Goal: Task Accomplishment & Management: Use online tool/utility

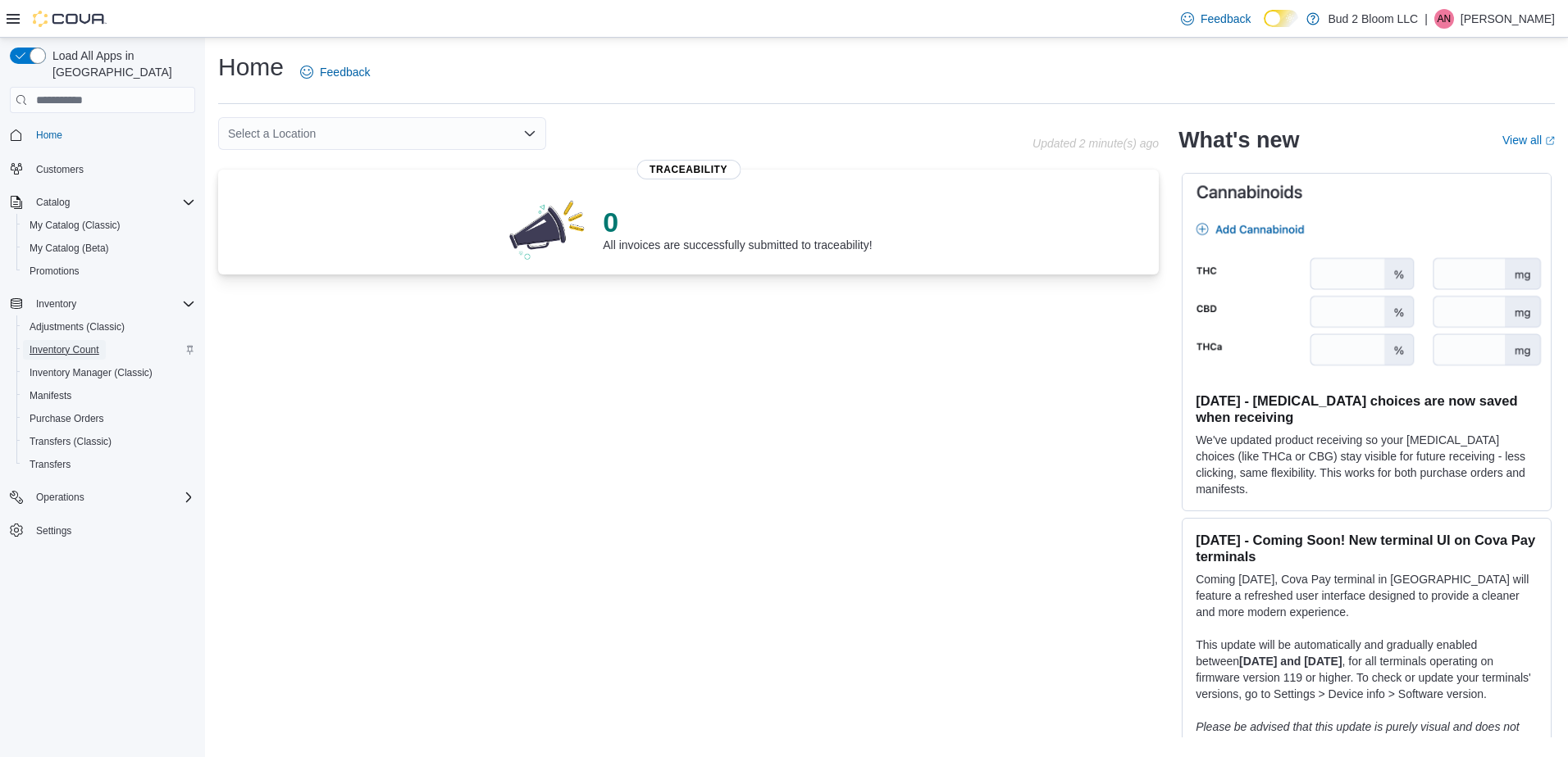
click at [104, 340] on link "Inventory Count" at bounding box center [64, 349] width 83 height 20
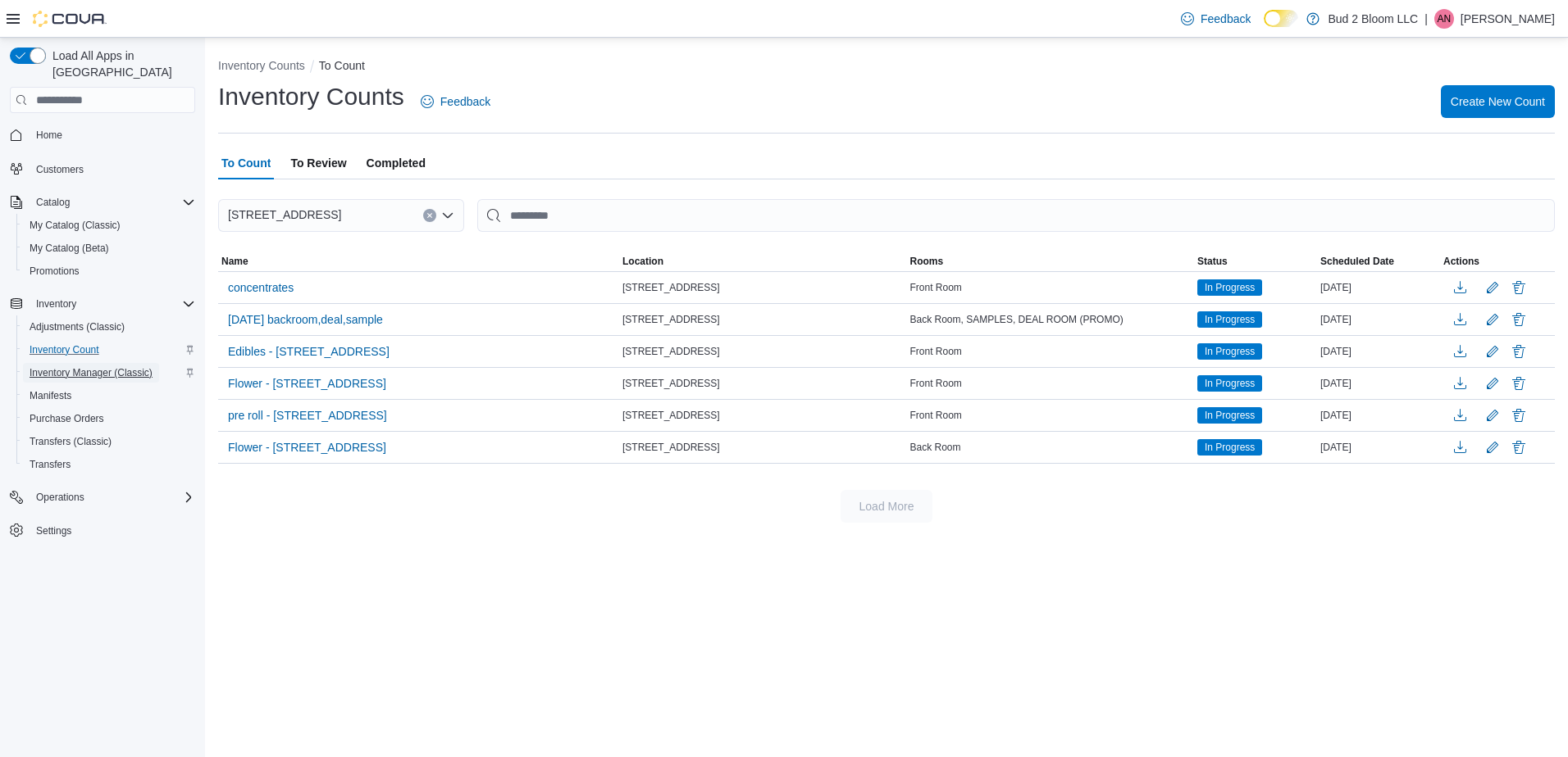
click at [142, 367] on span "Inventory Manager (Classic)" at bounding box center [91, 373] width 123 height 13
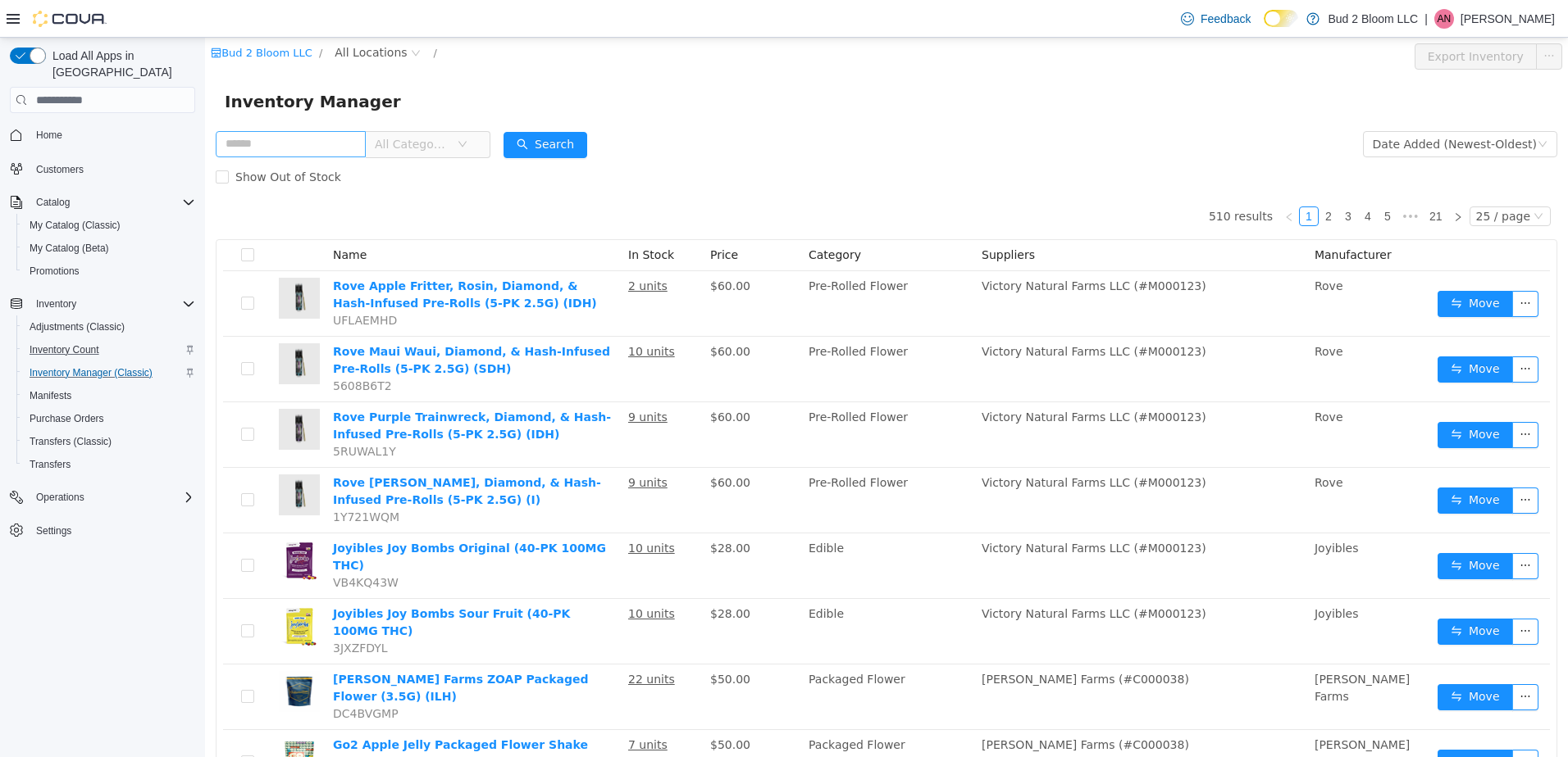
click at [306, 146] on input "text" at bounding box center [290, 144] width 150 height 27
type input "**********"
click at [542, 144] on button "Search" at bounding box center [561, 145] width 84 height 27
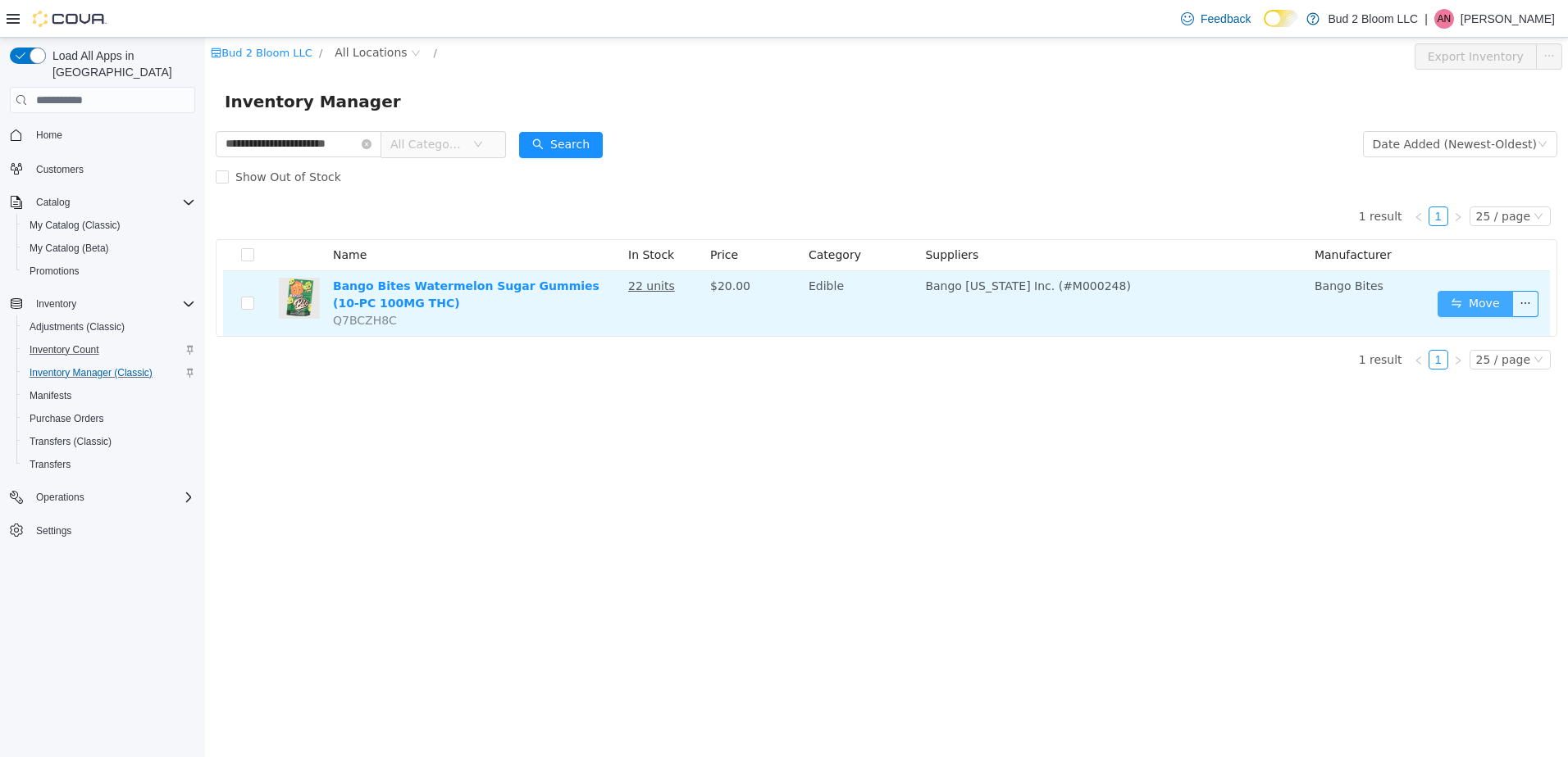
click at [1480, 299] on button "Move" at bounding box center [1475, 304] width 75 height 27
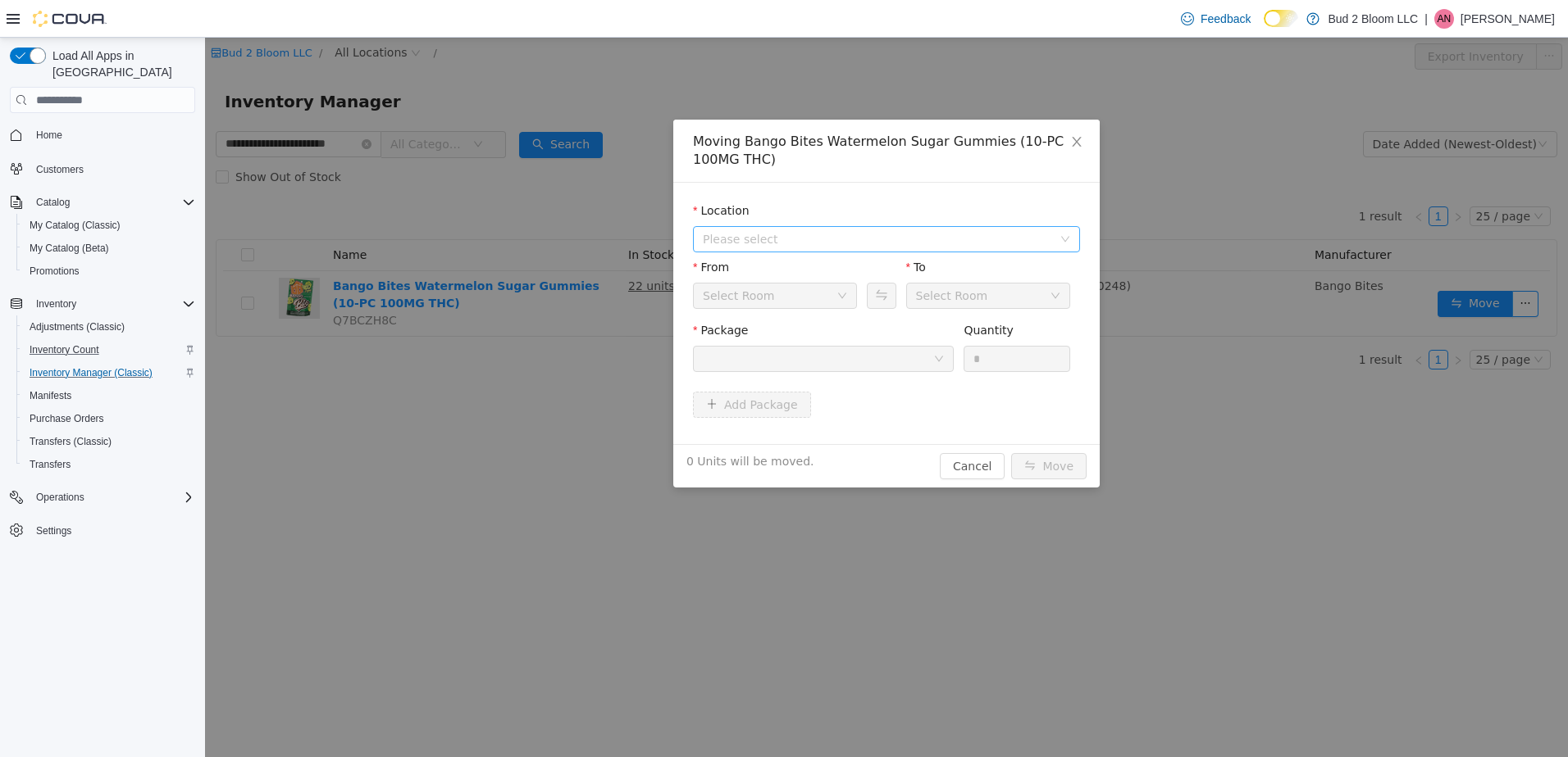
click at [781, 235] on span "Please select" at bounding box center [877, 239] width 350 height 16
click at [823, 299] on span "[STREET_ADDRESS]" at bounding box center [792, 298] width 114 height 13
click at [807, 305] on div "Back Room" at bounding box center [769, 295] width 134 height 25
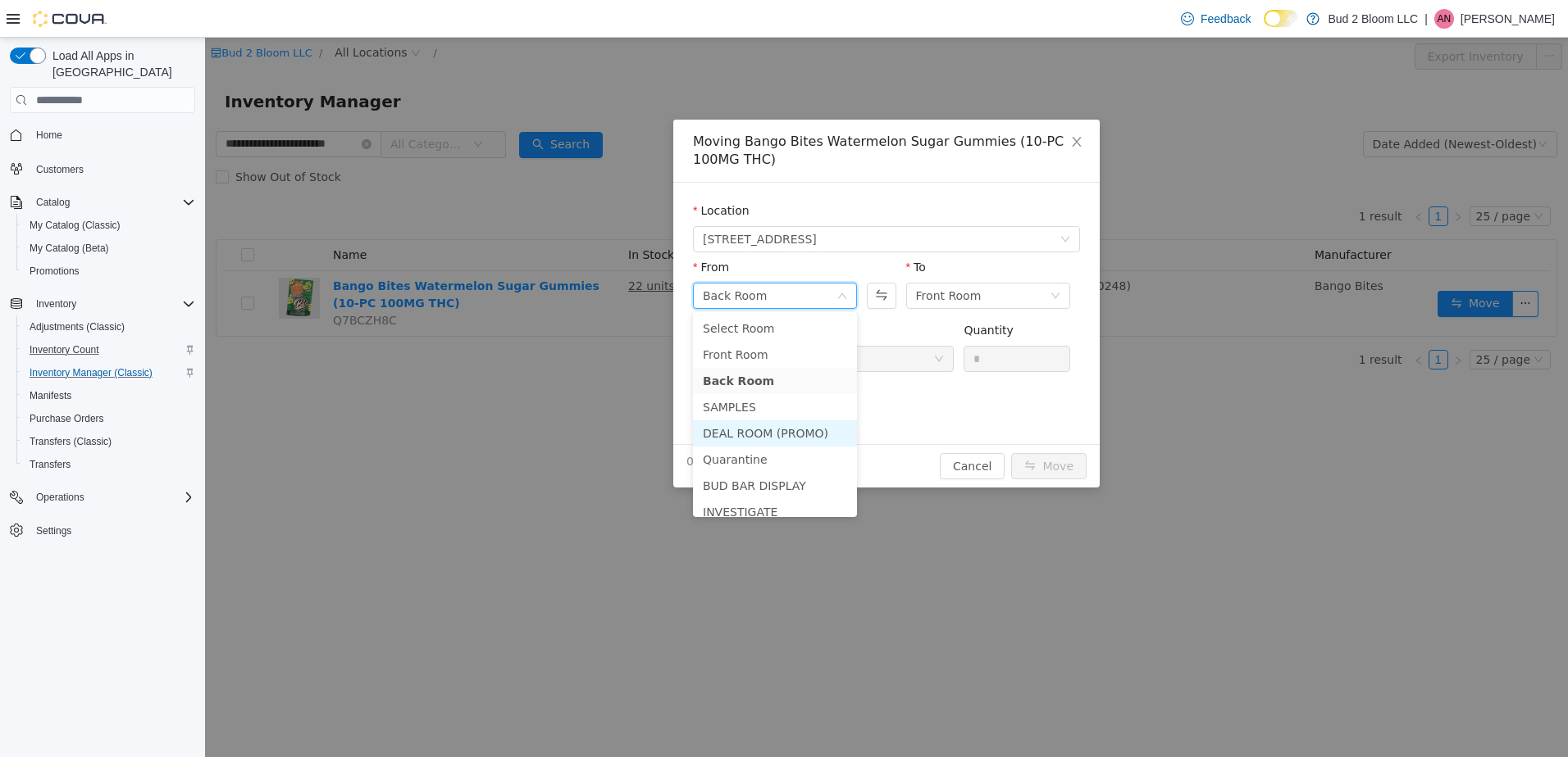
click at [801, 432] on li "DEAL ROOM (PROMO)" at bounding box center [775, 433] width 164 height 27
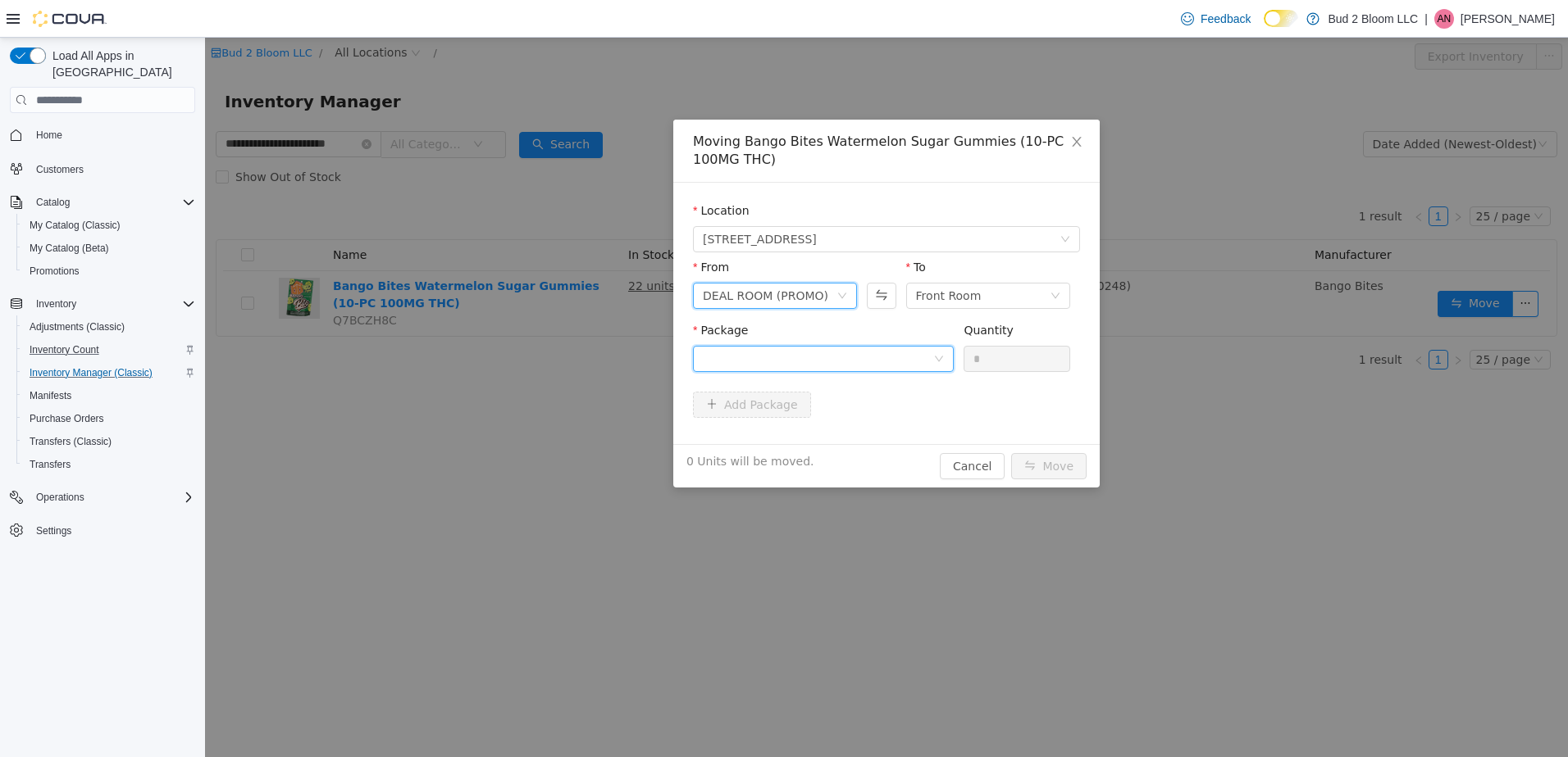
click at [857, 354] on div at bounding box center [817, 359] width 230 height 25
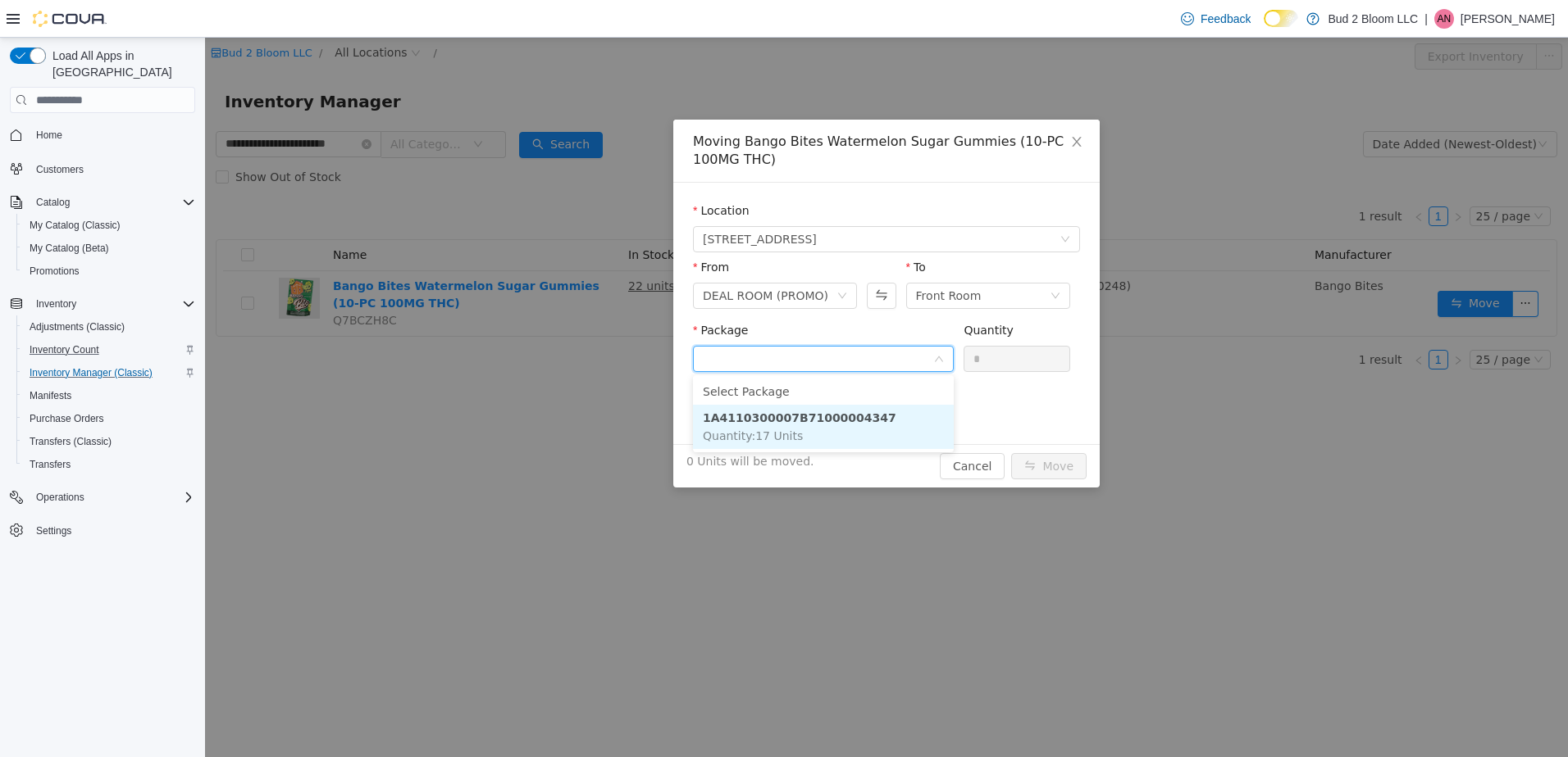
drag, startPoint x: 859, startPoint y: 417, endPoint x: 890, endPoint y: 409, distance: 32.0
click at [859, 418] on li "1A4110300007B71000004347 Quantity : 17 Units" at bounding box center [823, 427] width 260 height 45
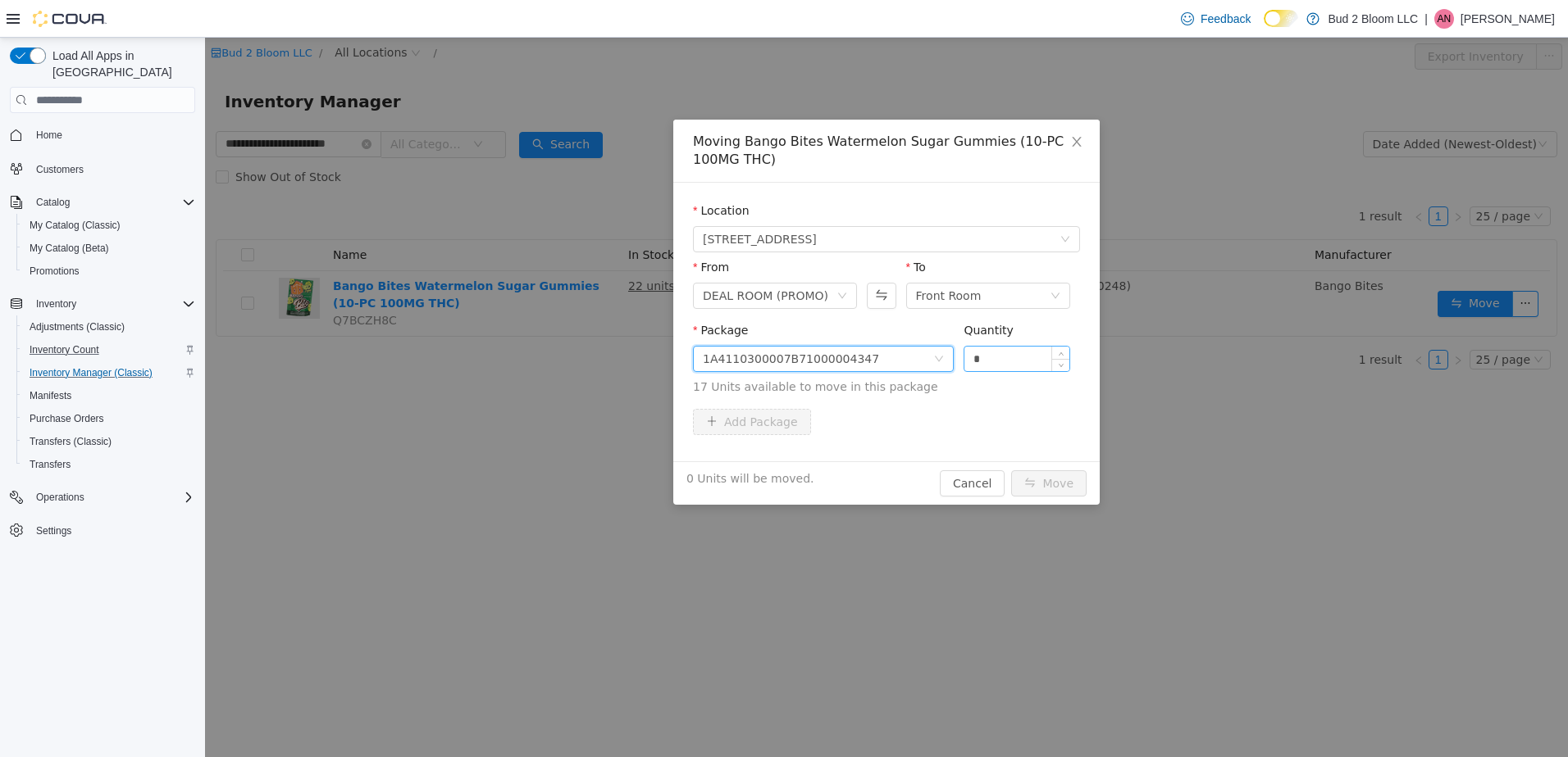
click at [999, 362] on input "*" at bounding box center [1017, 359] width 105 height 25
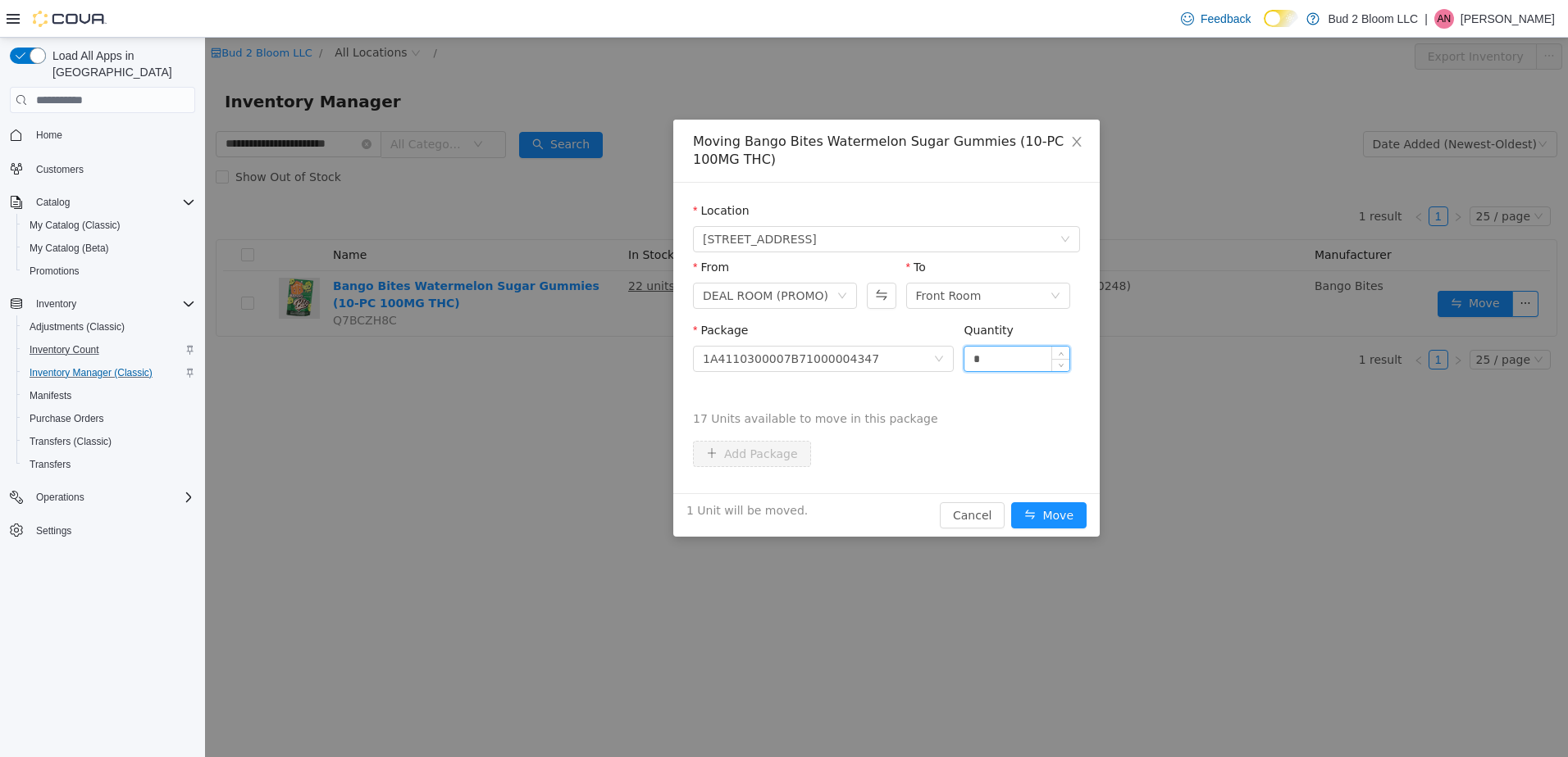
type input "*"
click at [1011, 503] on button "Move" at bounding box center [1049, 516] width 75 height 27
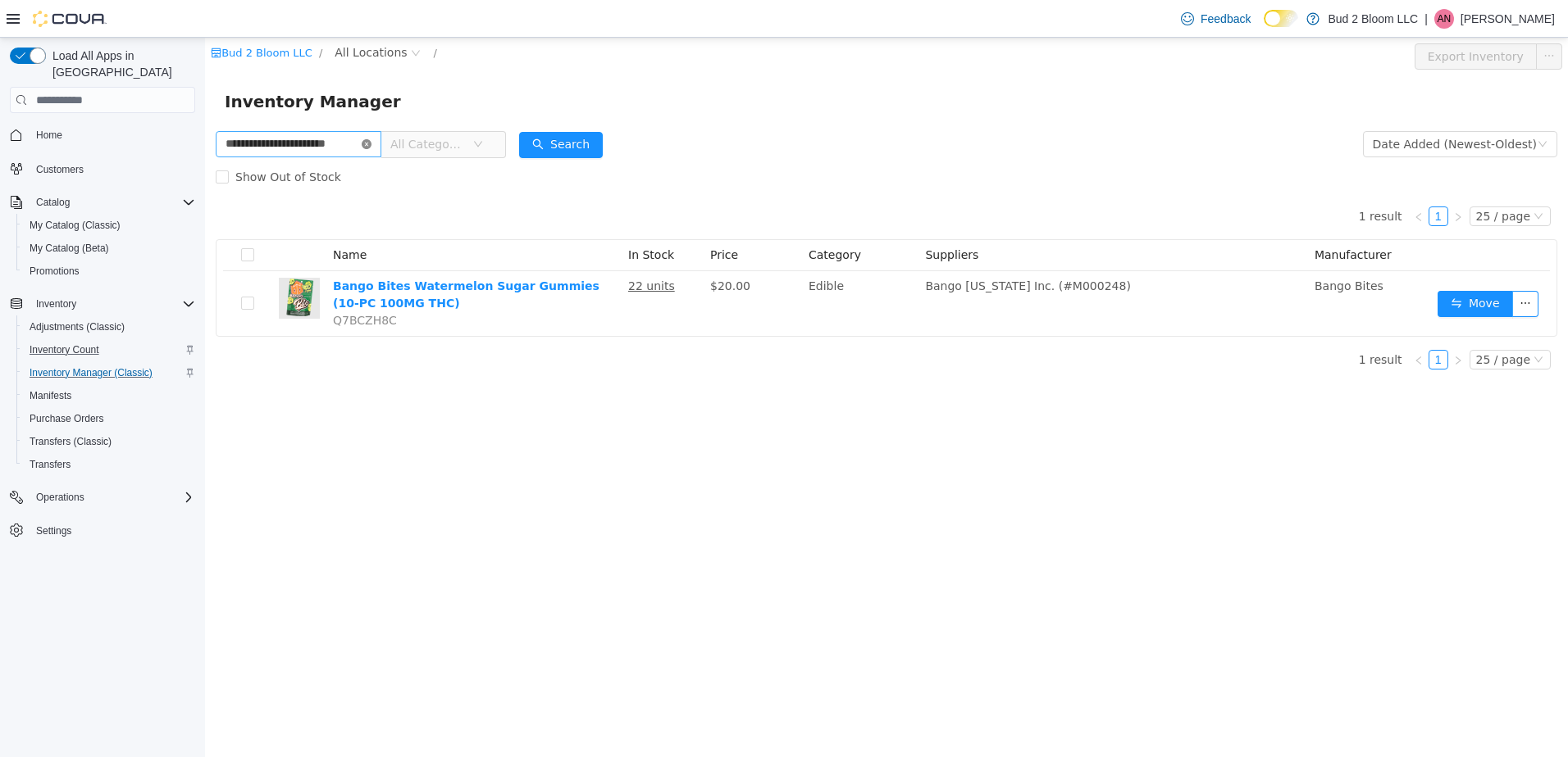
click at [367, 147] on icon "icon: close-circle" at bounding box center [366, 144] width 9 height 9
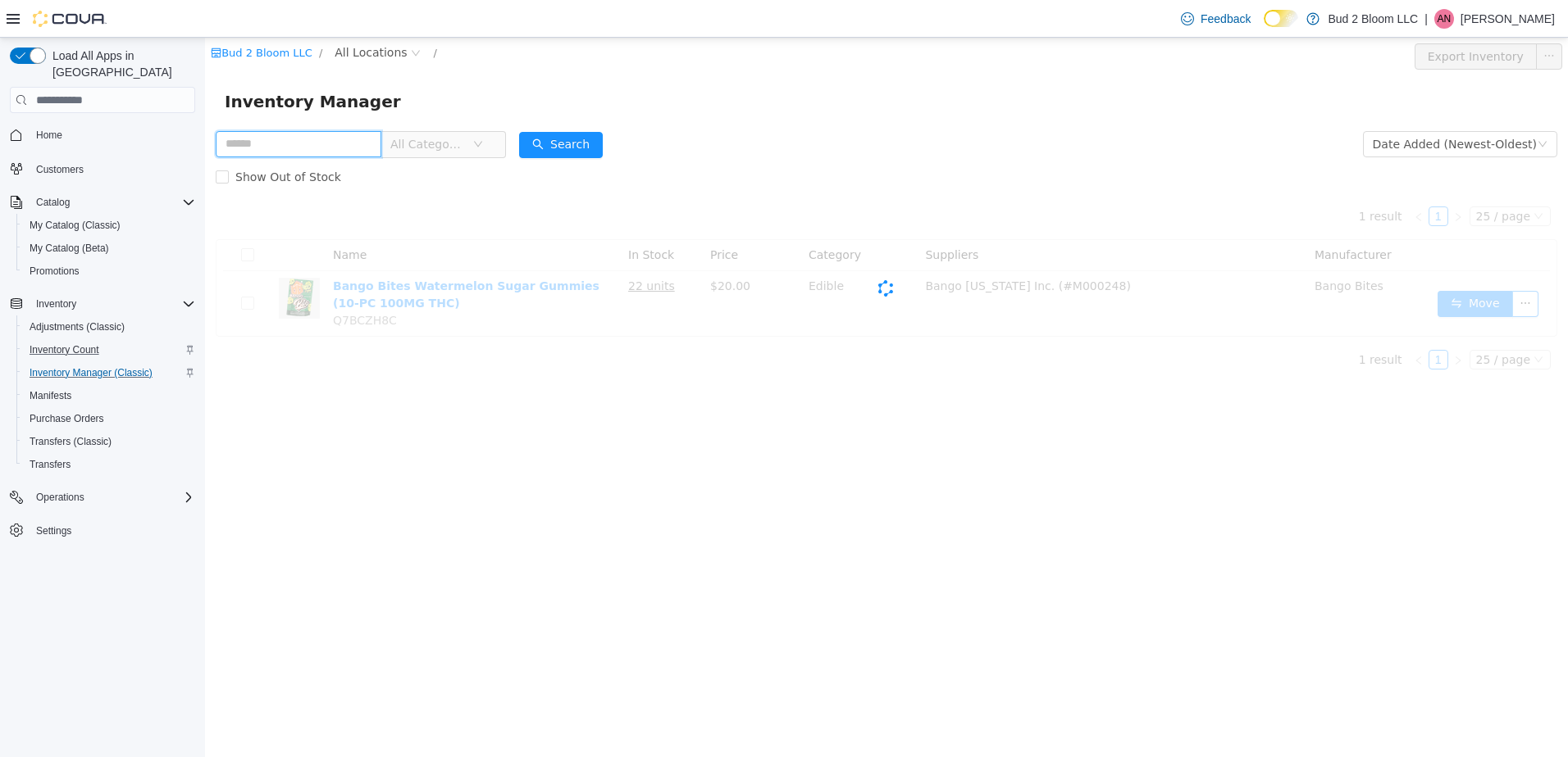
click at [342, 142] on input "text" at bounding box center [298, 144] width 165 height 27
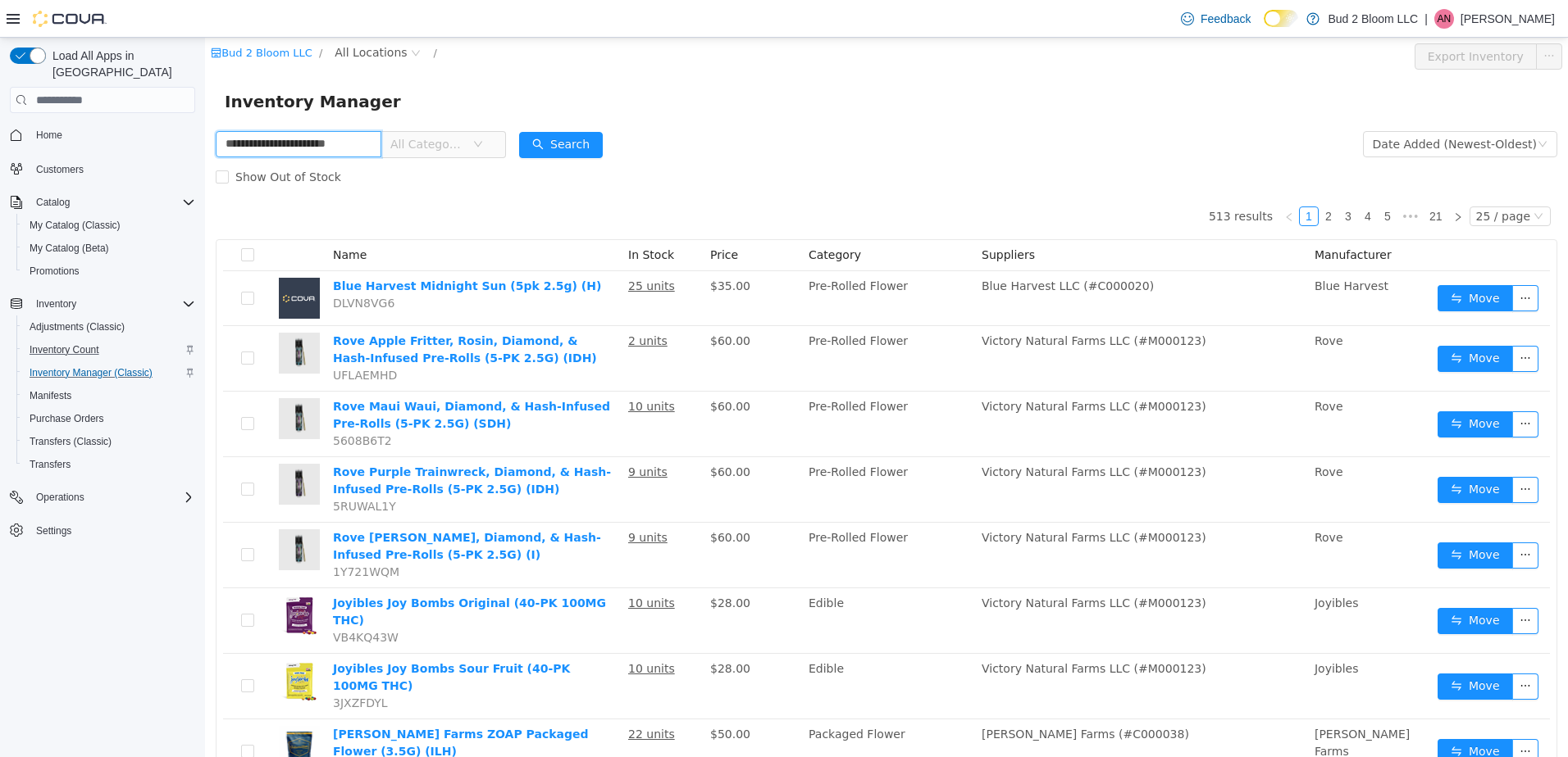
scroll to position [0, 20]
type input "**********"
click at [574, 152] on button "Search" at bounding box center [561, 145] width 84 height 27
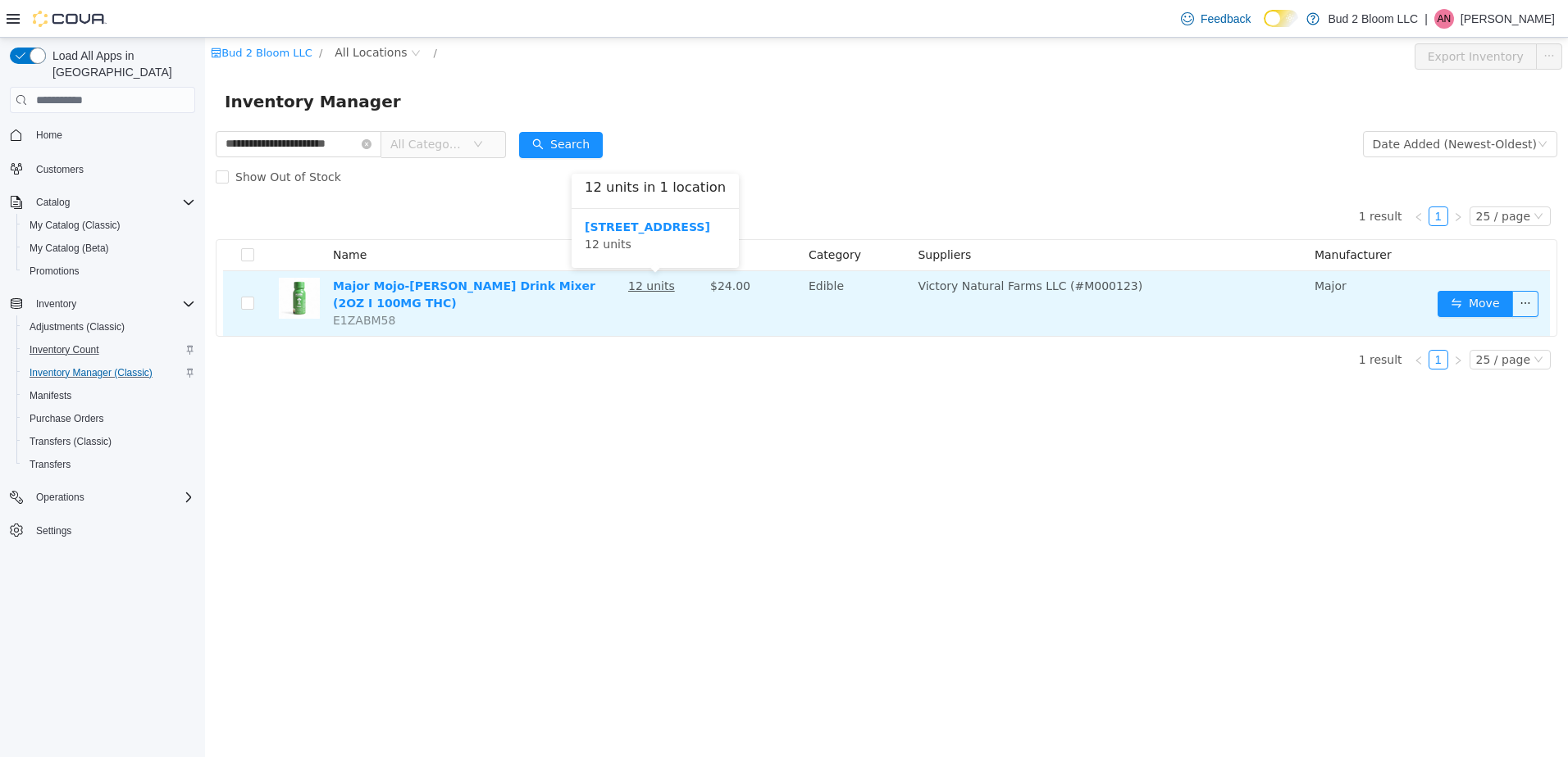
click at [654, 287] on u "12 units" at bounding box center [651, 285] width 47 height 13
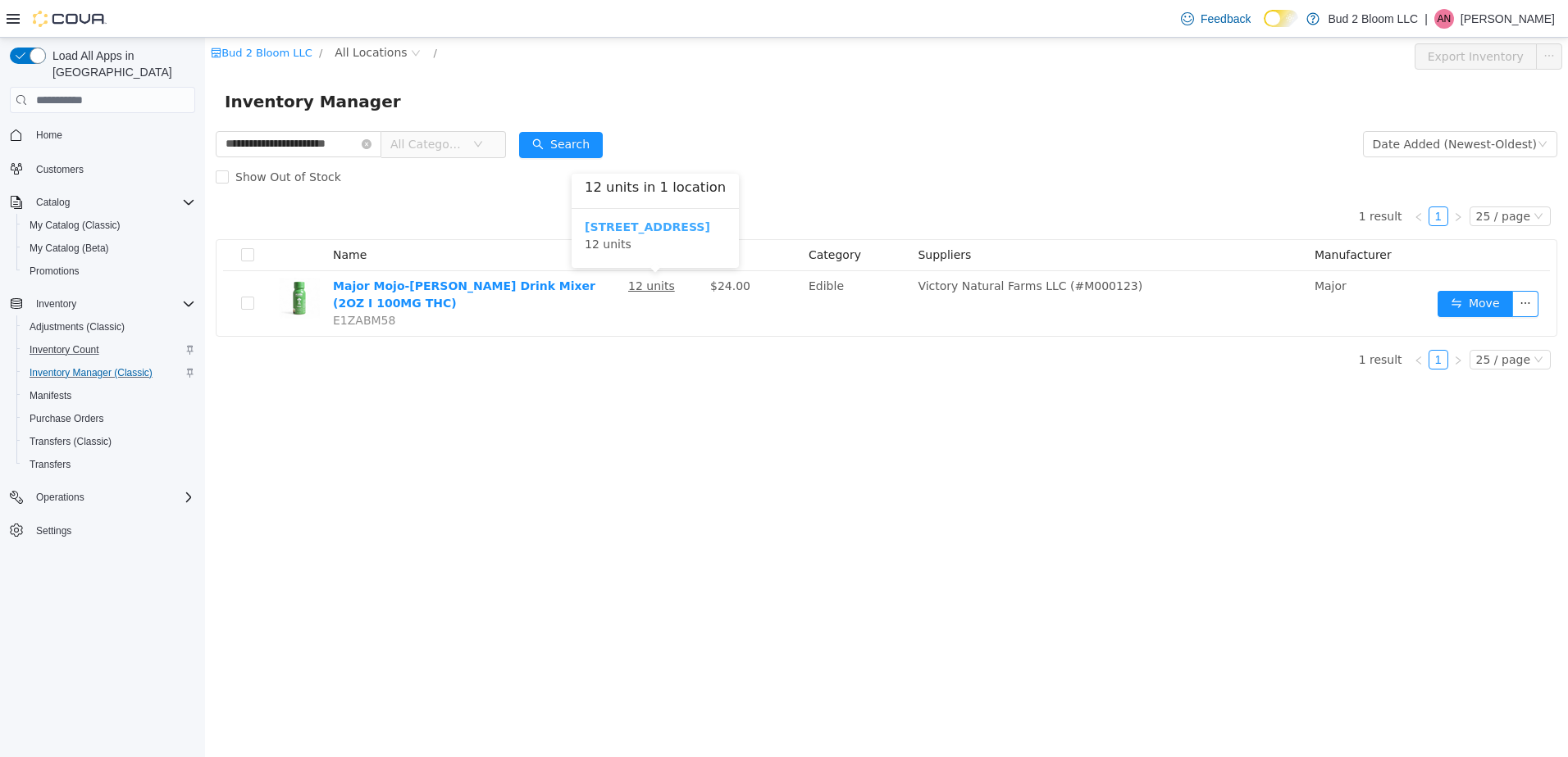
click at [646, 224] on b "[STREET_ADDRESS]" at bounding box center [647, 226] width 125 height 13
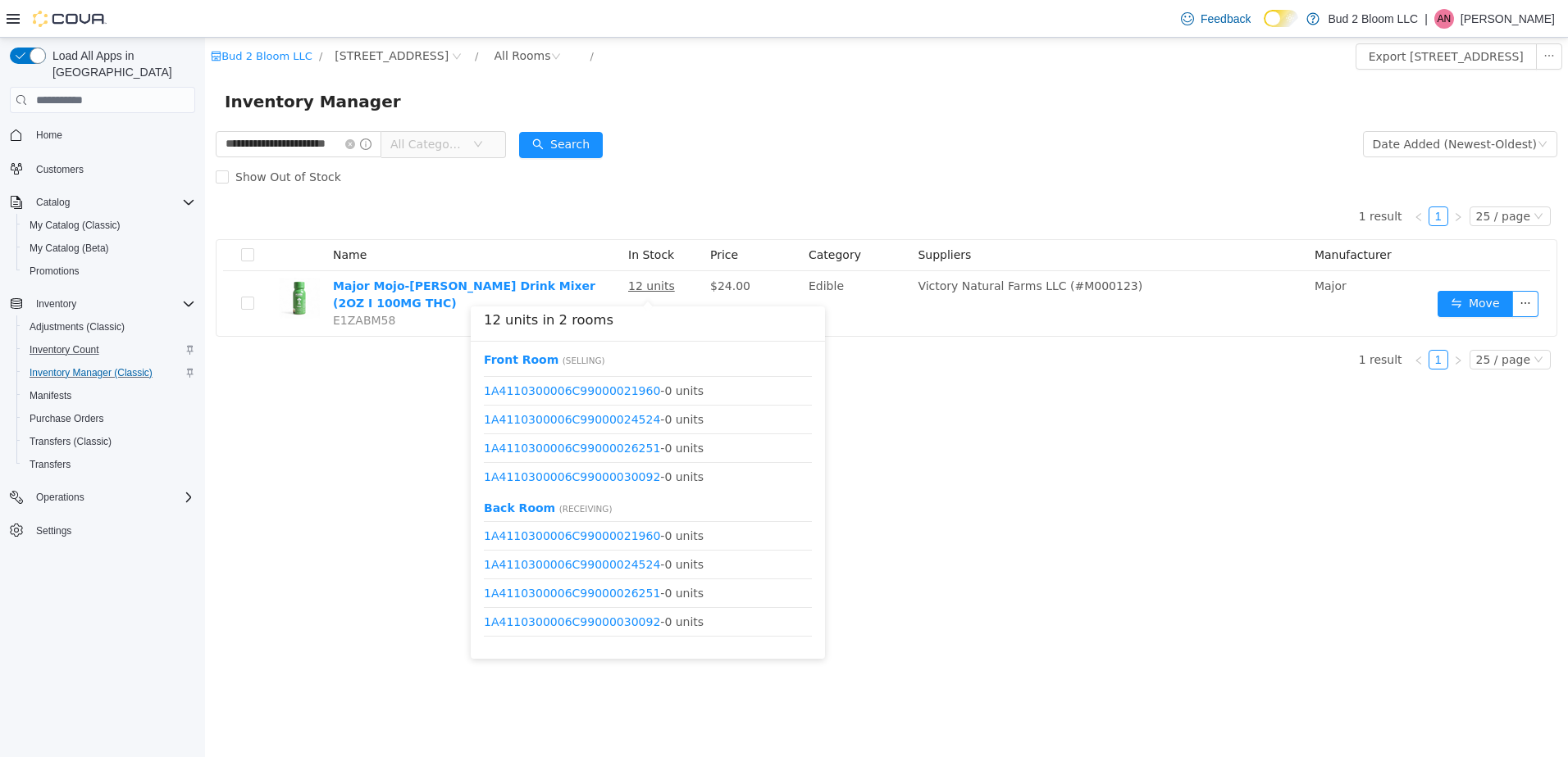
scroll to position [78, 0]
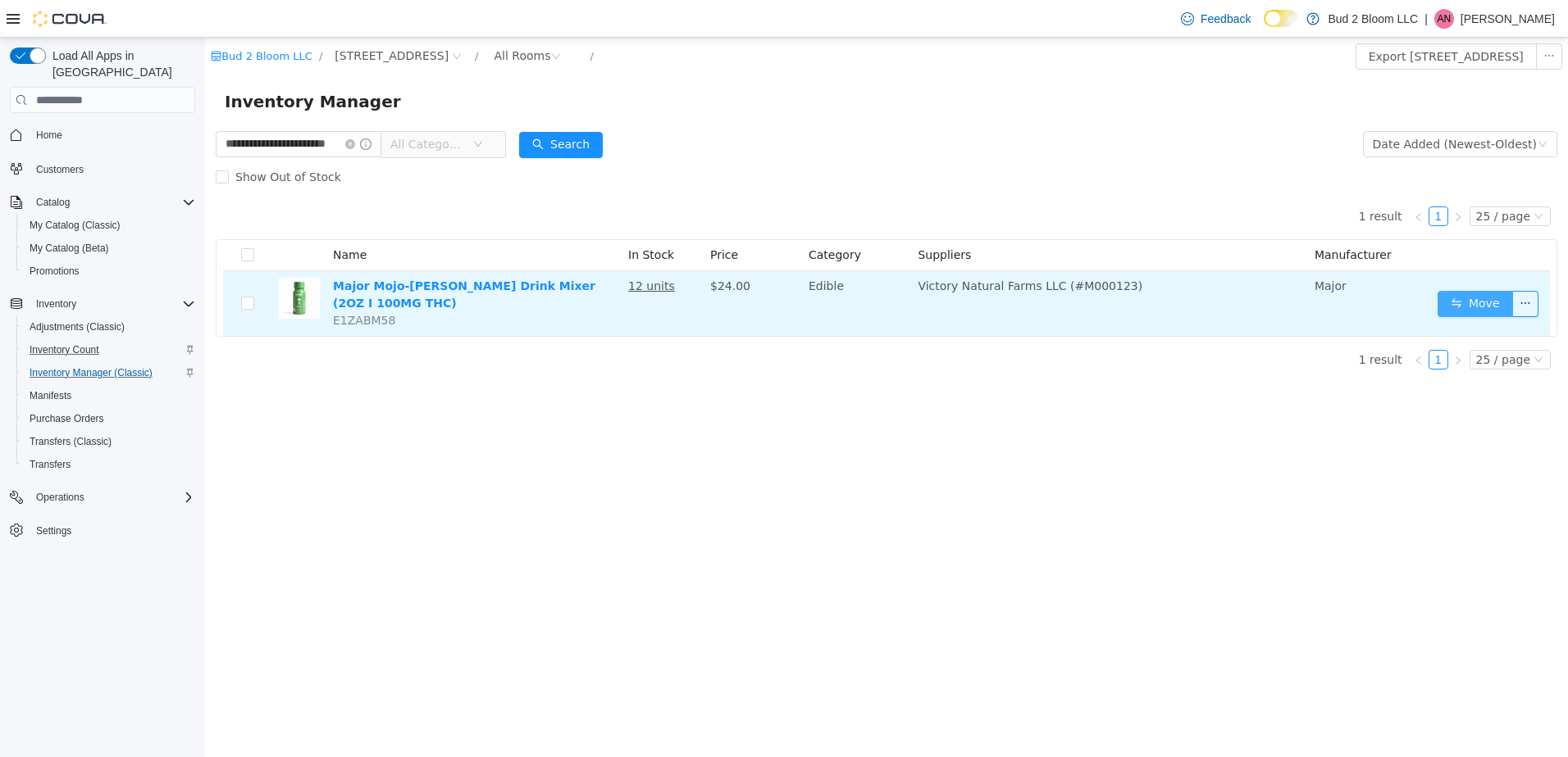
click at [1474, 301] on button "Move" at bounding box center [1475, 304] width 75 height 27
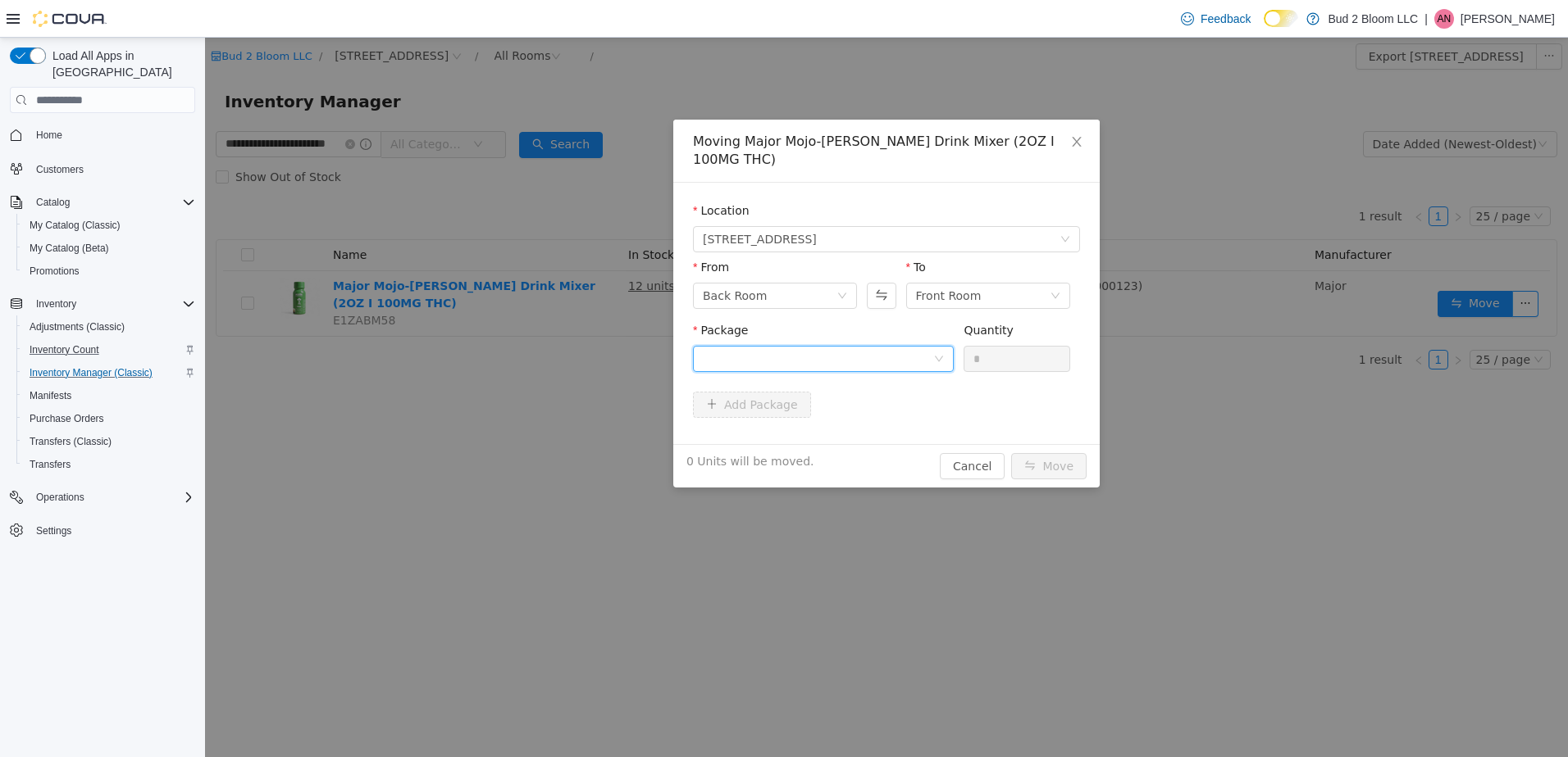
click at [806, 349] on div at bounding box center [817, 359] width 230 height 25
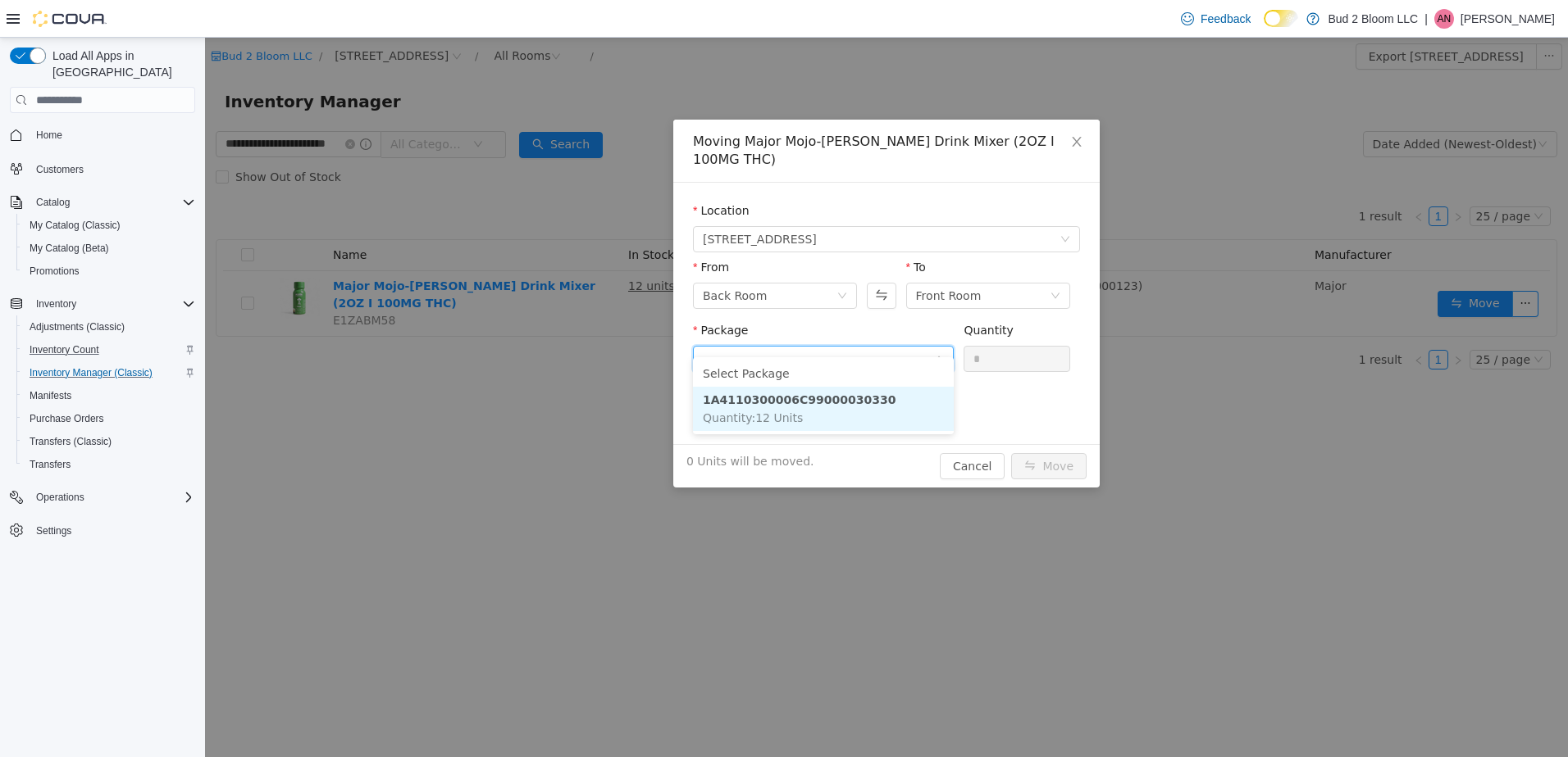
click at [835, 398] on strong "1A4110300006C99000030330" at bounding box center [799, 399] width 193 height 13
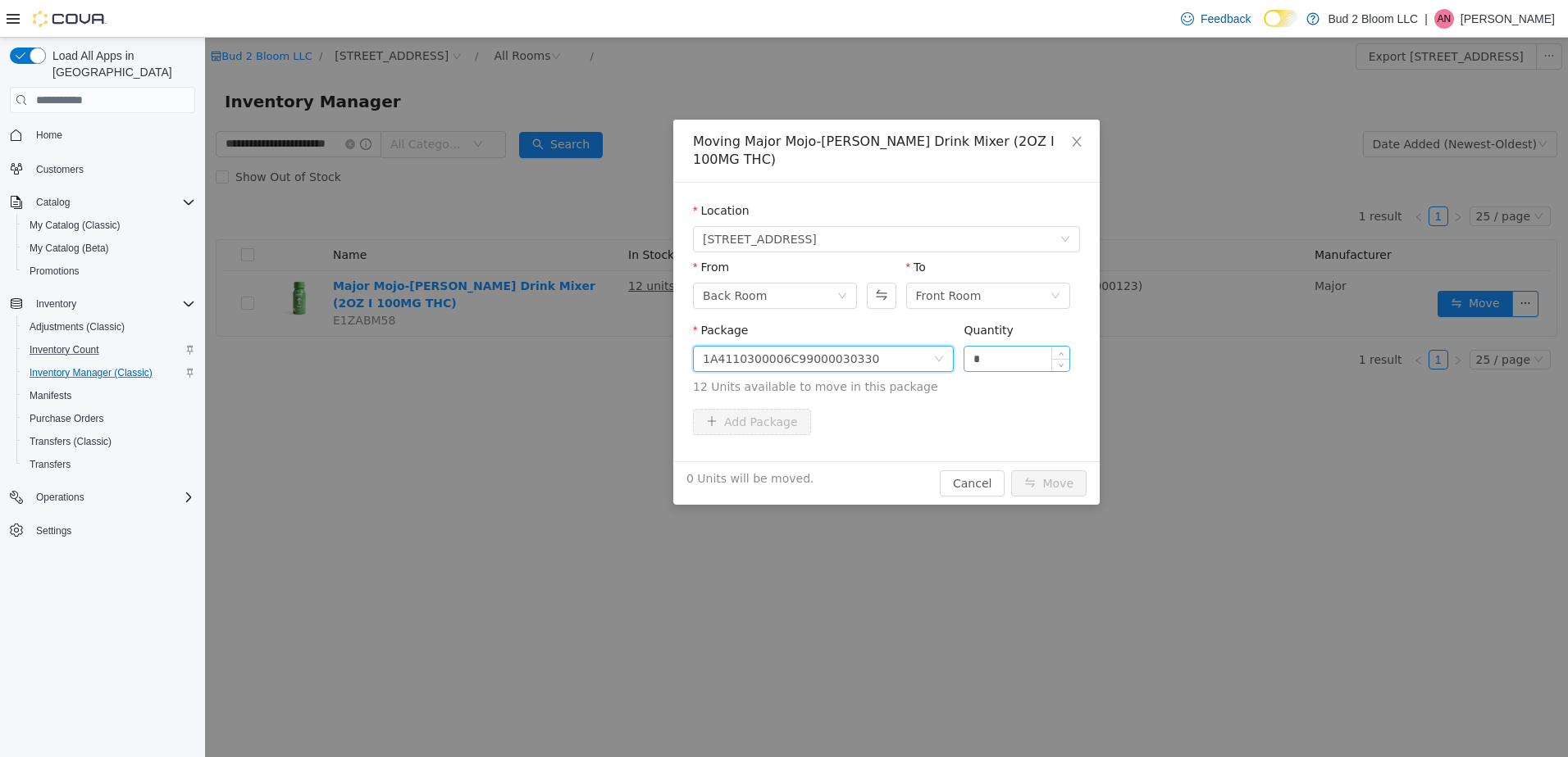
click at [993, 347] on input "*" at bounding box center [1017, 359] width 105 height 25
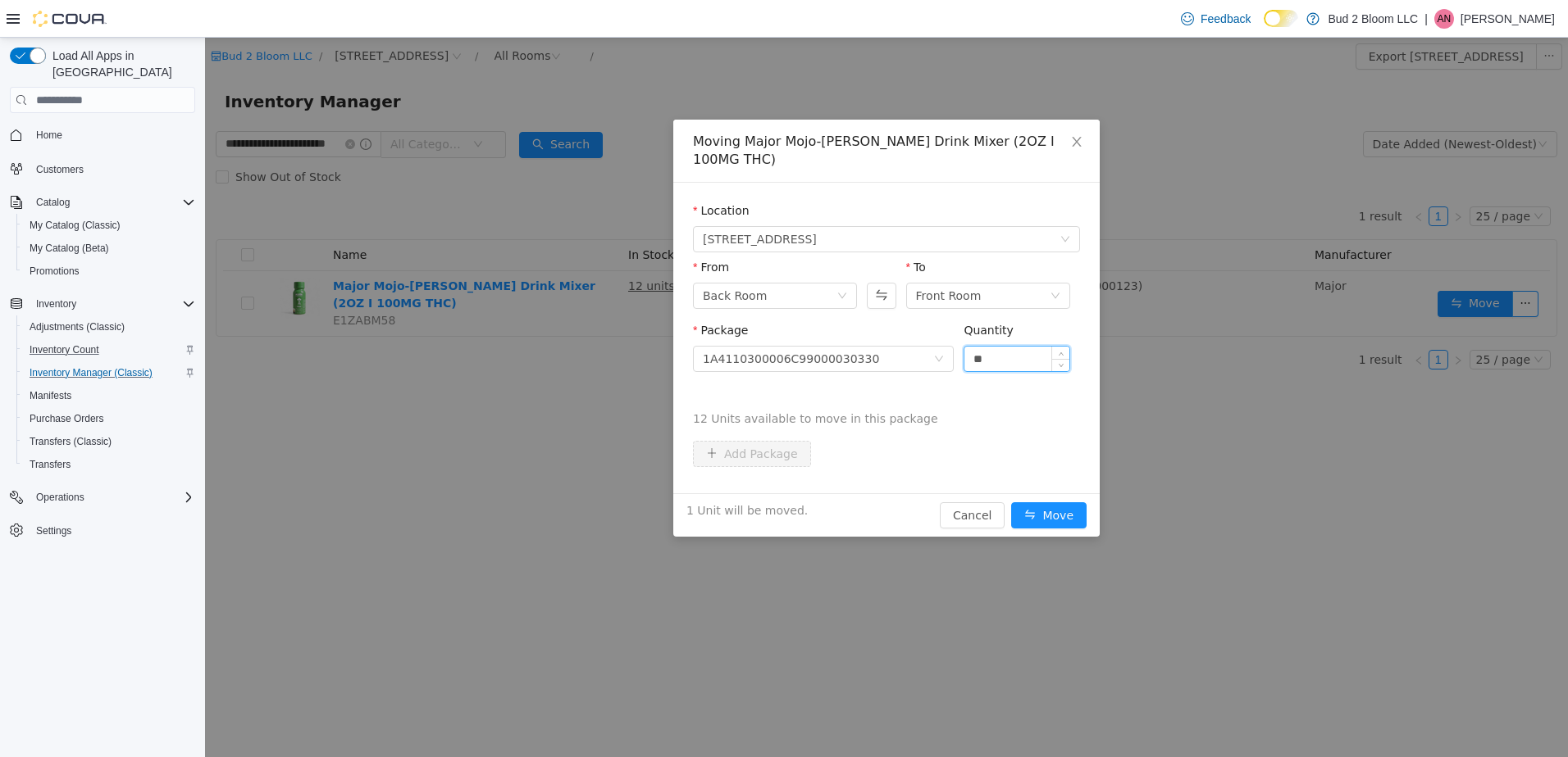
type input "**"
click at [1011, 503] on button "Move" at bounding box center [1049, 516] width 75 height 27
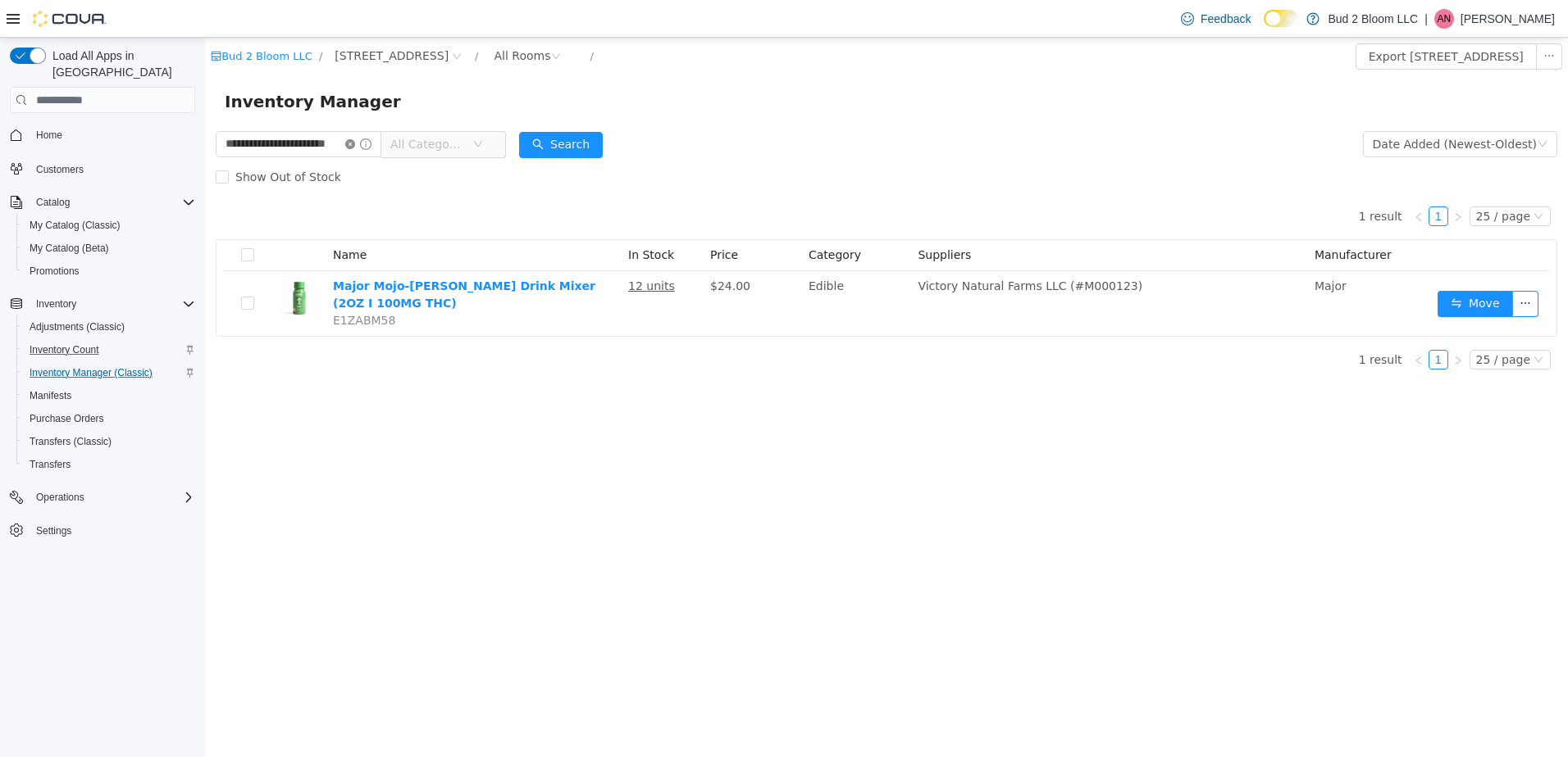
click at [355, 145] on icon "icon: close-circle" at bounding box center [350, 144] width 9 height 9
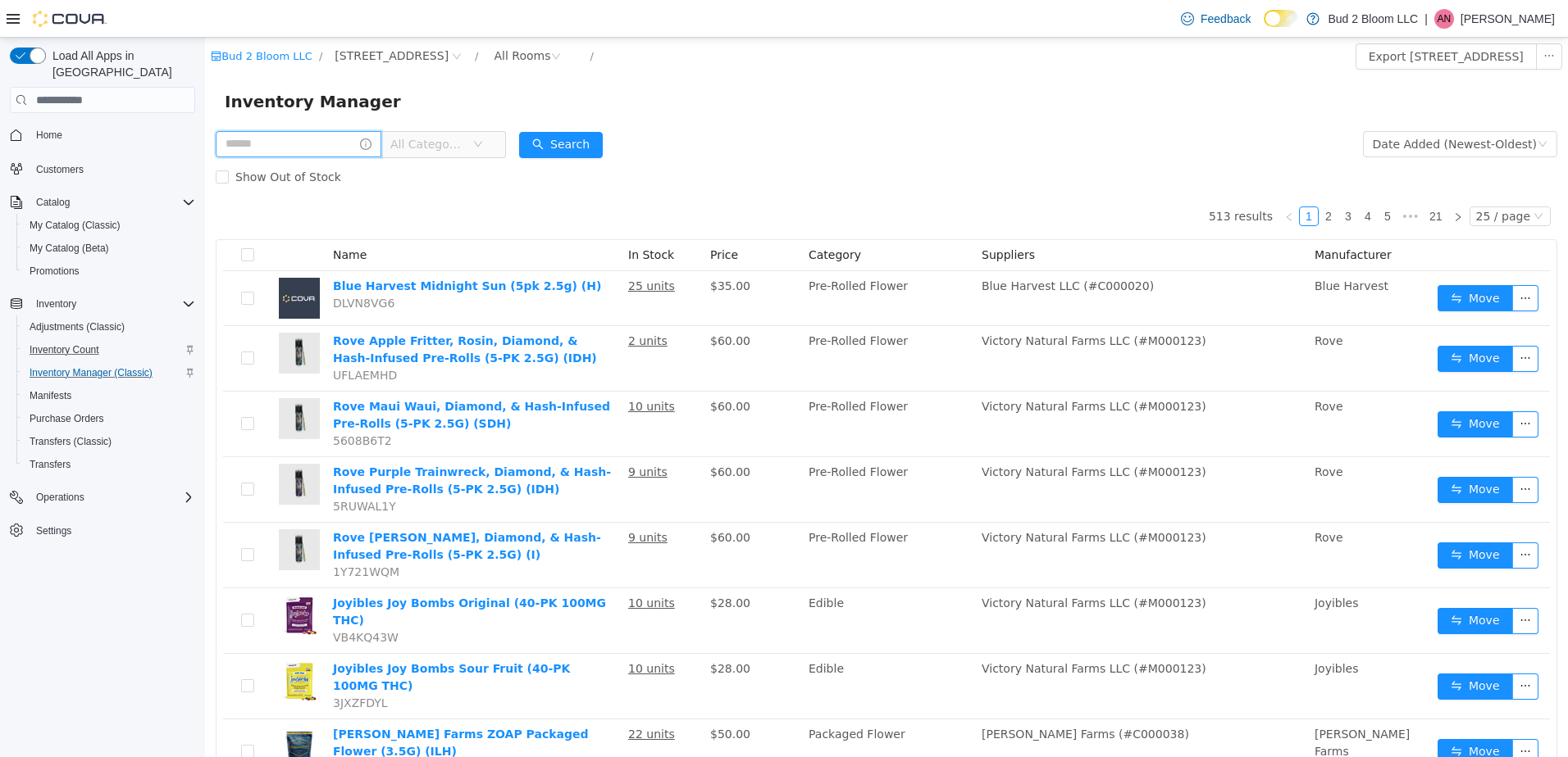
click at [284, 147] on input "text" at bounding box center [298, 144] width 165 height 27
type input "**********"
click at [584, 143] on button "Search" at bounding box center [561, 145] width 84 height 27
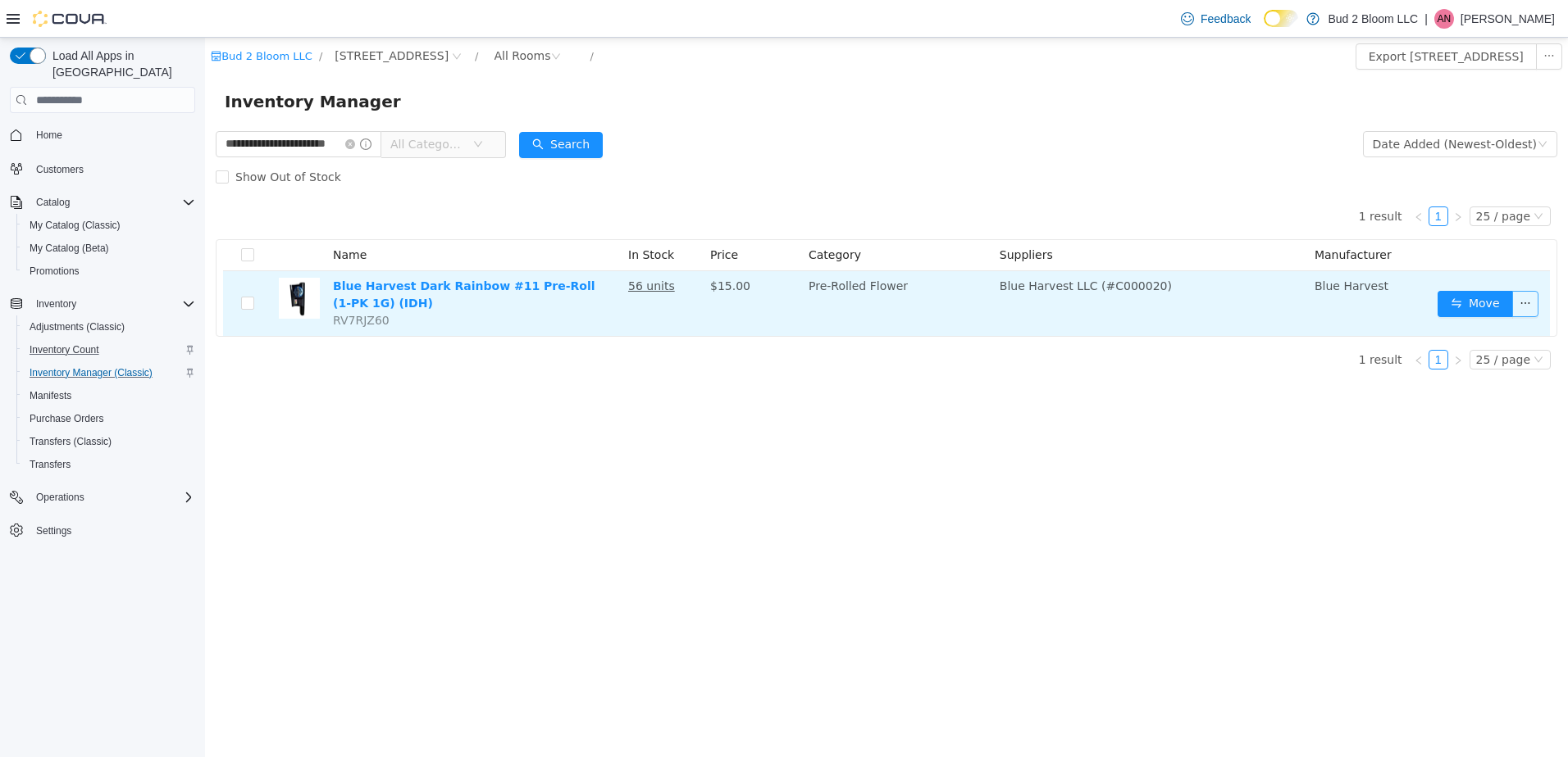
click at [1527, 307] on button "button" at bounding box center [1525, 304] width 27 height 27
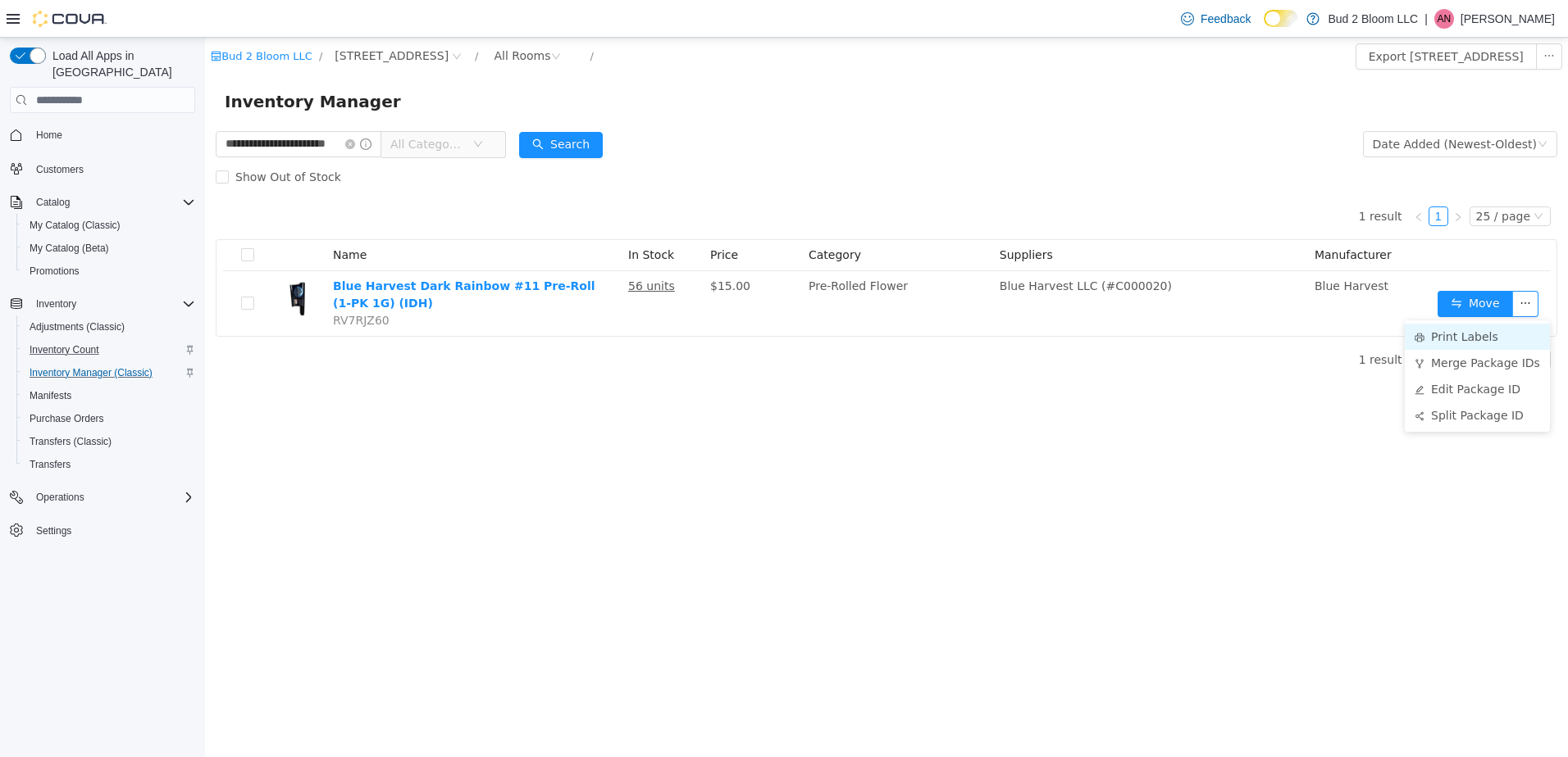
click at [1467, 335] on li "Print Labels" at bounding box center [1477, 337] width 145 height 27
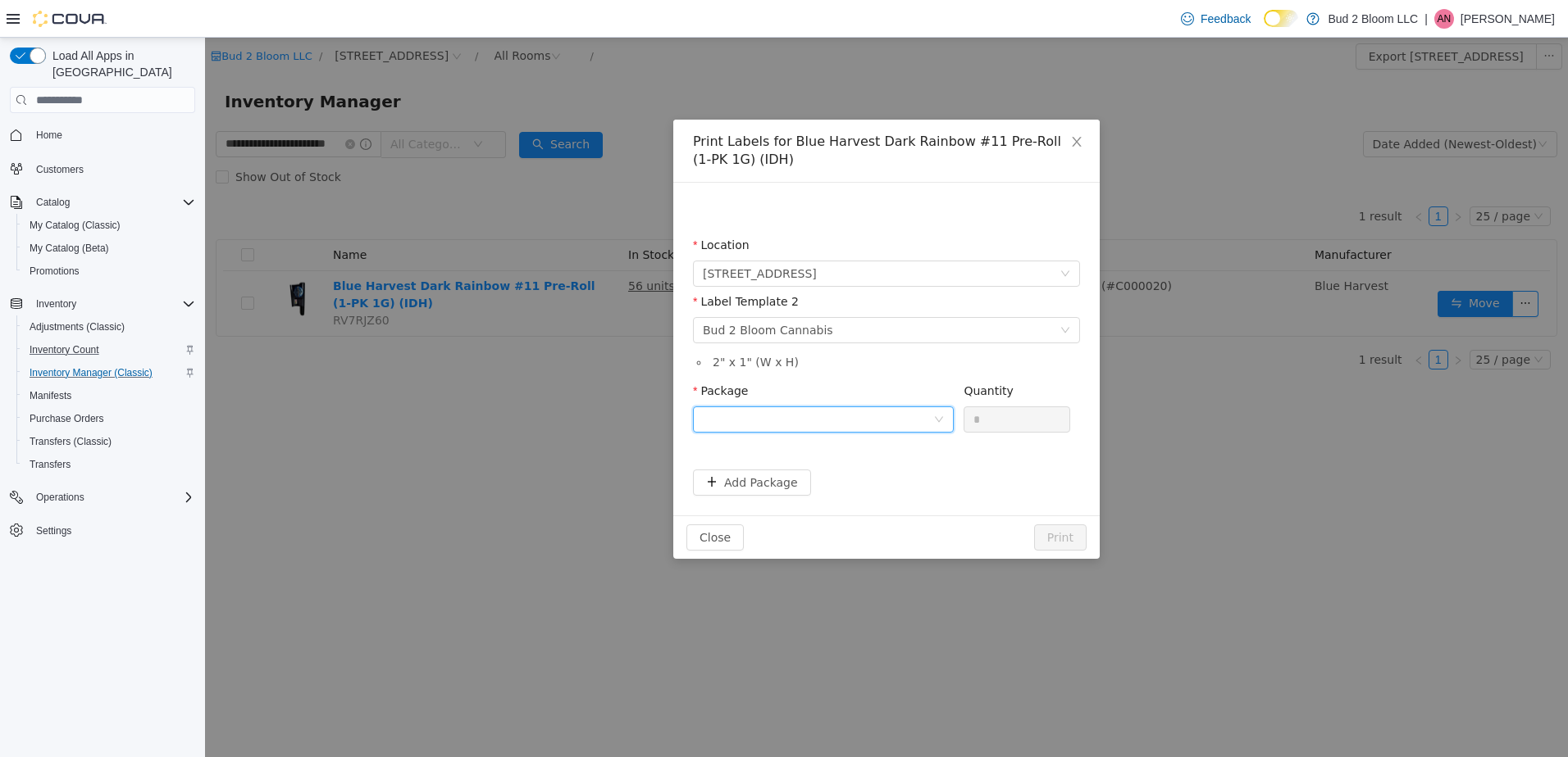
click at [749, 414] on div at bounding box center [817, 420] width 230 height 25
click at [778, 479] on strong "1A4110300004B01000001294" at bounding box center [799, 478] width 194 height 13
click at [1000, 425] on input "*" at bounding box center [1017, 420] width 105 height 25
type input "**"
click at [1034, 525] on button "Print" at bounding box center [1060, 538] width 52 height 27
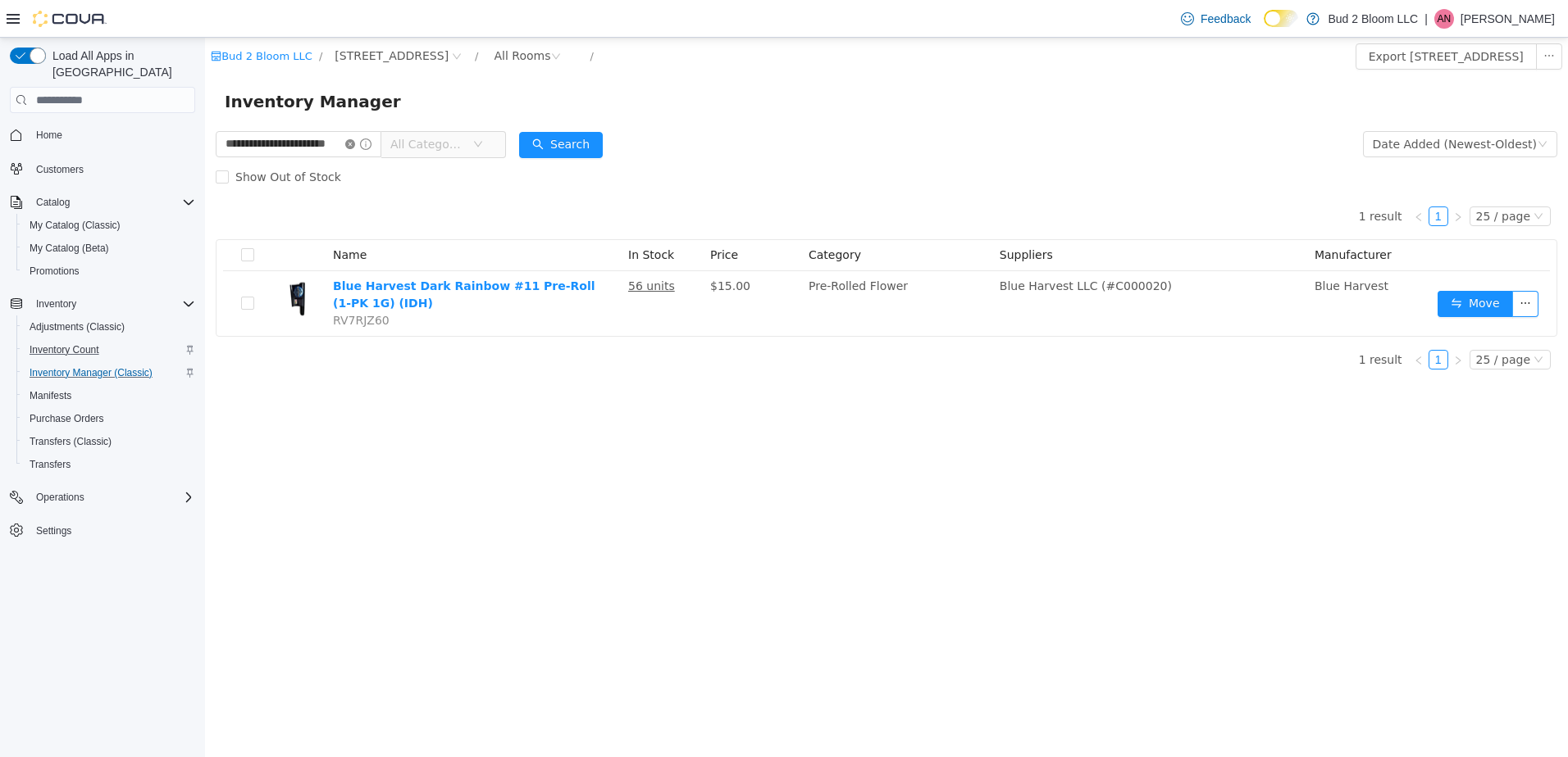
click at [355, 144] on icon "icon: close-circle" at bounding box center [350, 144] width 9 height 9
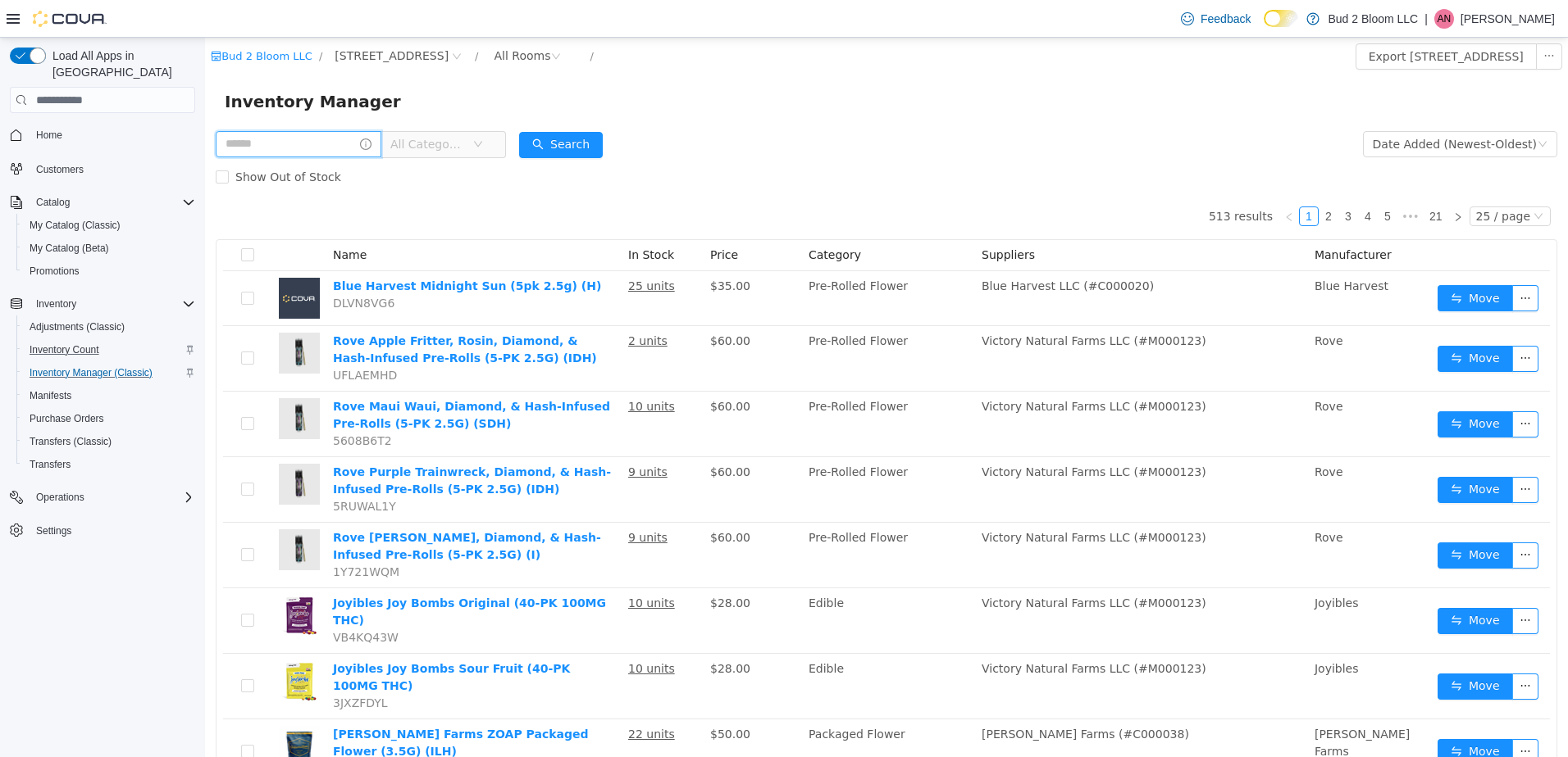
click at [325, 147] on input "text" at bounding box center [298, 144] width 165 height 27
type input "**********"
click at [568, 142] on button "Search" at bounding box center [561, 145] width 84 height 27
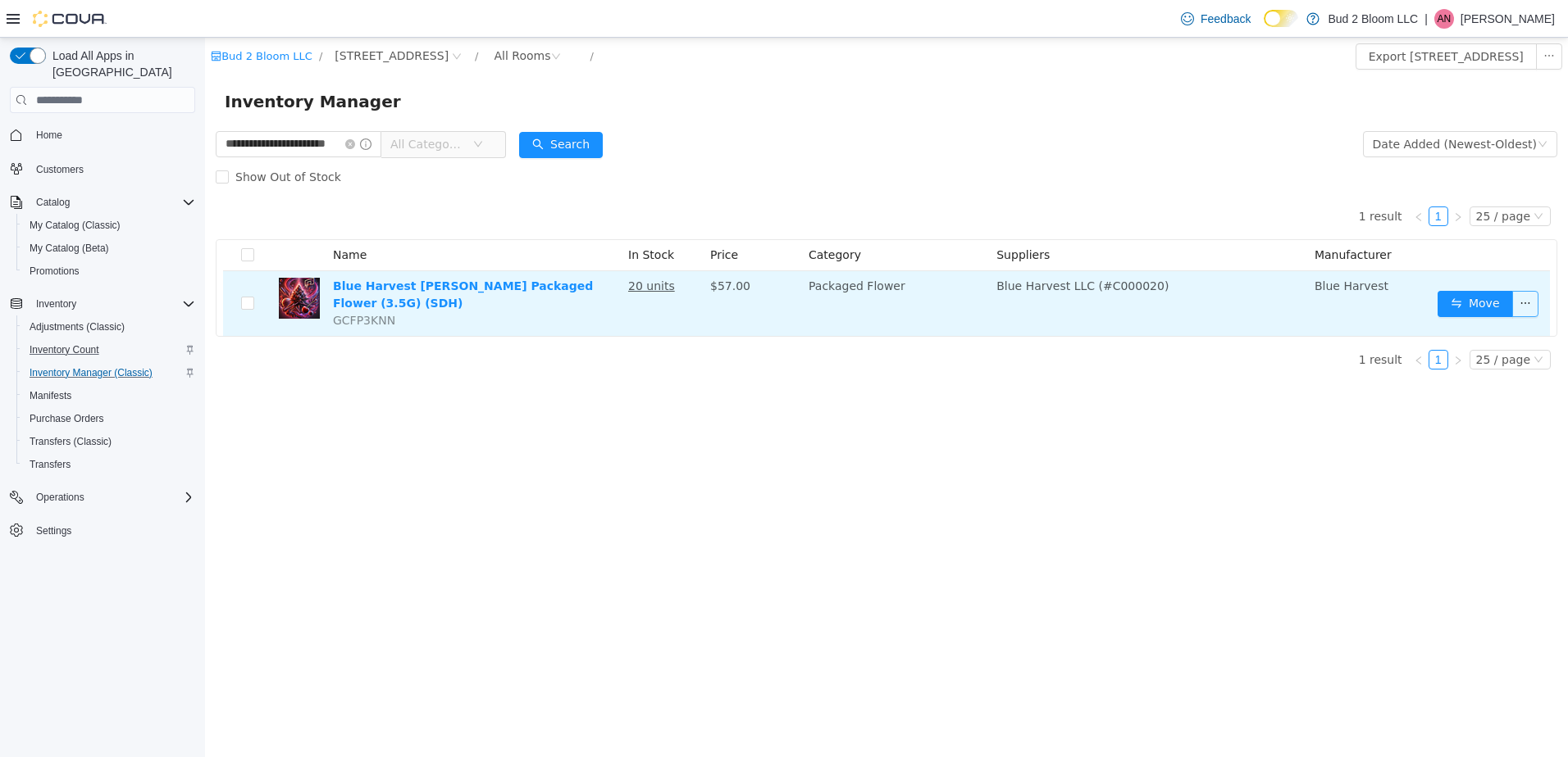
click at [1537, 305] on button "button" at bounding box center [1525, 304] width 27 height 27
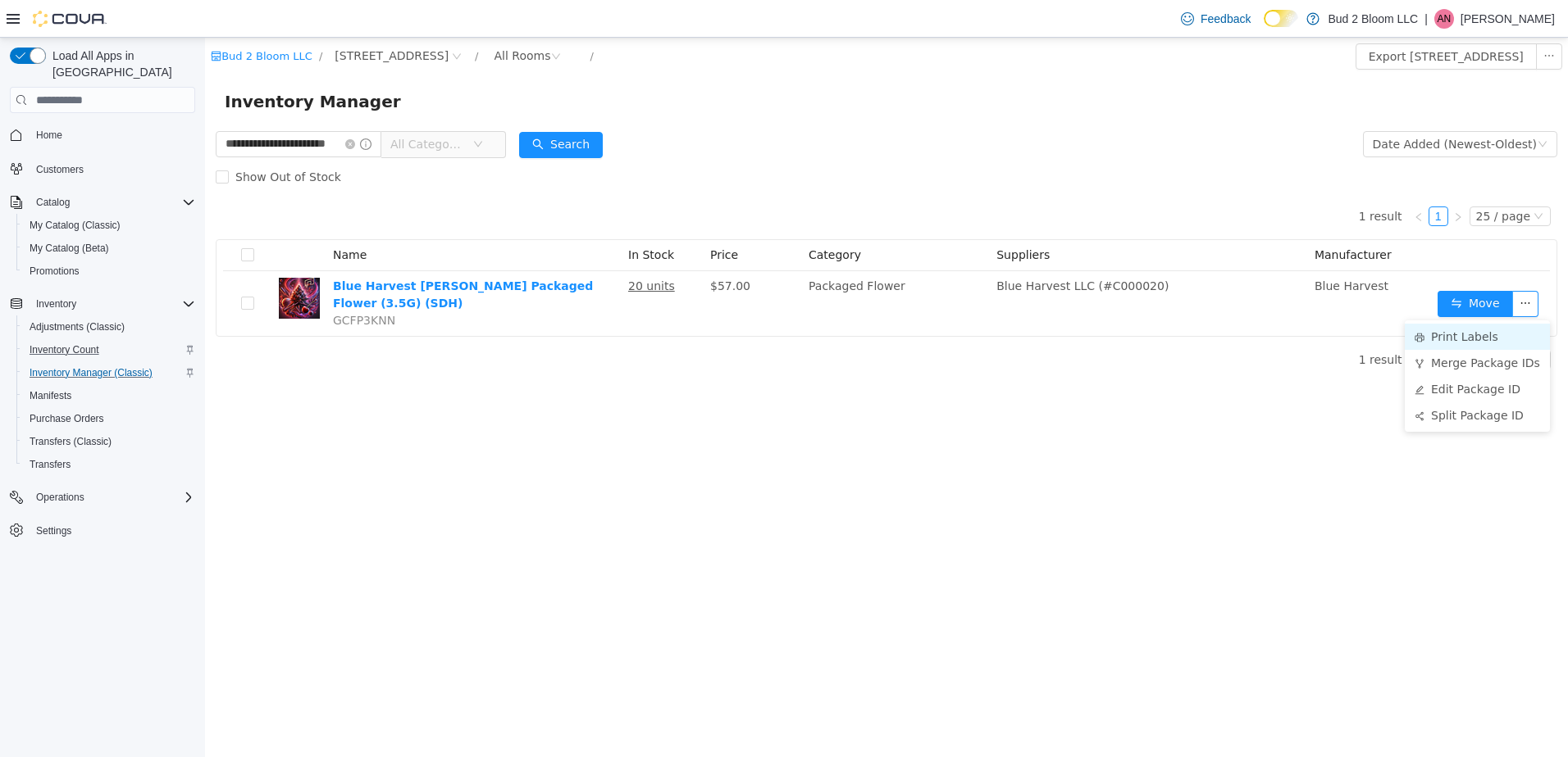
click at [1480, 336] on li "Print Labels" at bounding box center [1477, 337] width 145 height 27
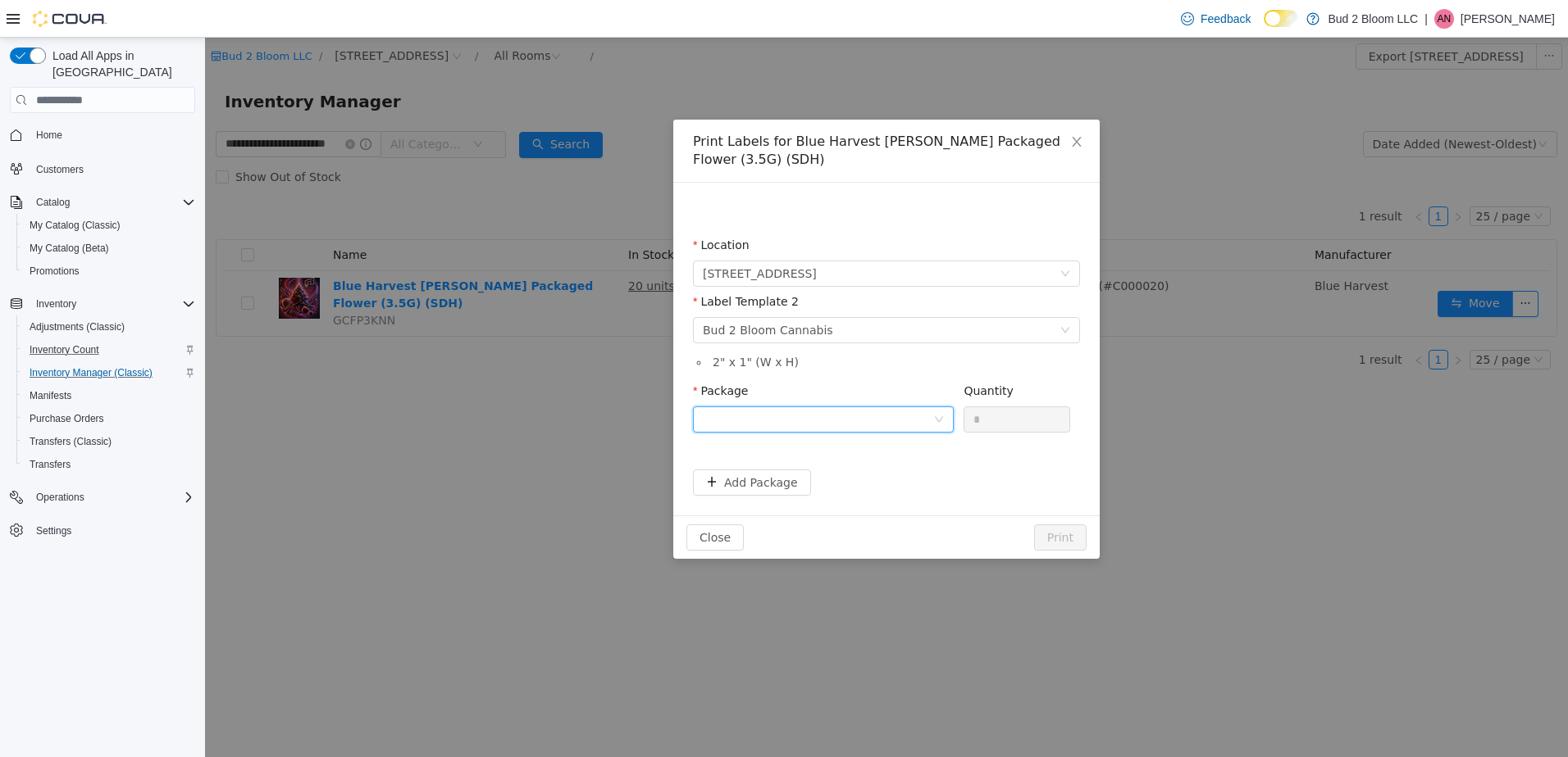
click at [816, 425] on div at bounding box center [817, 420] width 230 height 25
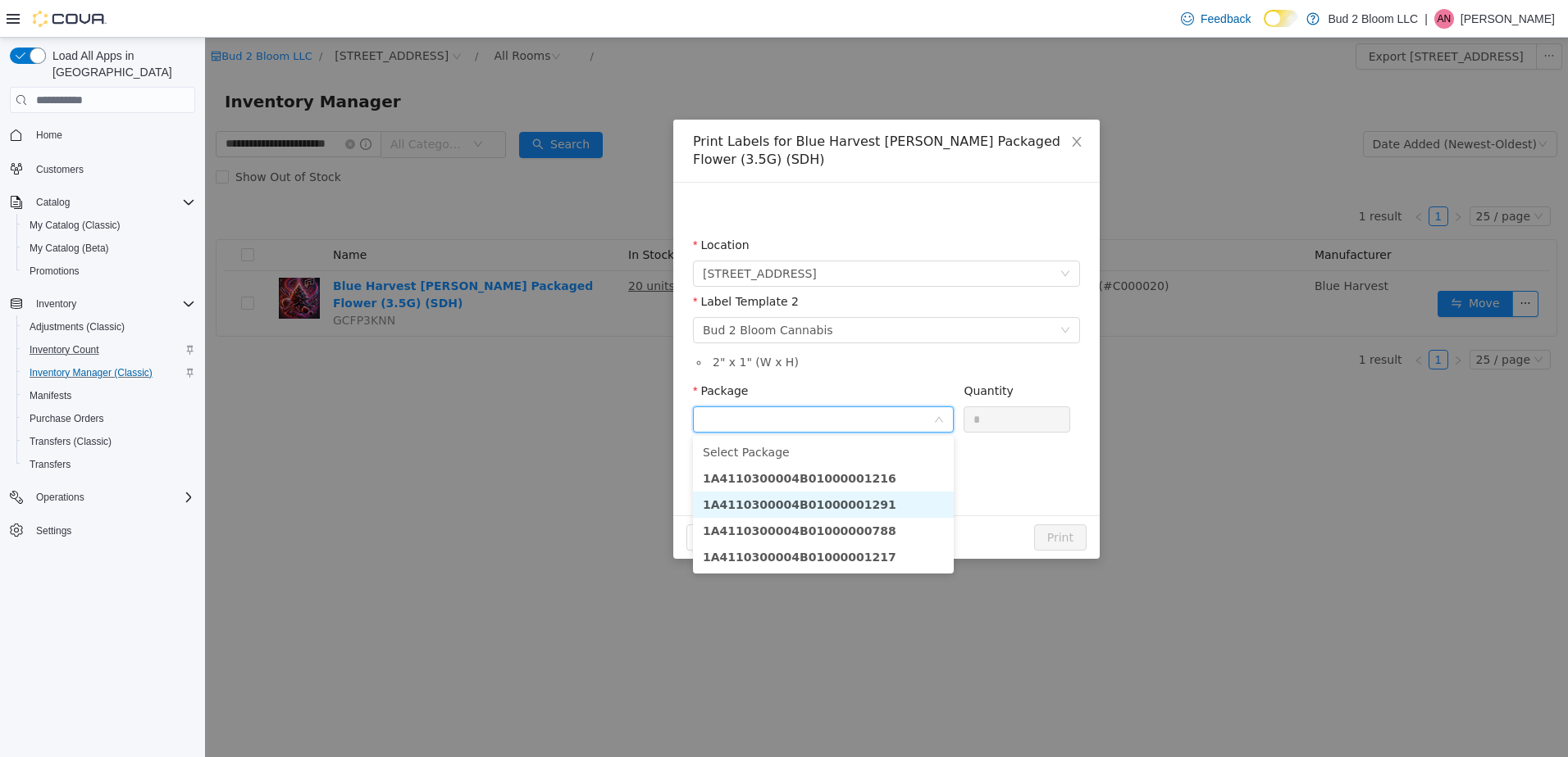
click at [847, 503] on strong "1A4110300004B01000001291" at bounding box center [799, 504] width 194 height 13
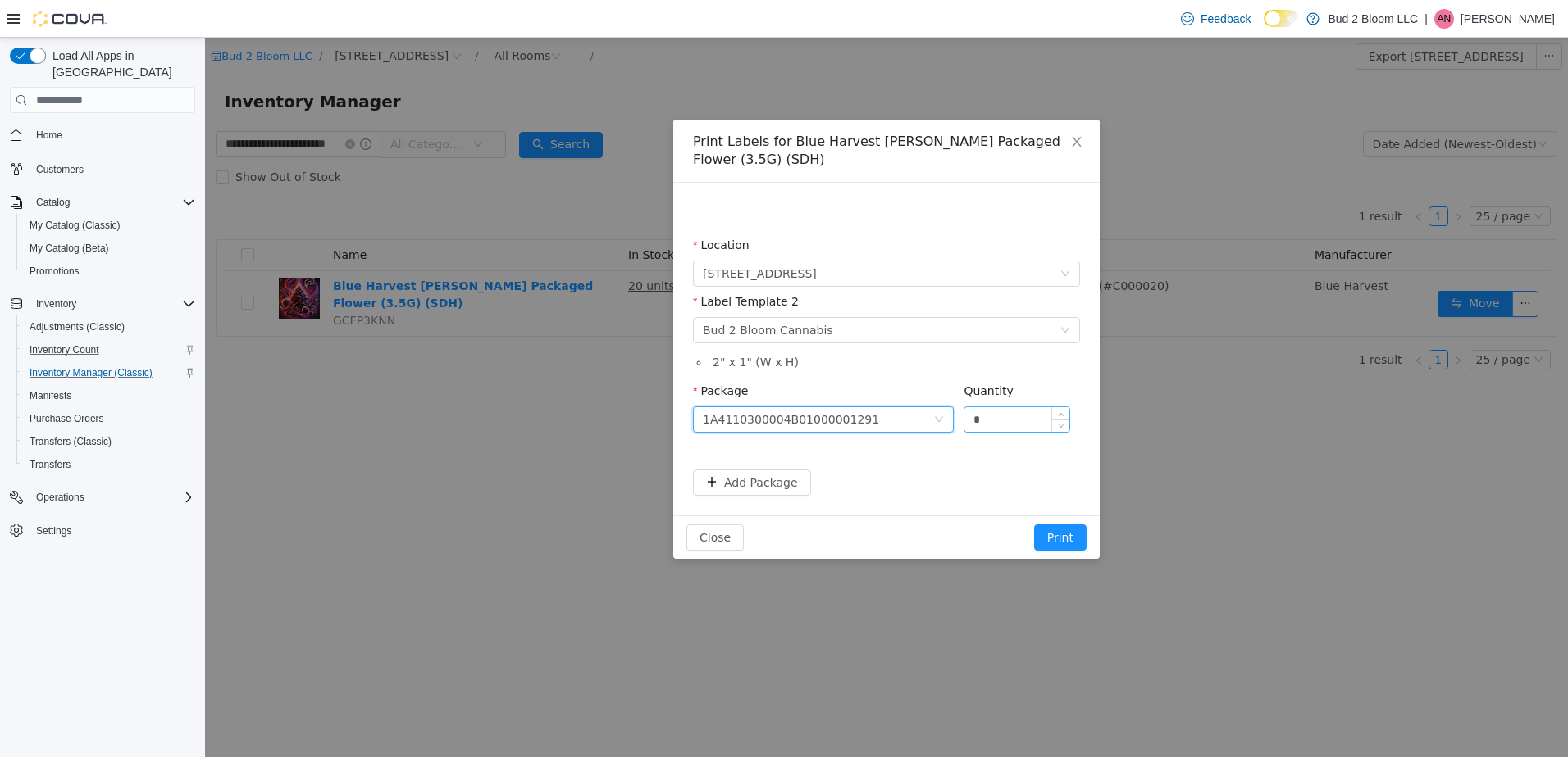
click at [993, 414] on input "*" at bounding box center [1017, 420] width 105 height 25
type input "**"
click at [1034, 525] on button "Print" at bounding box center [1060, 538] width 52 height 27
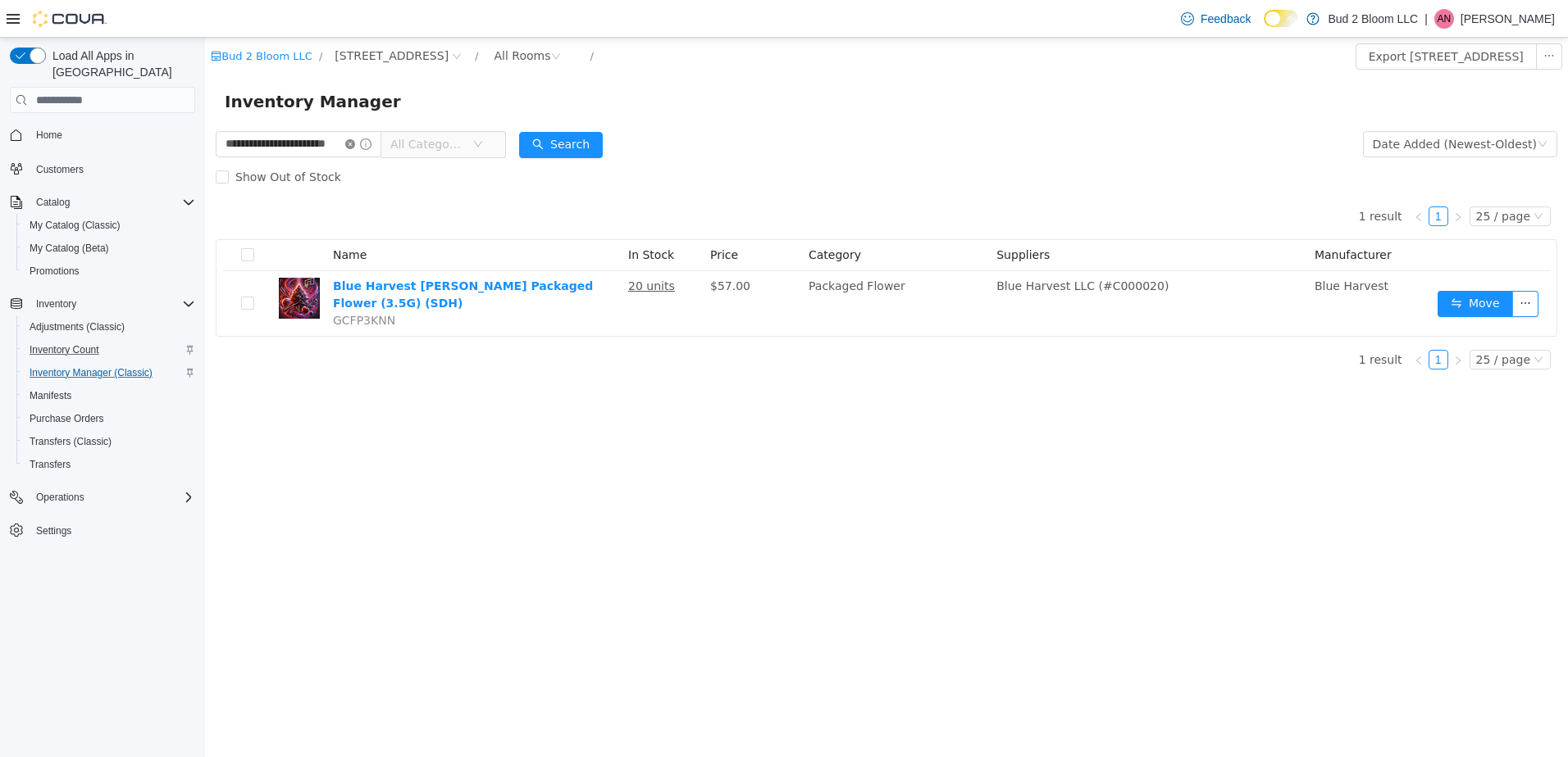
click at [355, 144] on icon "icon: close-circle" at bounding box center [350, 144] width 9 height 9
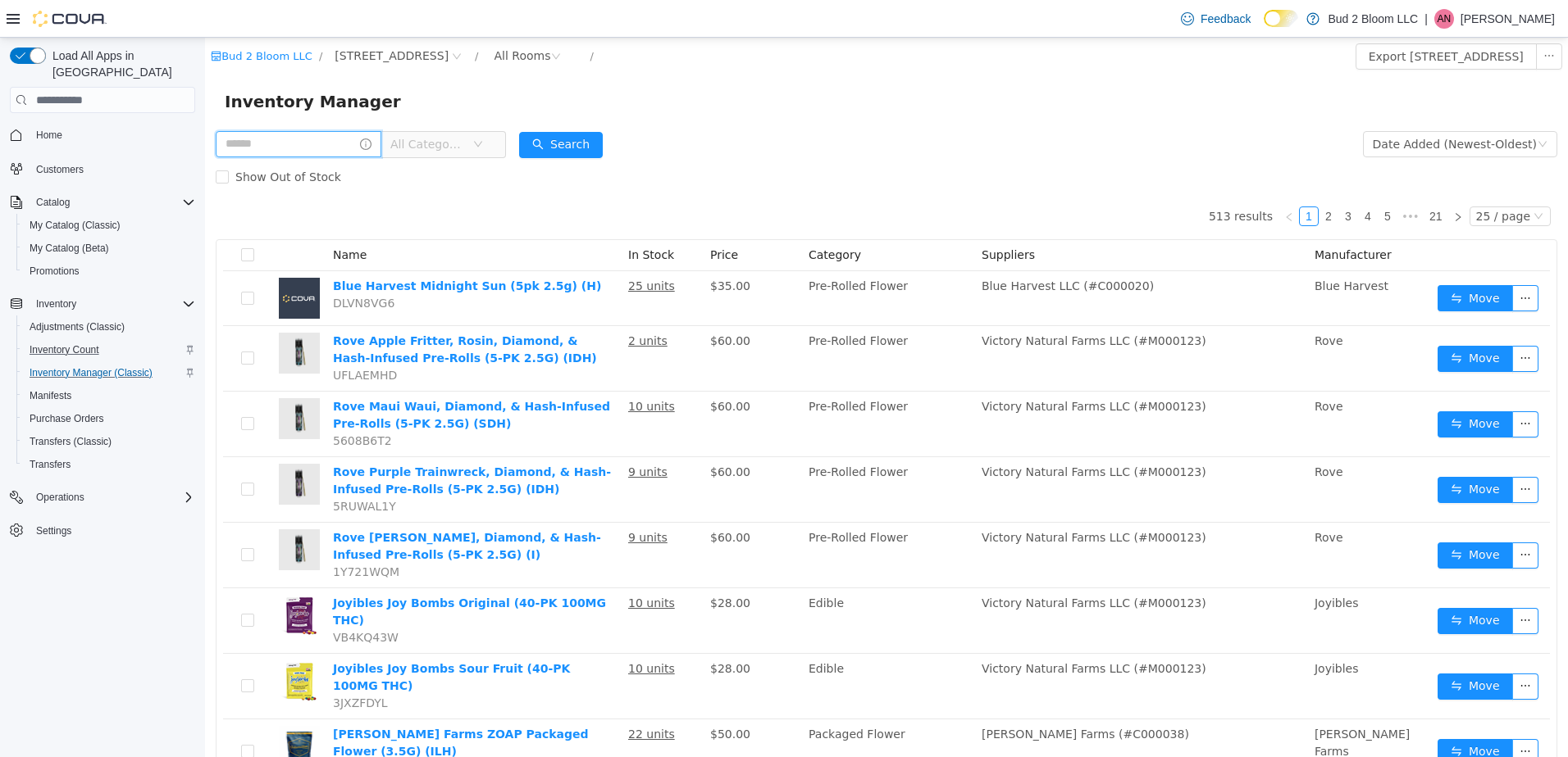
click at [324, 148] on input "text" at bounding box center [298, 144] width 165 height 27
type input "**********"
click at [590, 145] on button "Search" at bounding box center [561, 145] width 84 height 27
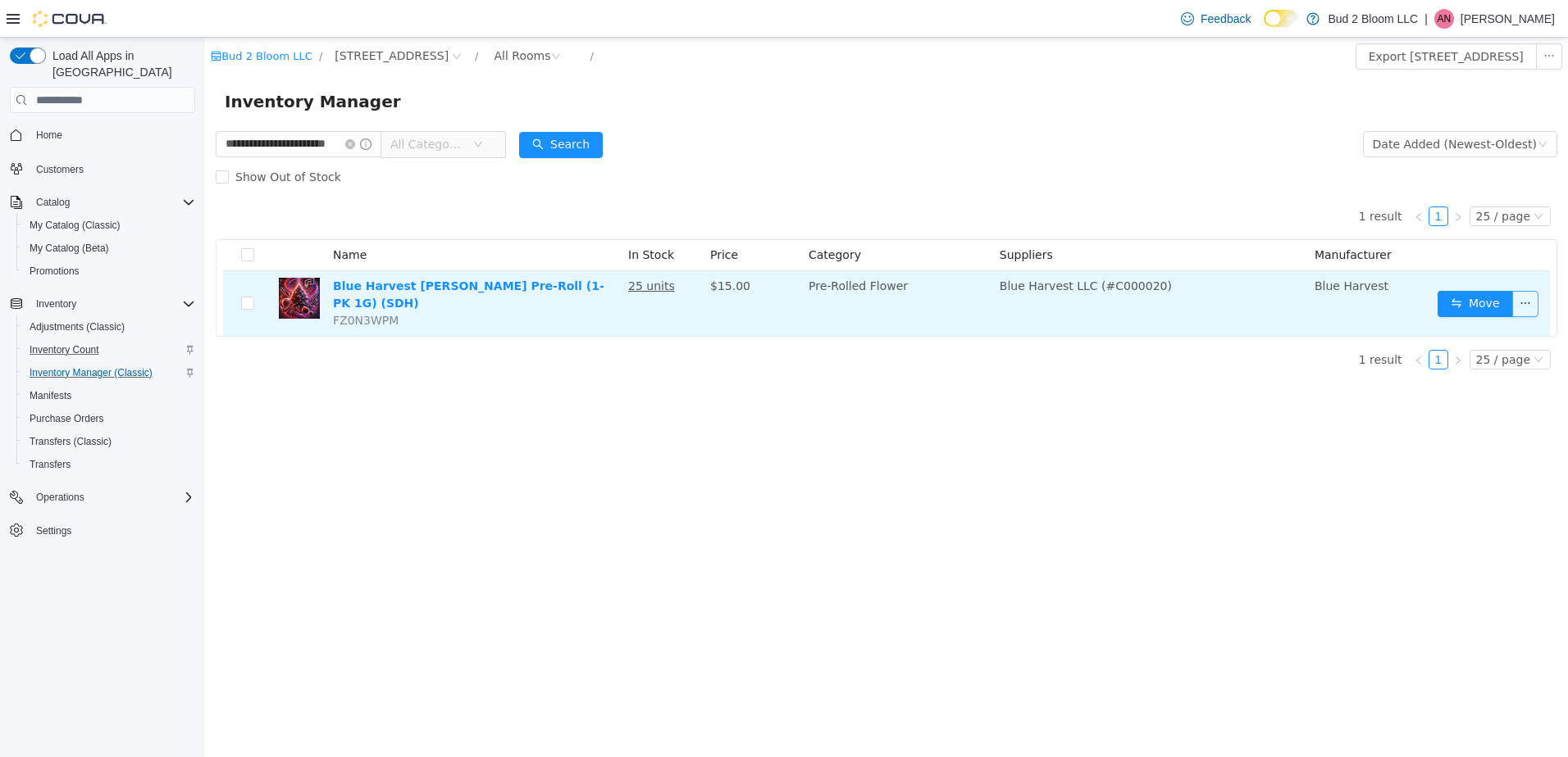
click at [1518, 301] on button "button" at bounding box center [1525, 304] width 27 height 27
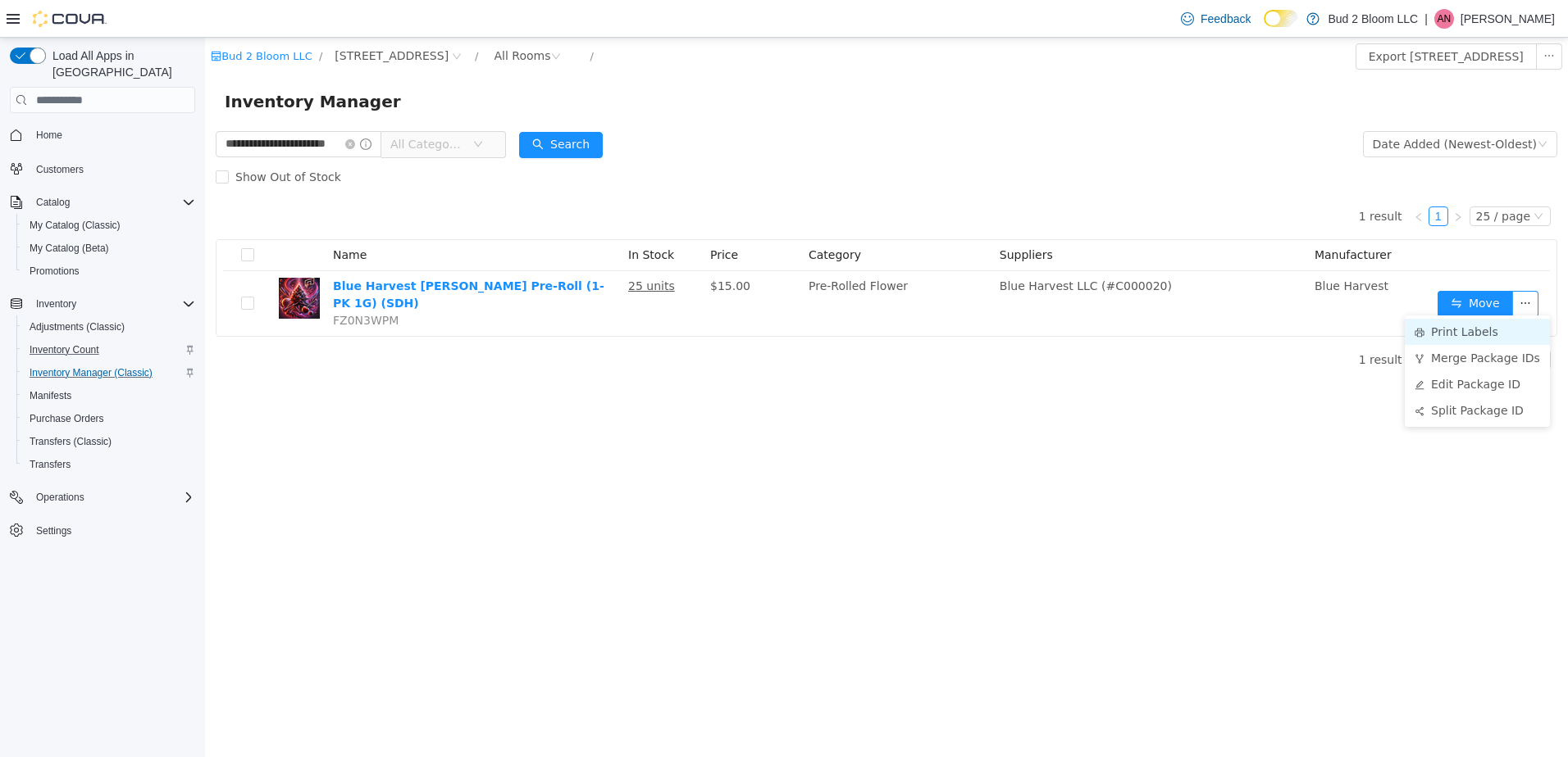
click at [1460, 329] on li "Print Labels" at bounding box center [1477, 331] width 145 height 27
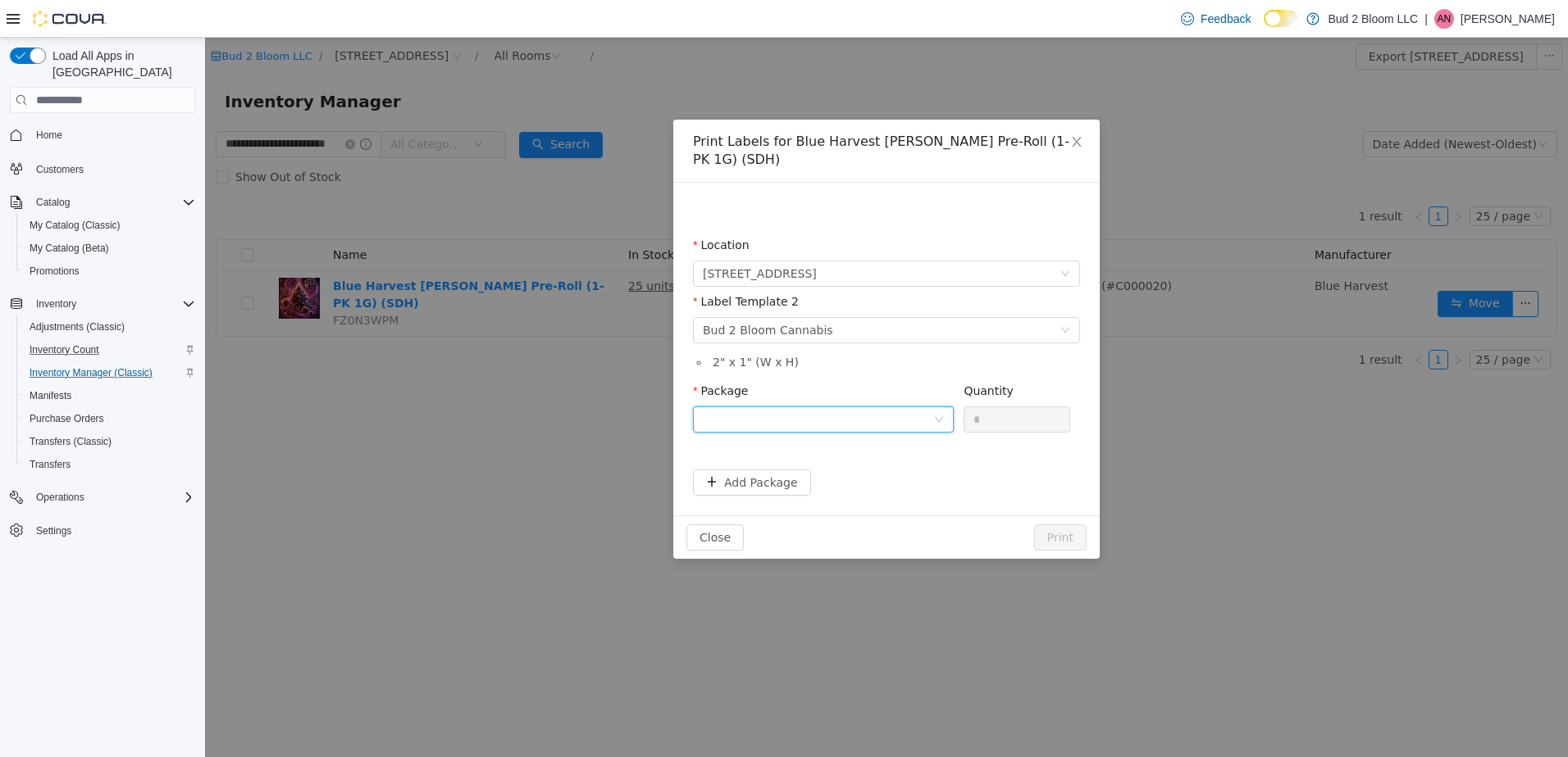
click at [848, 425] on div at bounding box center [817, 420] width 230 height 25
click at [845, 479] on strong "1A4110300004B01000001292" at bounding box center [799, 478] width 194 height 13
click at [1002, 422] on input "*" at bounding box center [1017, 420] width 105 height 25
type input "**"
click at [1034, 525] on button "Print" at bounding box center [1060, 538] width 52 height 27
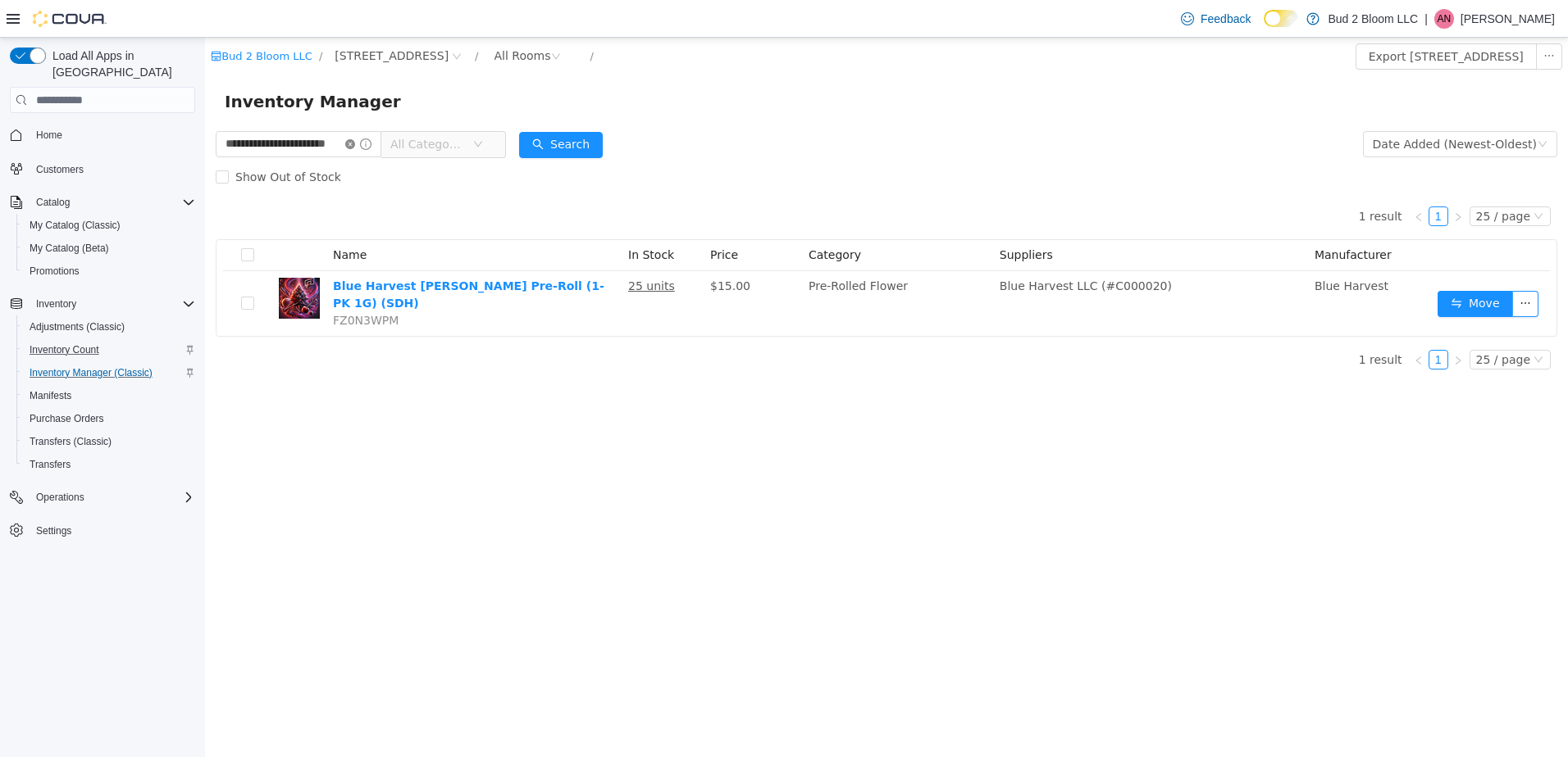
click at [355, 144] on icon "icon: close-circle" at bounding box center [350, 144] width 9 height 9
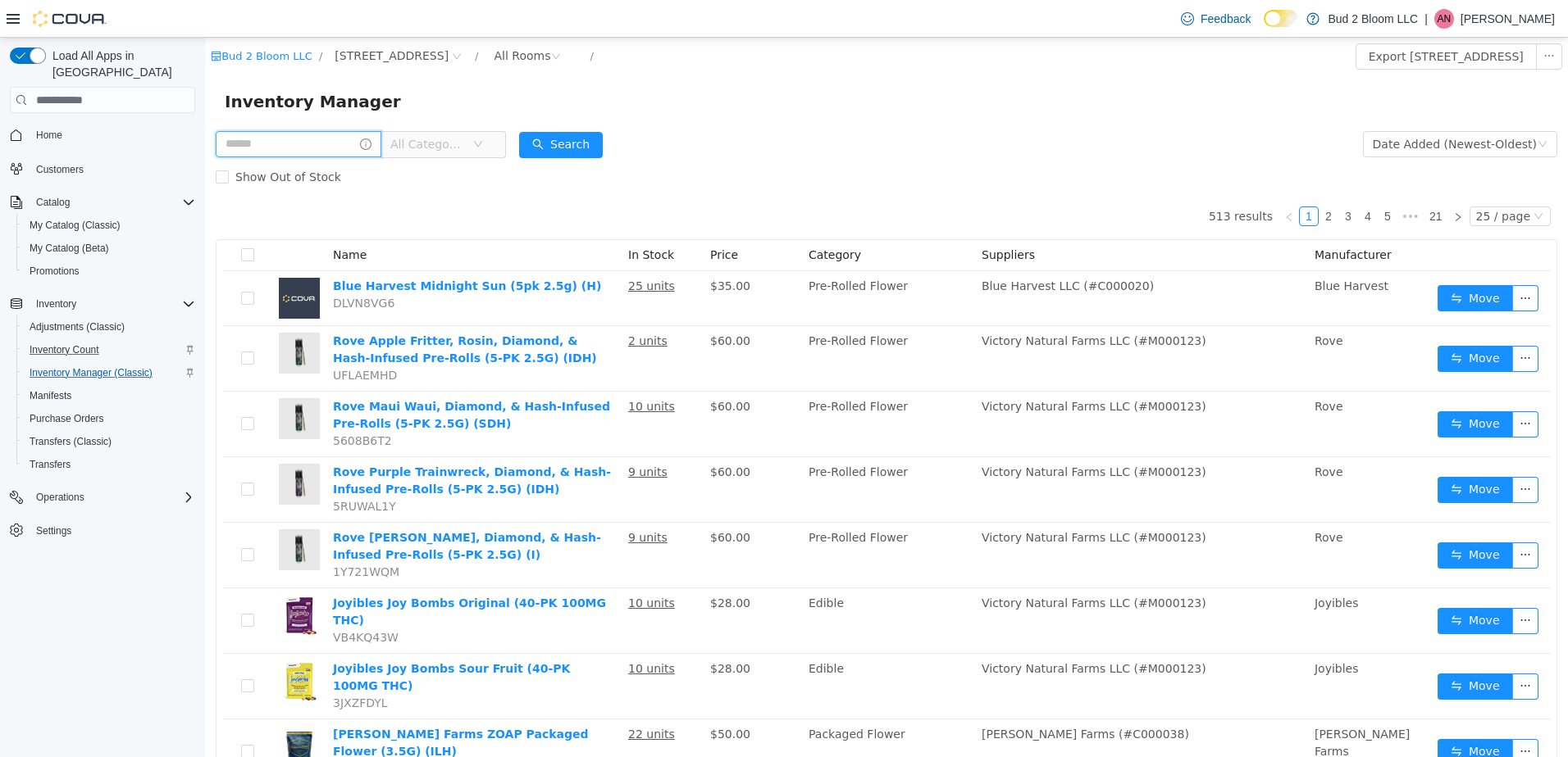
click at [307, 146] on input "text" at bounding box center [298, 144] width 165 height 27
type input "**********"
click at [603, 137] on button "Search" at bounding box center [561, 145] width 84 height 27
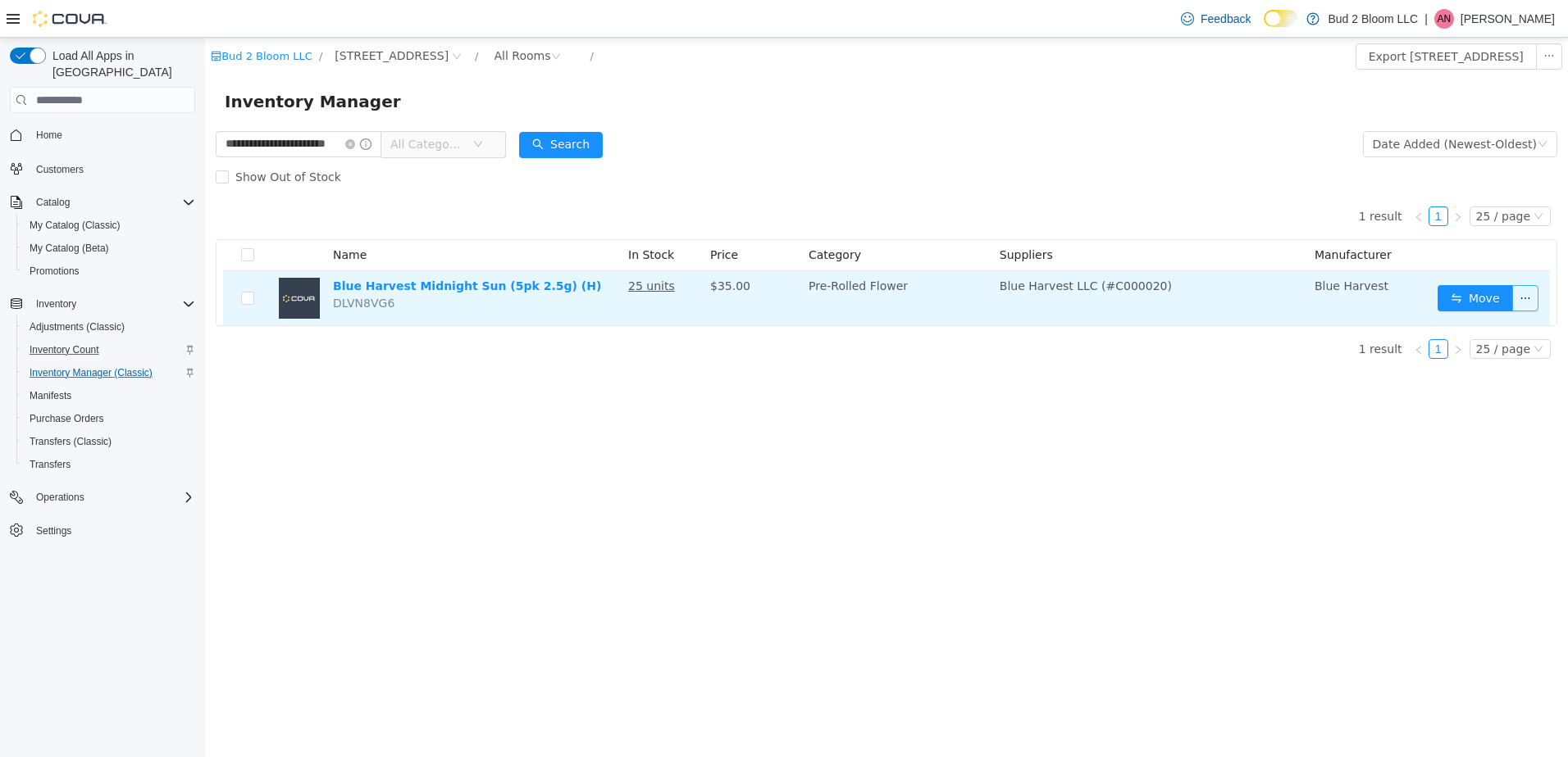
click at [1525, 295] on button "button" at bounding box center [1525, 298] width 27 height 27
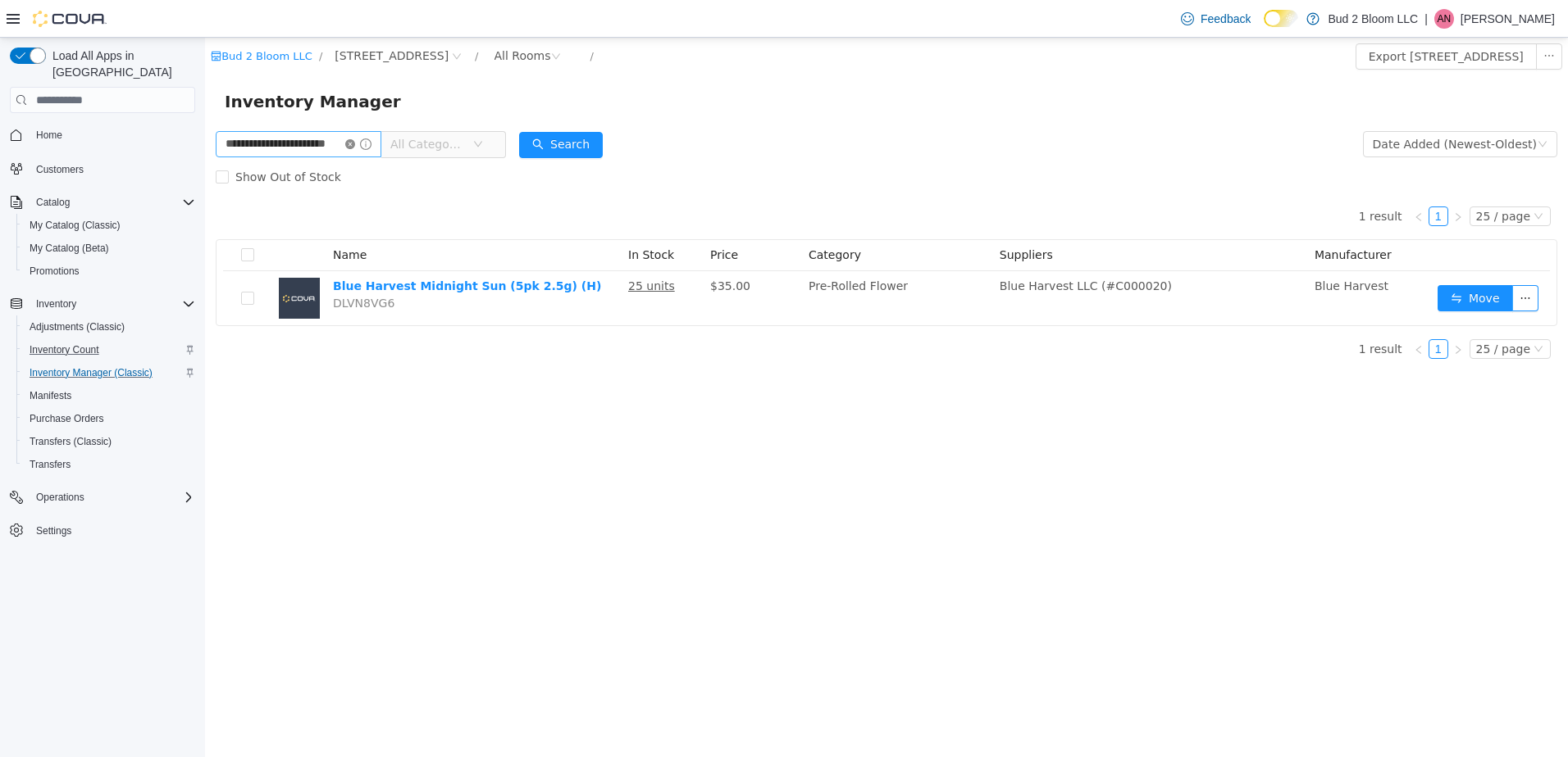
click at [355, 142] on icon "icon: close-circle" at bounding box center [350, 144] width 9 height 9
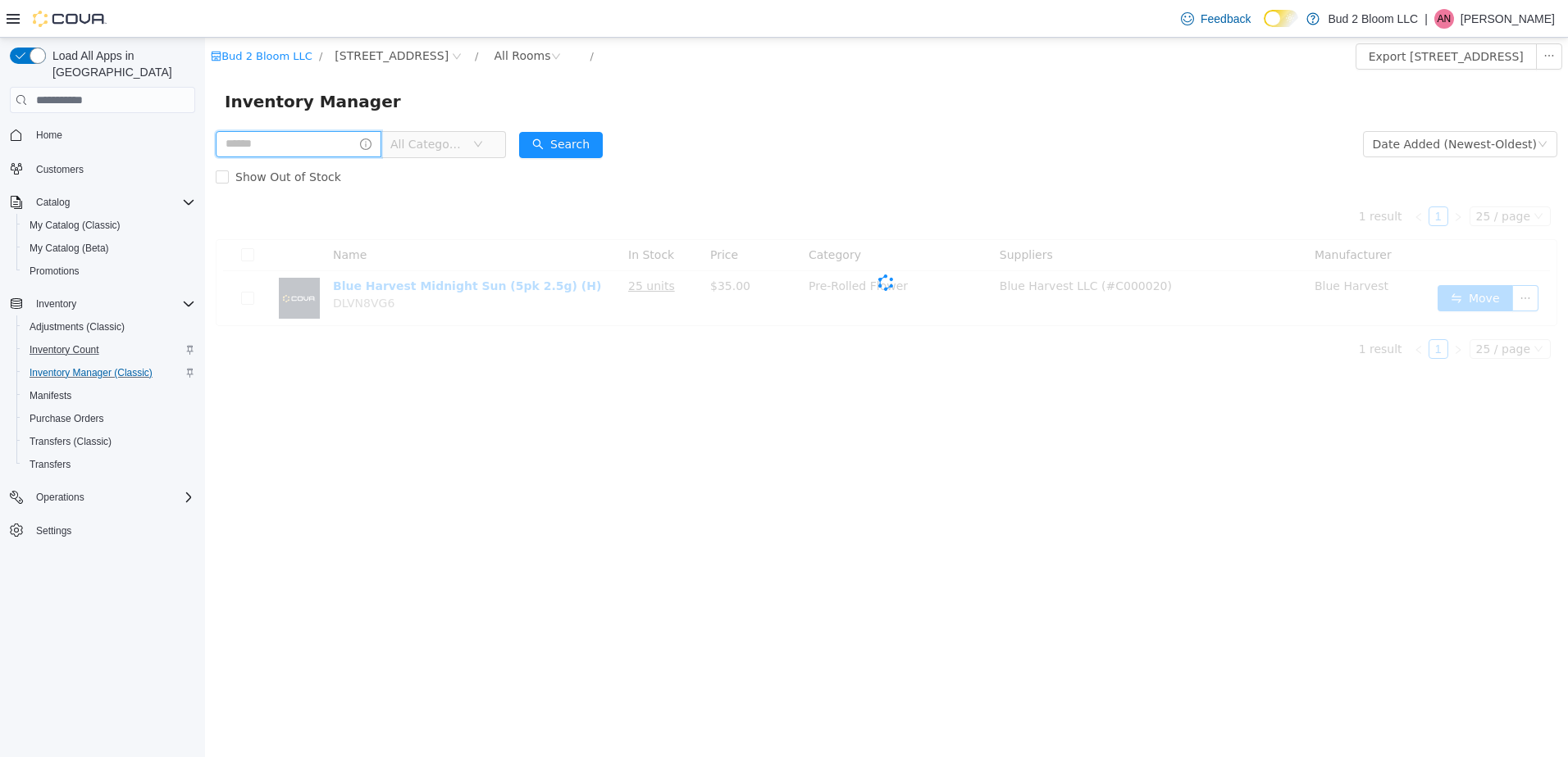
click at [301, 141] on input "text" at bounding box center [298, 144] width 165 height 27
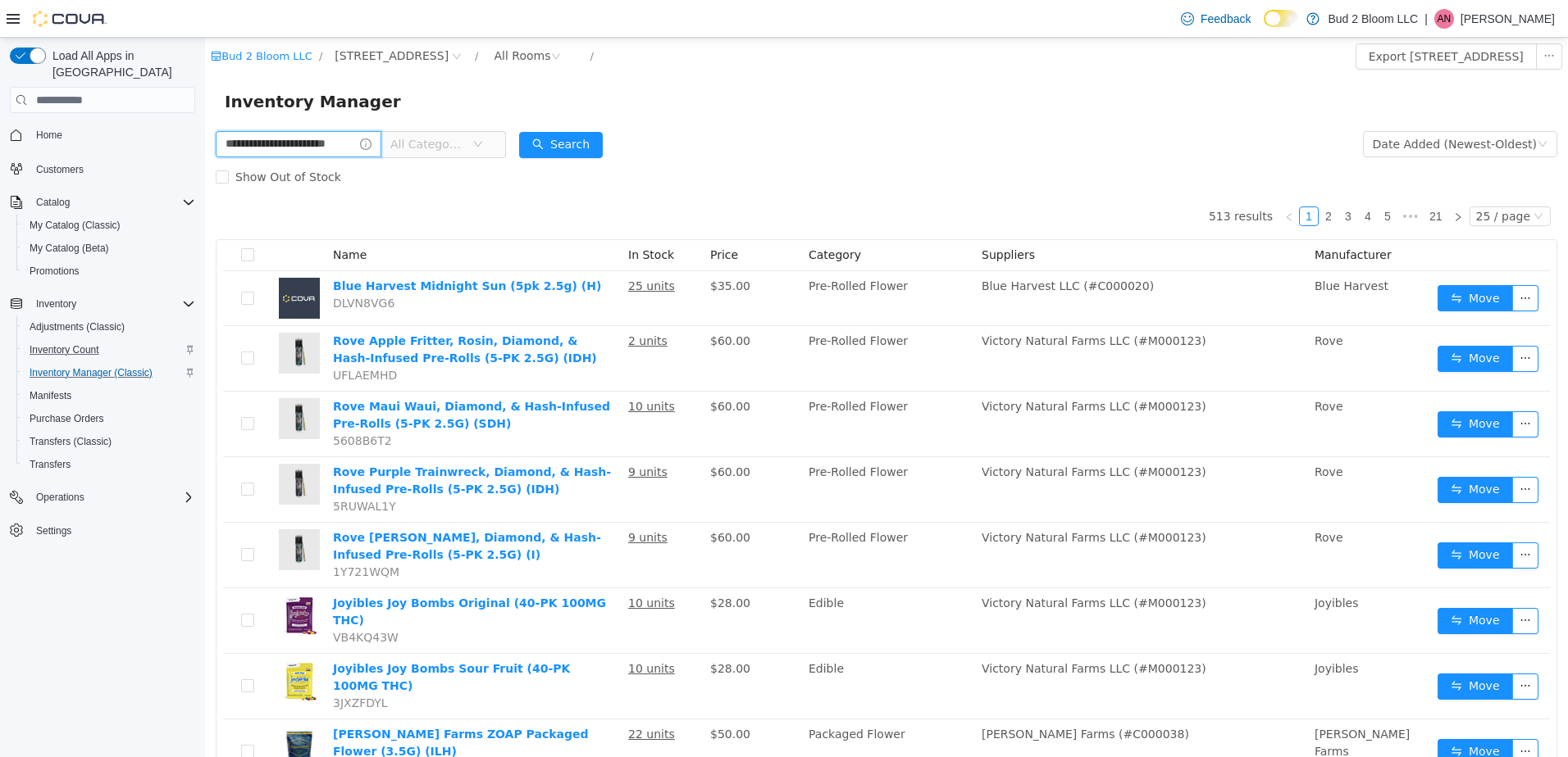
scroll to position [0, 20]
type input "**********"
click at [565, 148] on button "Search" at bounding box center [561, 145] width 84 height 27
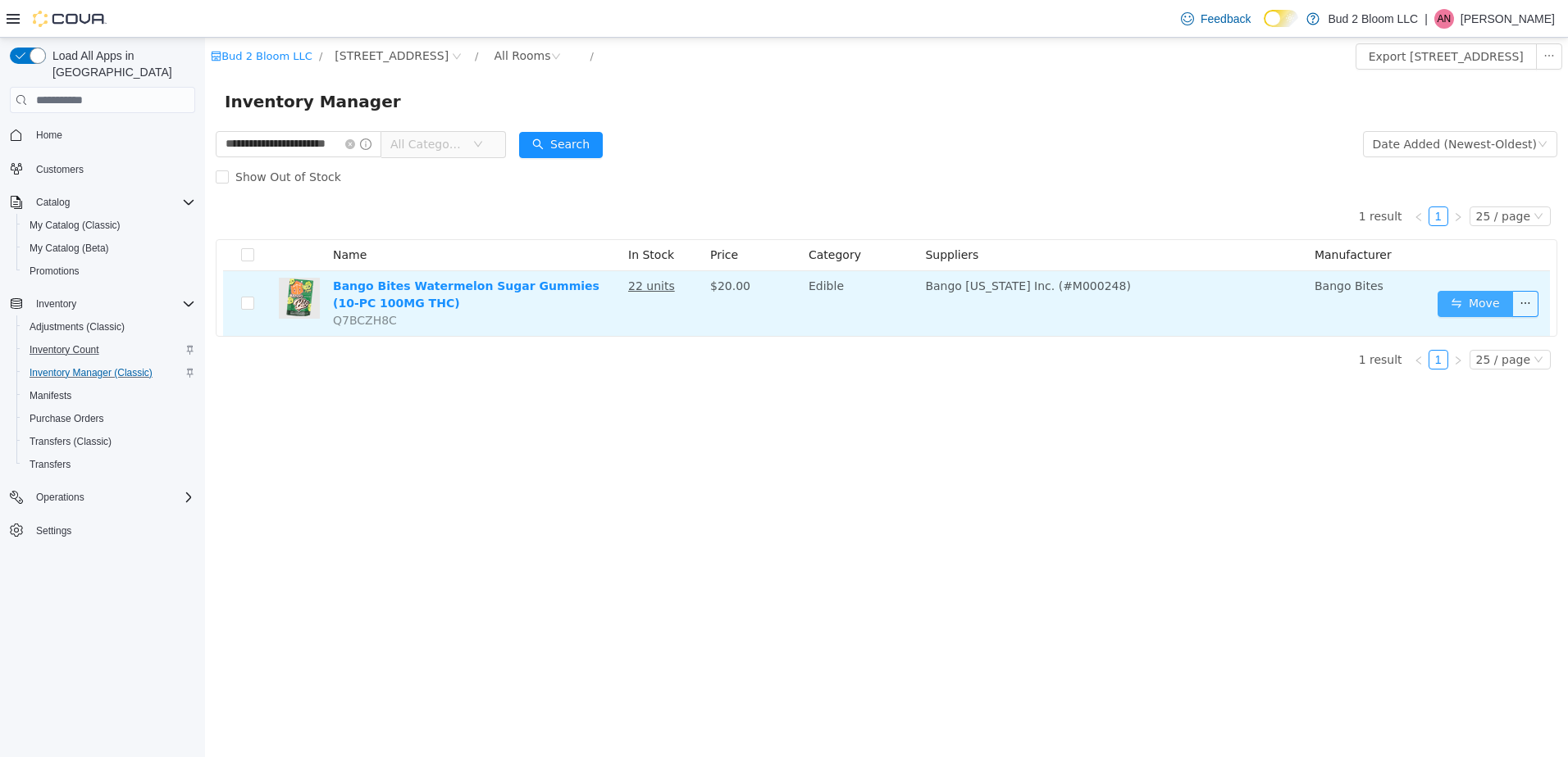
click at [1467, 297] on button "Move" at bounding box center [1475, 304] width 75 height 27
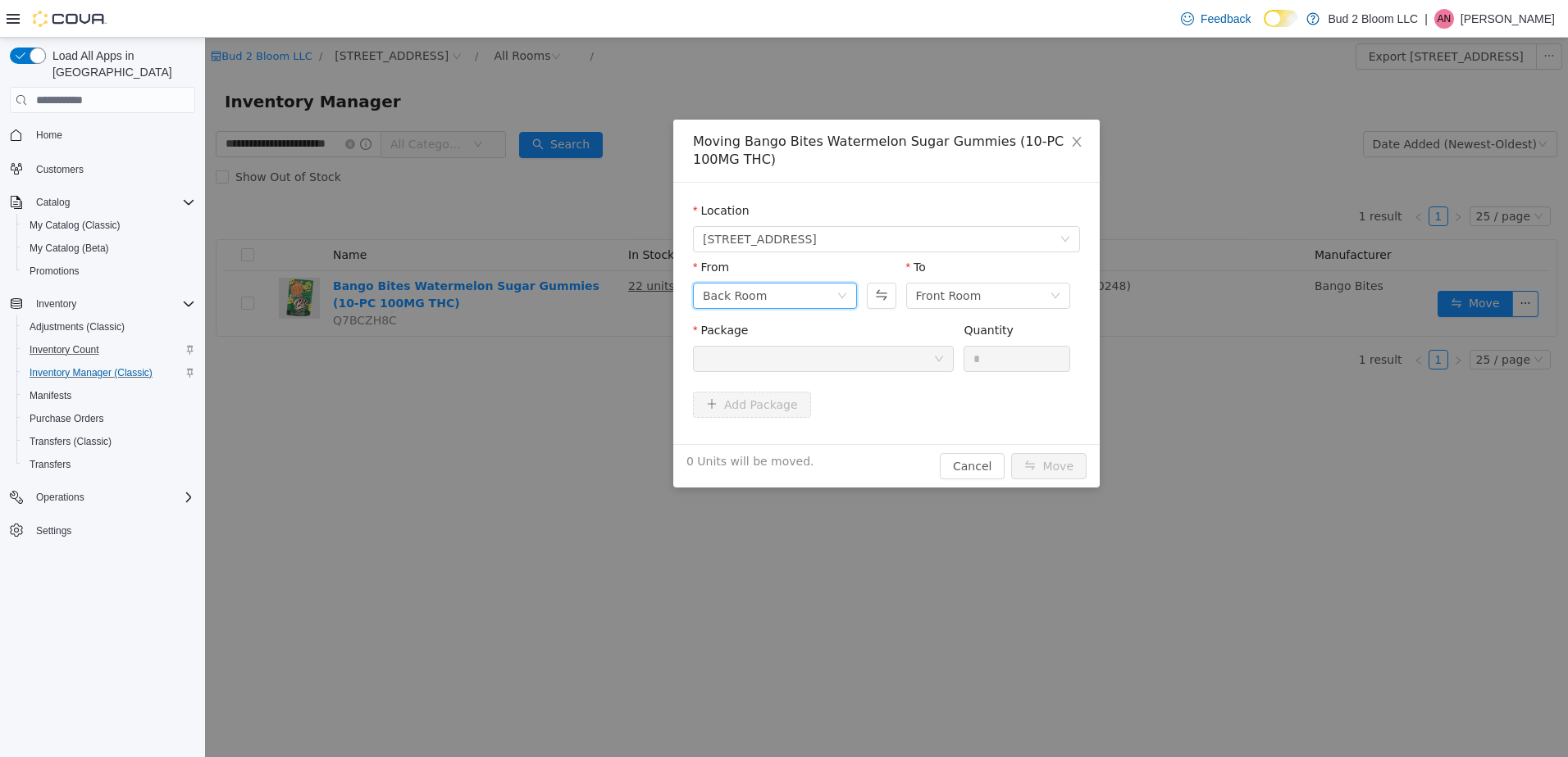
click at [769, 306] on div "Back Room" at bounding box center [769, 295] width 134 height 25
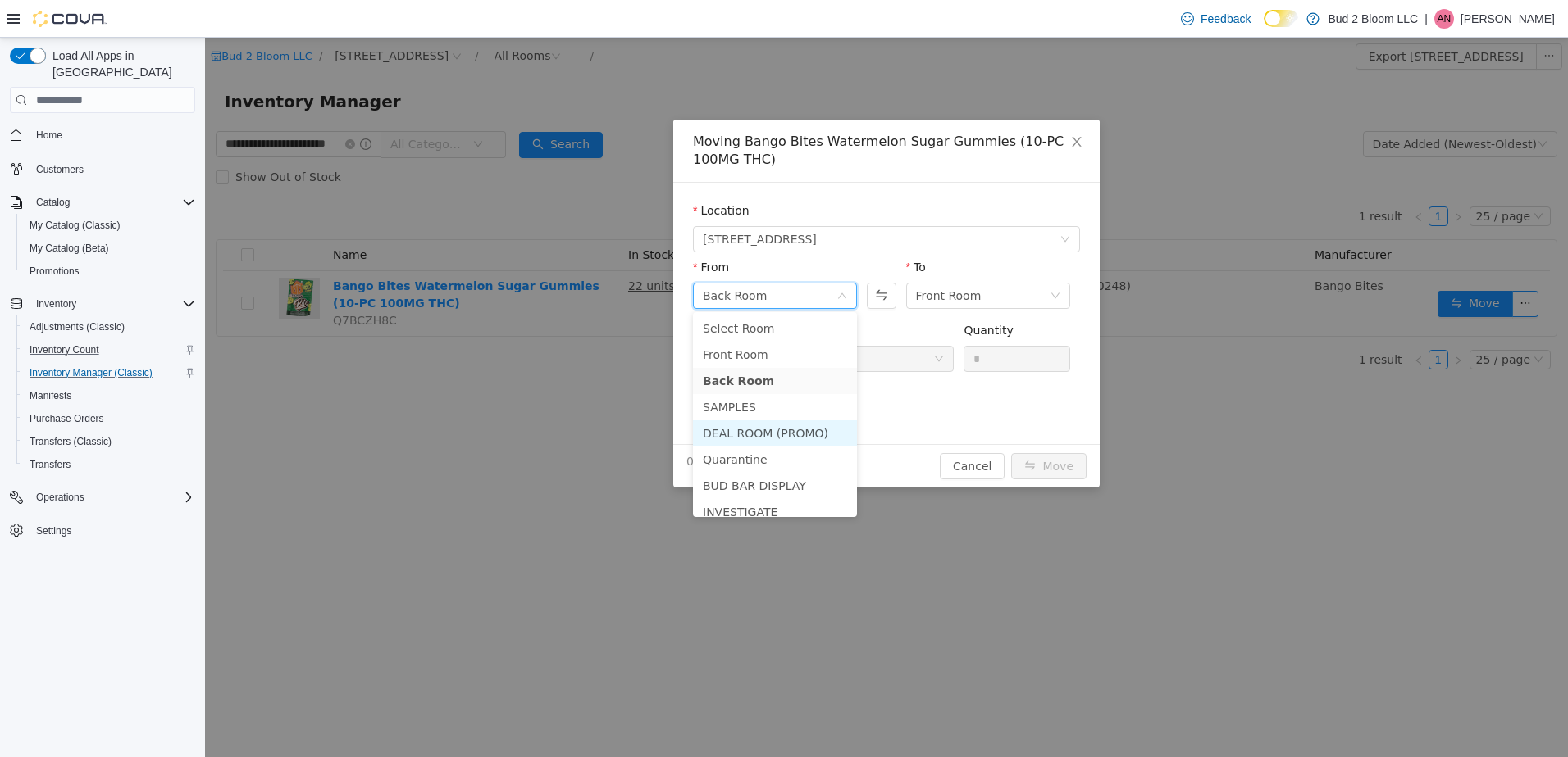
drag, startPoint x: 768, startPoint y: 437, endPoint x: 774, endPoint y: 431, distance: 8.5
click at [769, 435] on li "DEAL ROOM (PROMO)" at bounding box center [775, 433] width 164 height 27
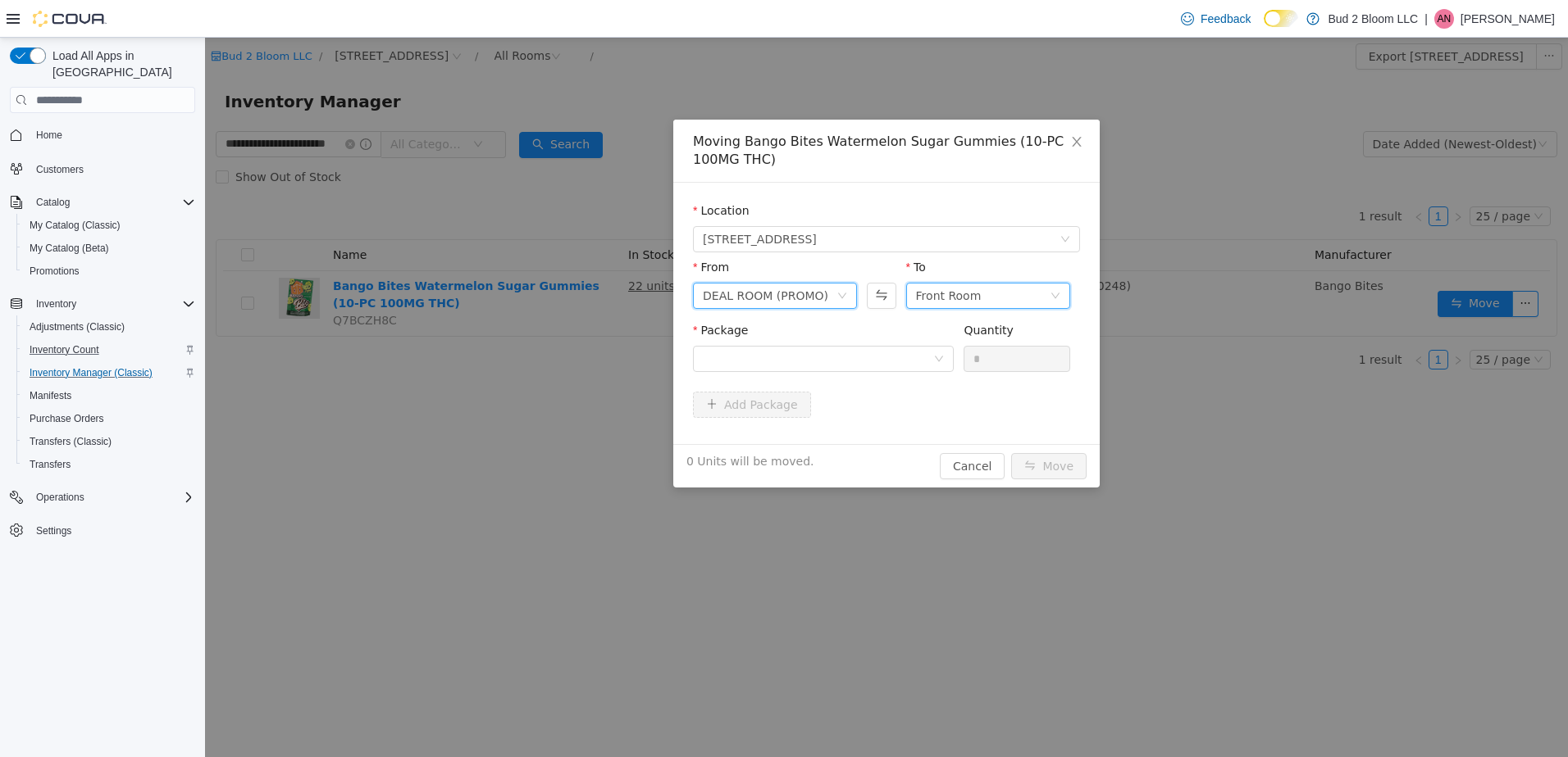
click at [971, 300] on div "Front Room" at bounding box center [949, 295] width 66 height 25
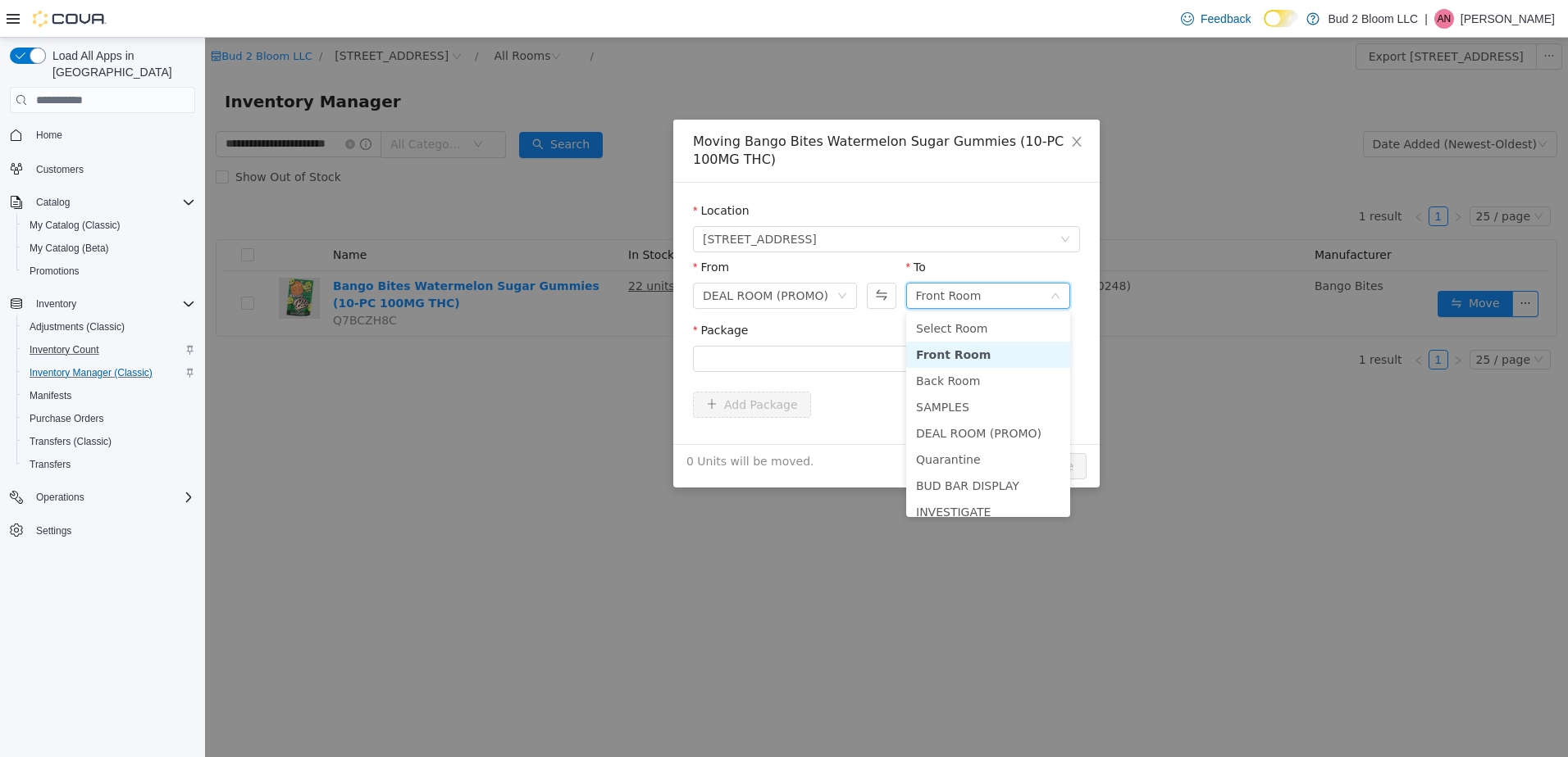
click at [949, 354] on li "Front Room" at bounding box center [988, 355] width 164 height 27
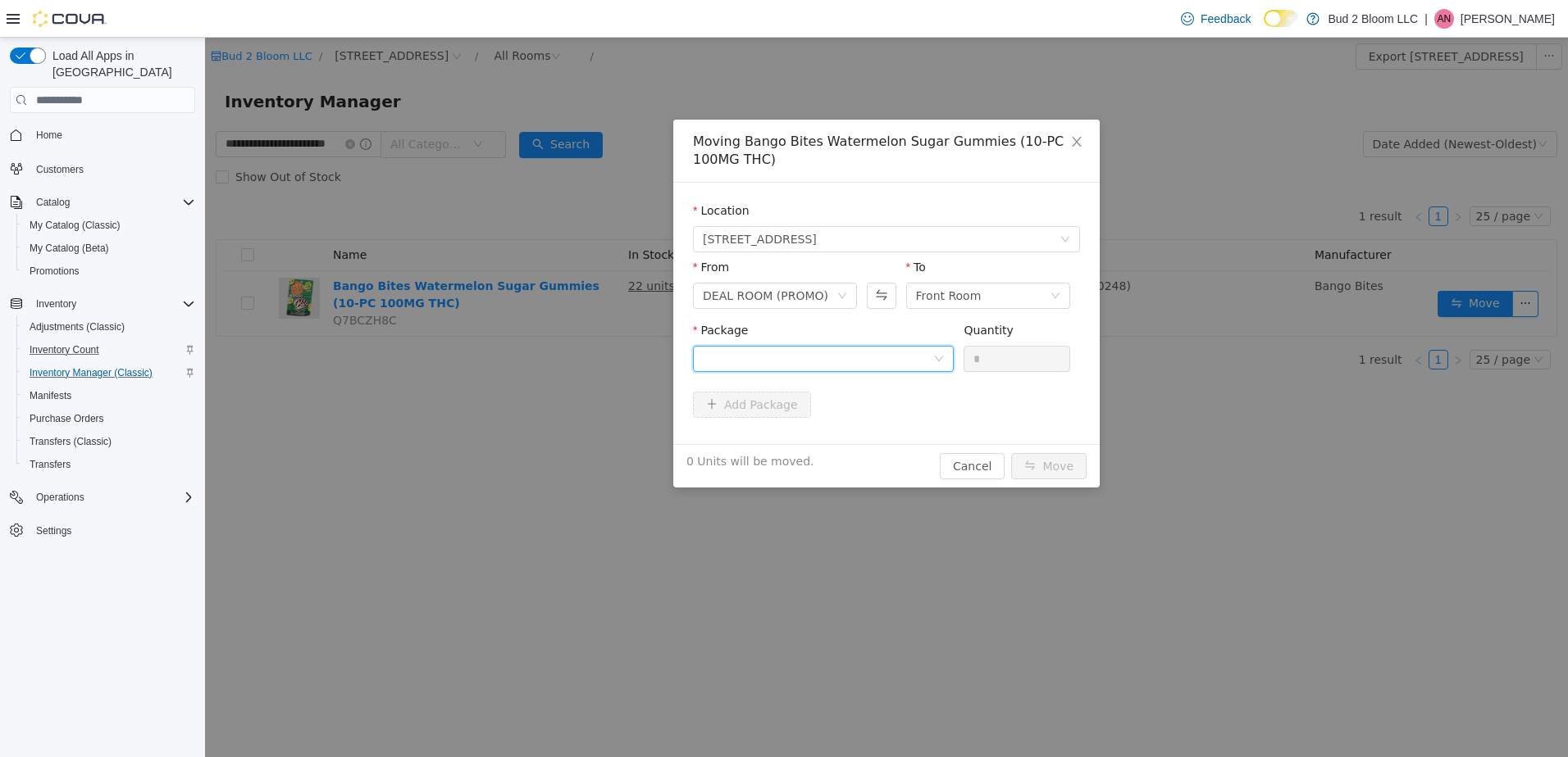
click at [883, 355] on div at bounding box center [817, 359] width 230 height 25
click at [880, 418] on li "1A4110300007B71000004347 Quantity : 16 Units" at bounding box center [823, 427] width 260 height 45
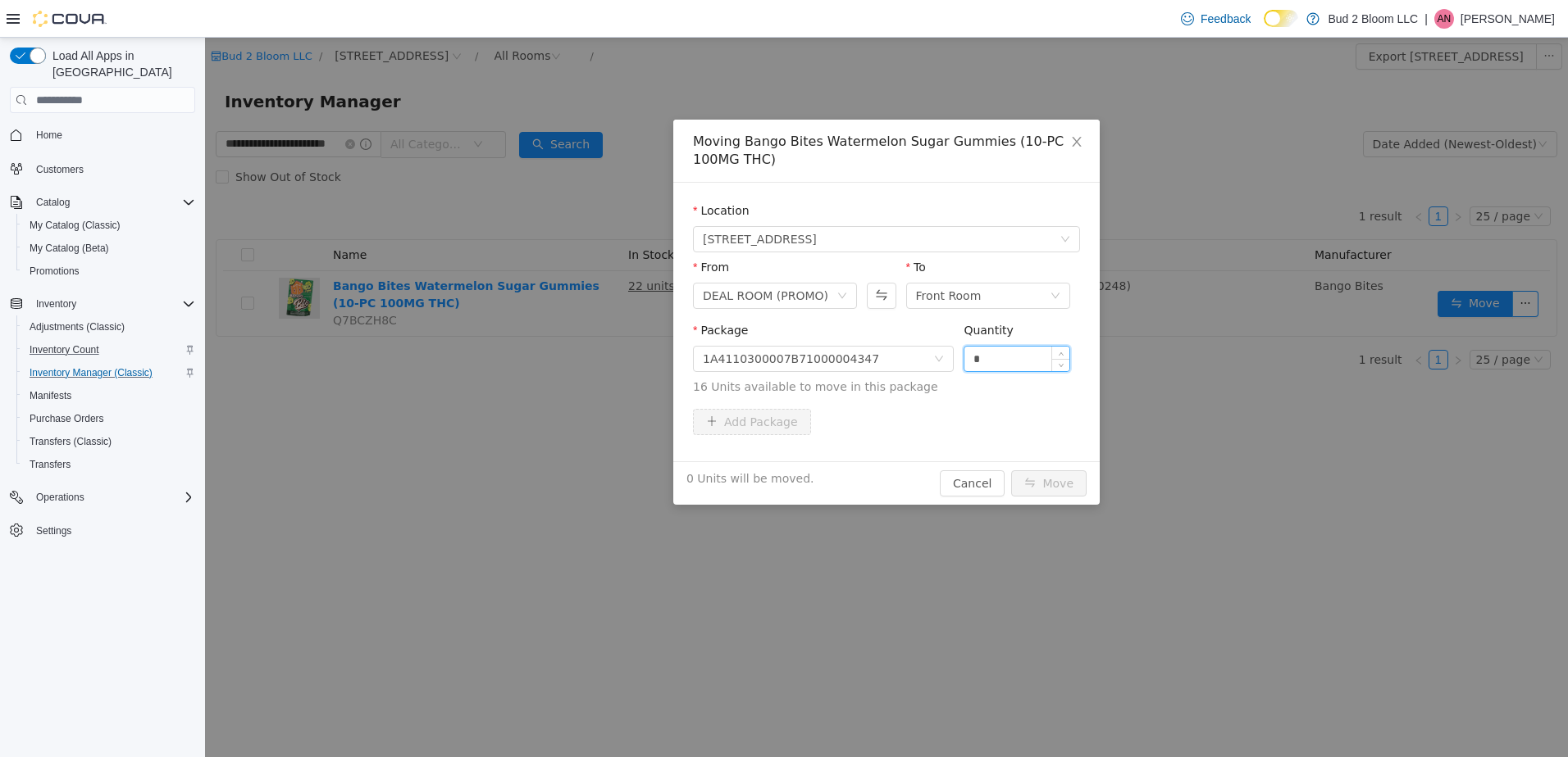
click at [1009, 358] on input "*" at bounding box center [1017, 359] width 105 height 25
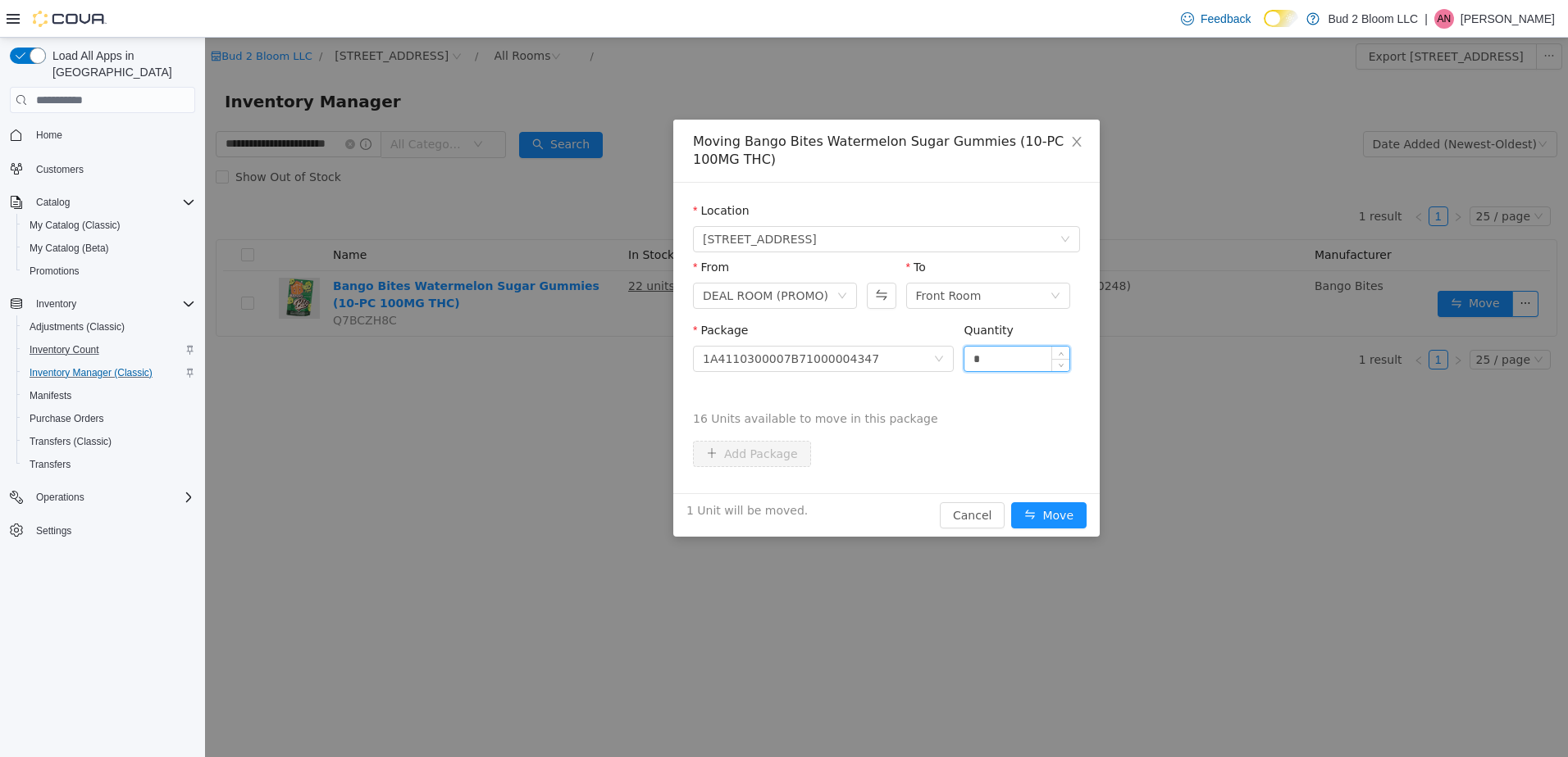
type input "*"
click at [1011, 503] on button "Move" at bounding box center [1049, 516] width 75 height 27
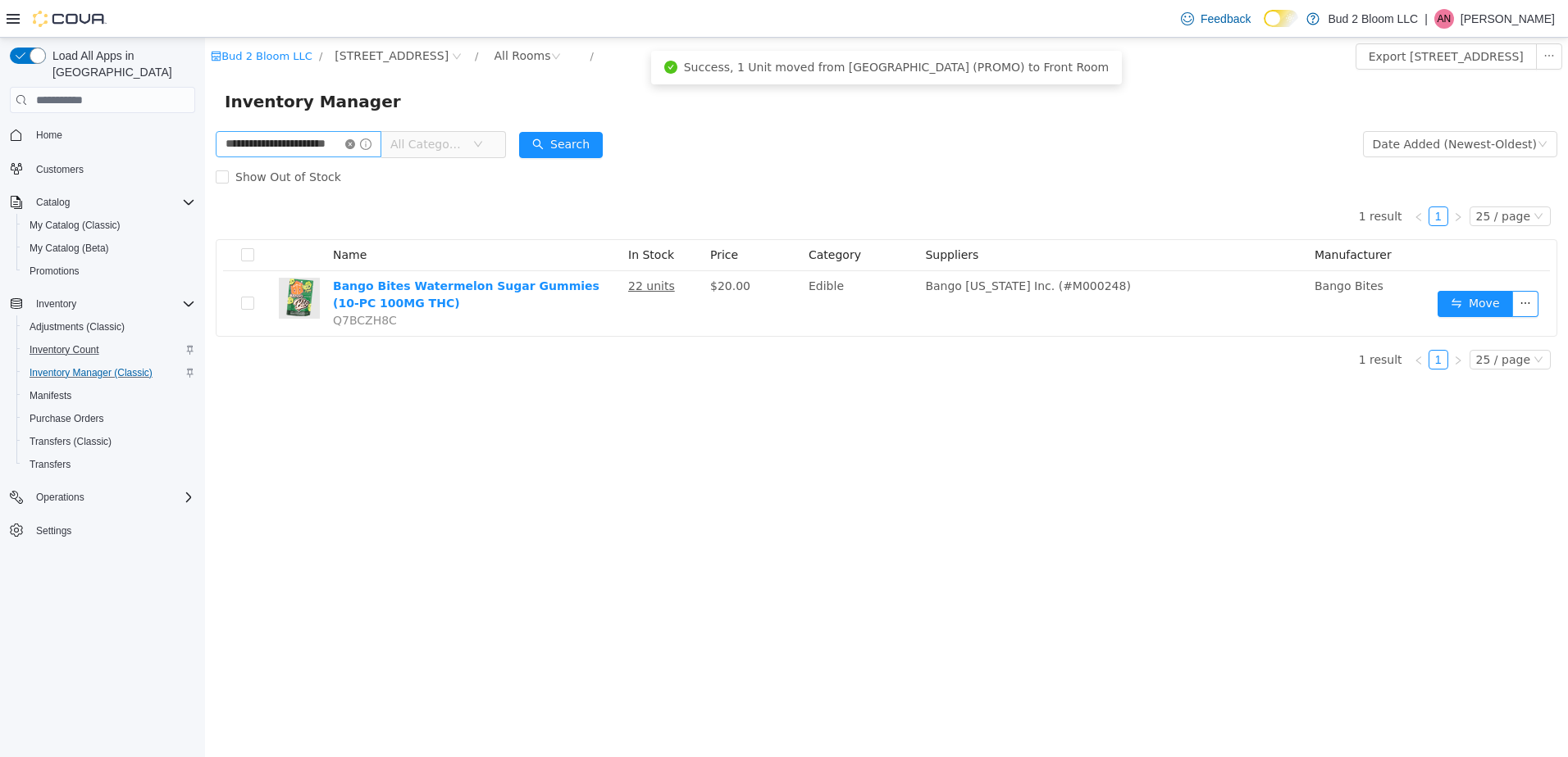
click at [355, 145] on icon "icon: close-circle" at bounding box center [350, 144] width 9 height 9
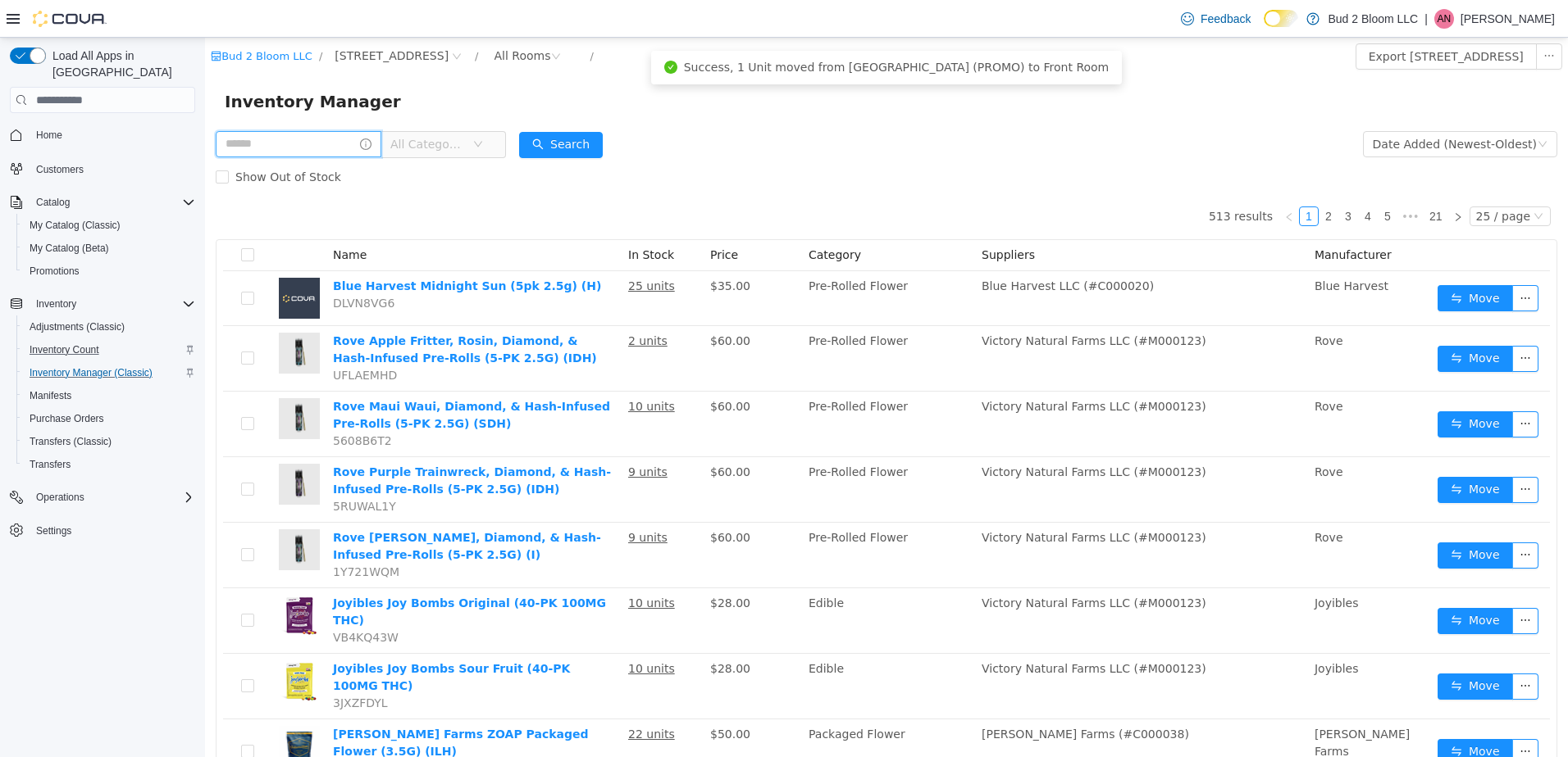
click at [309, 147] on input "text" at bounding box center [298, 144] width 165 height 27
type input "**********"
click at [579, 146] on button "Search" at bounding box center [561, 145] width 84 height 27
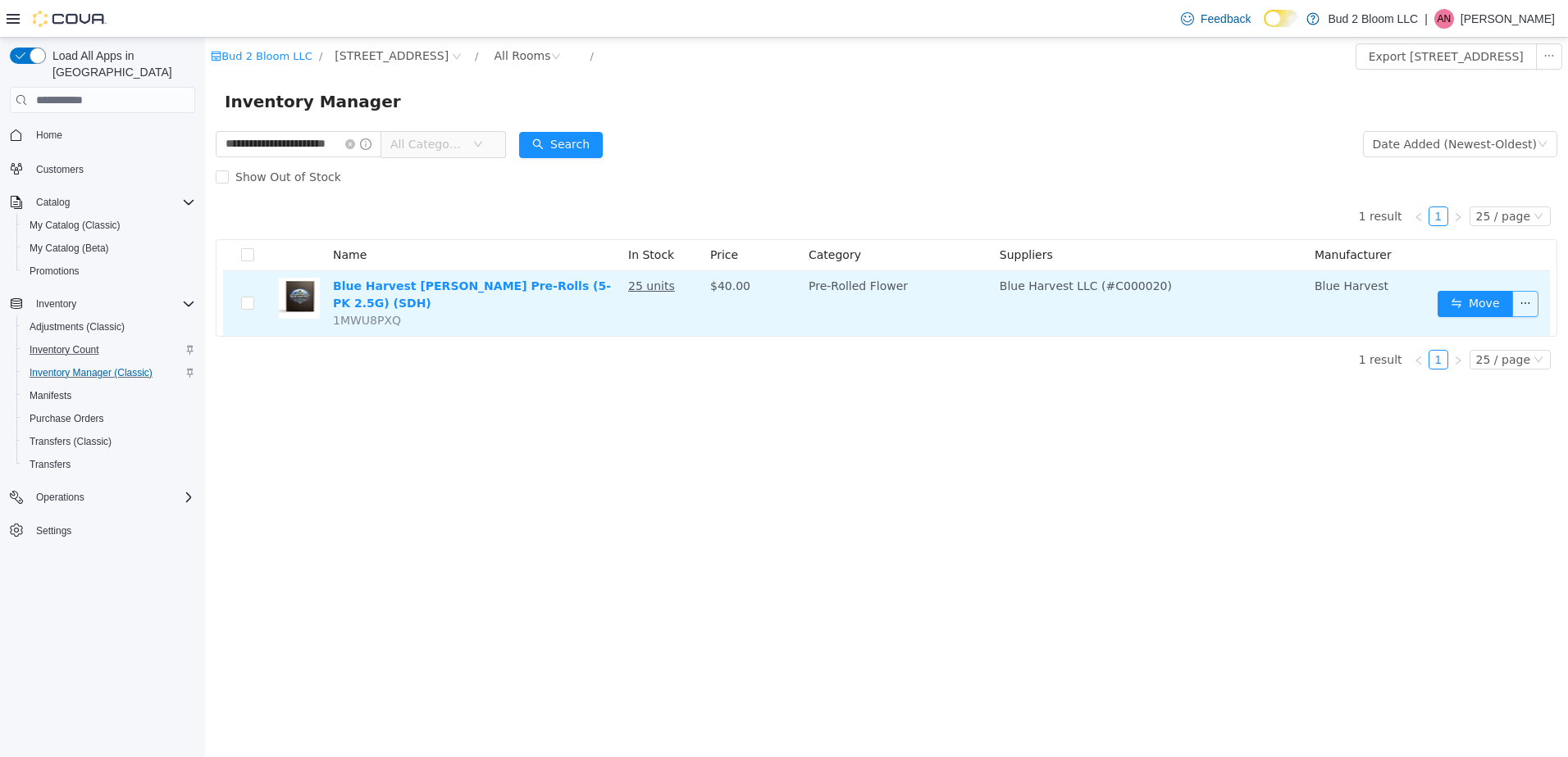
click at [1523, 310] on button "button" at bounding box center [1525, 304] width 27 height 27
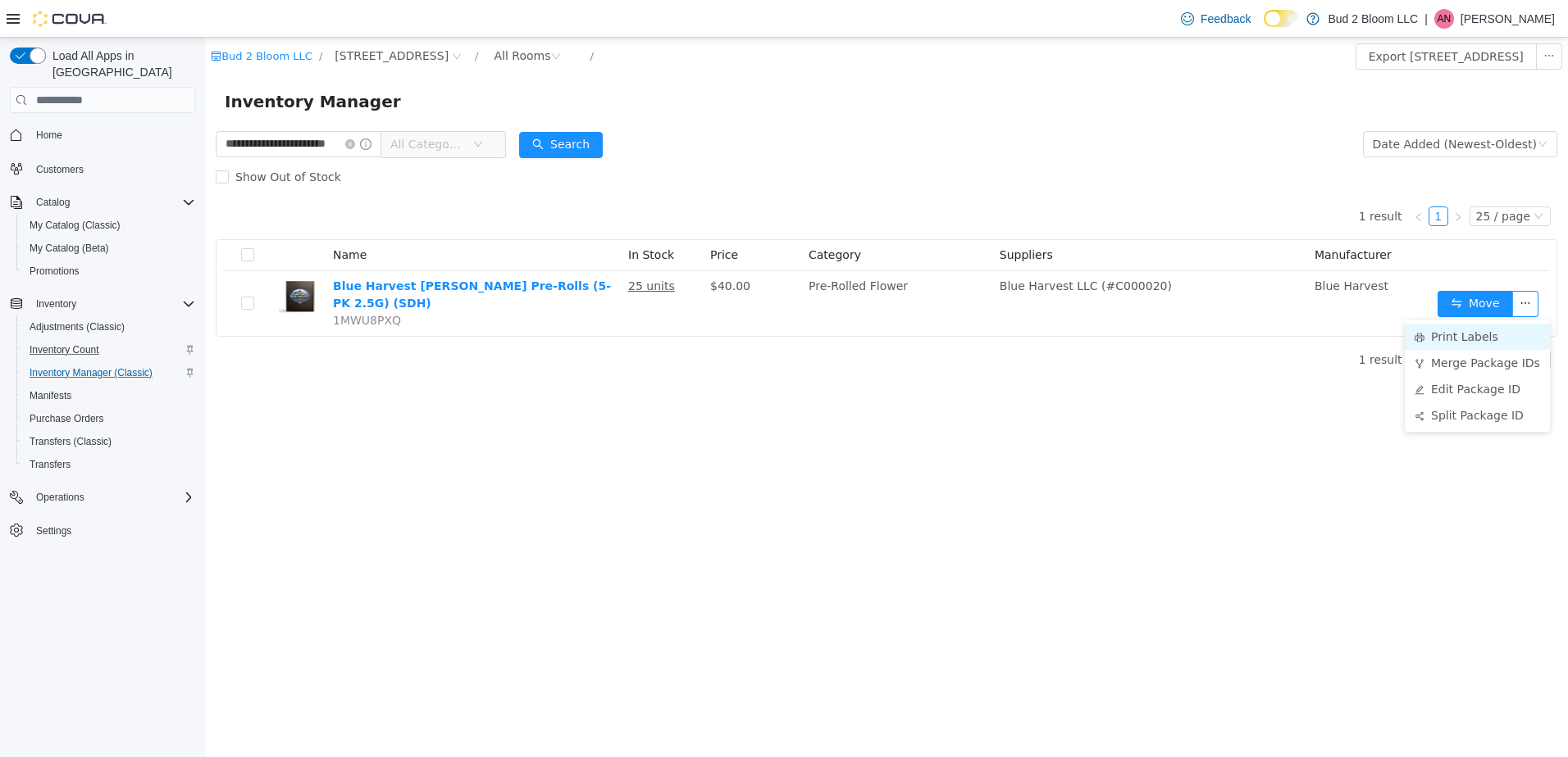
click at [1458, 335] on li "Print Labels" at bounding box center [1477, 337] width 145 height 27
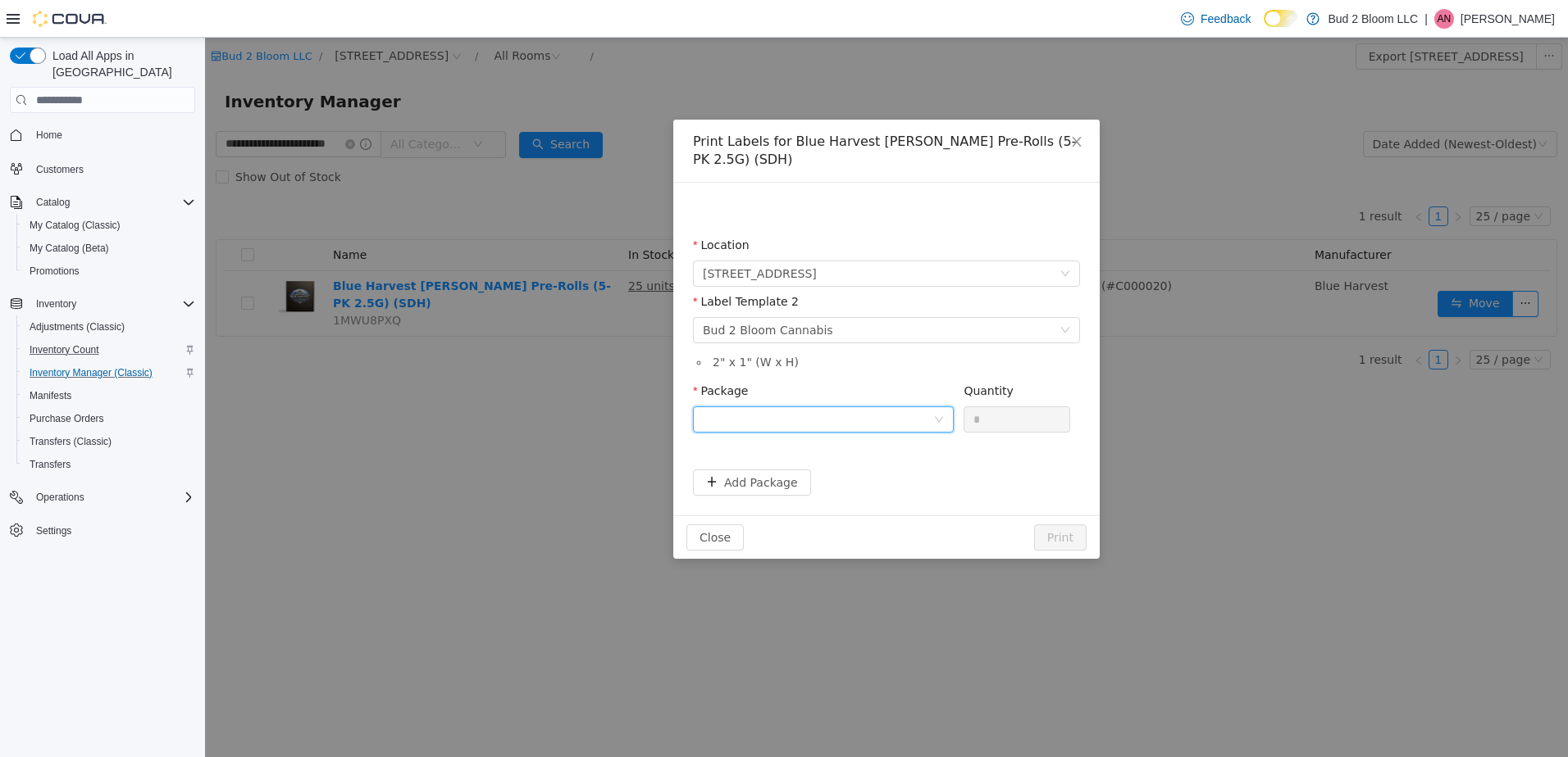
click at [774, 420] on div at bounding box center [817, 420] width 230 height 25
click at [786, 476] on strong "1A4110300004B01000001293" at bounding box center [799, 478] width 194 height 13
click at [991, 416] on input "*" at bounding box center [1017, 420] width 105 height 25
type input "**"
click at [1034, 525] on button "Print" at bounding box center [1060, 538] width 52 height 27
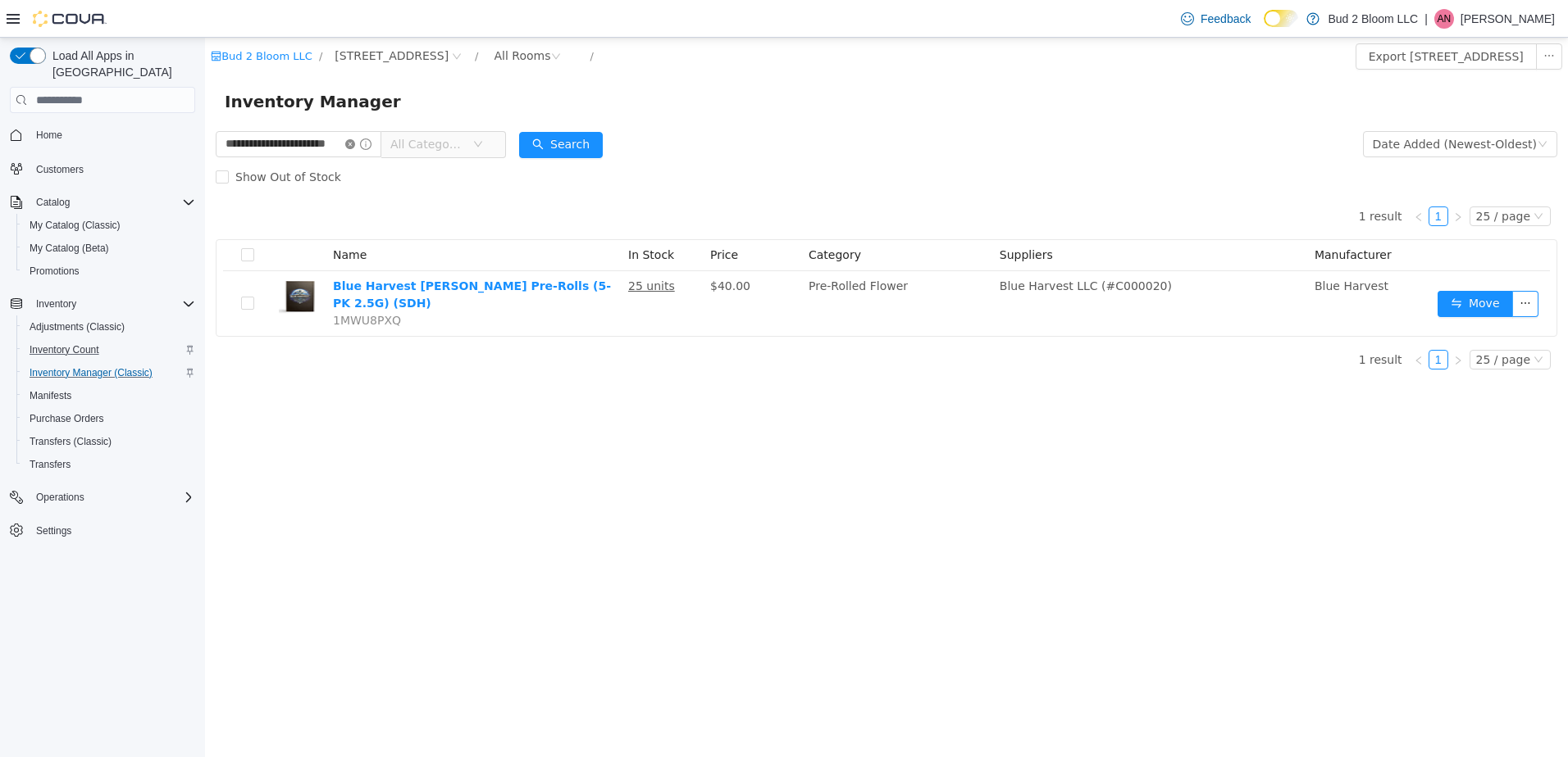
click at [355, 142] on icon "icon: close-circle" at bounding box center [350, 144] width 9 height 9
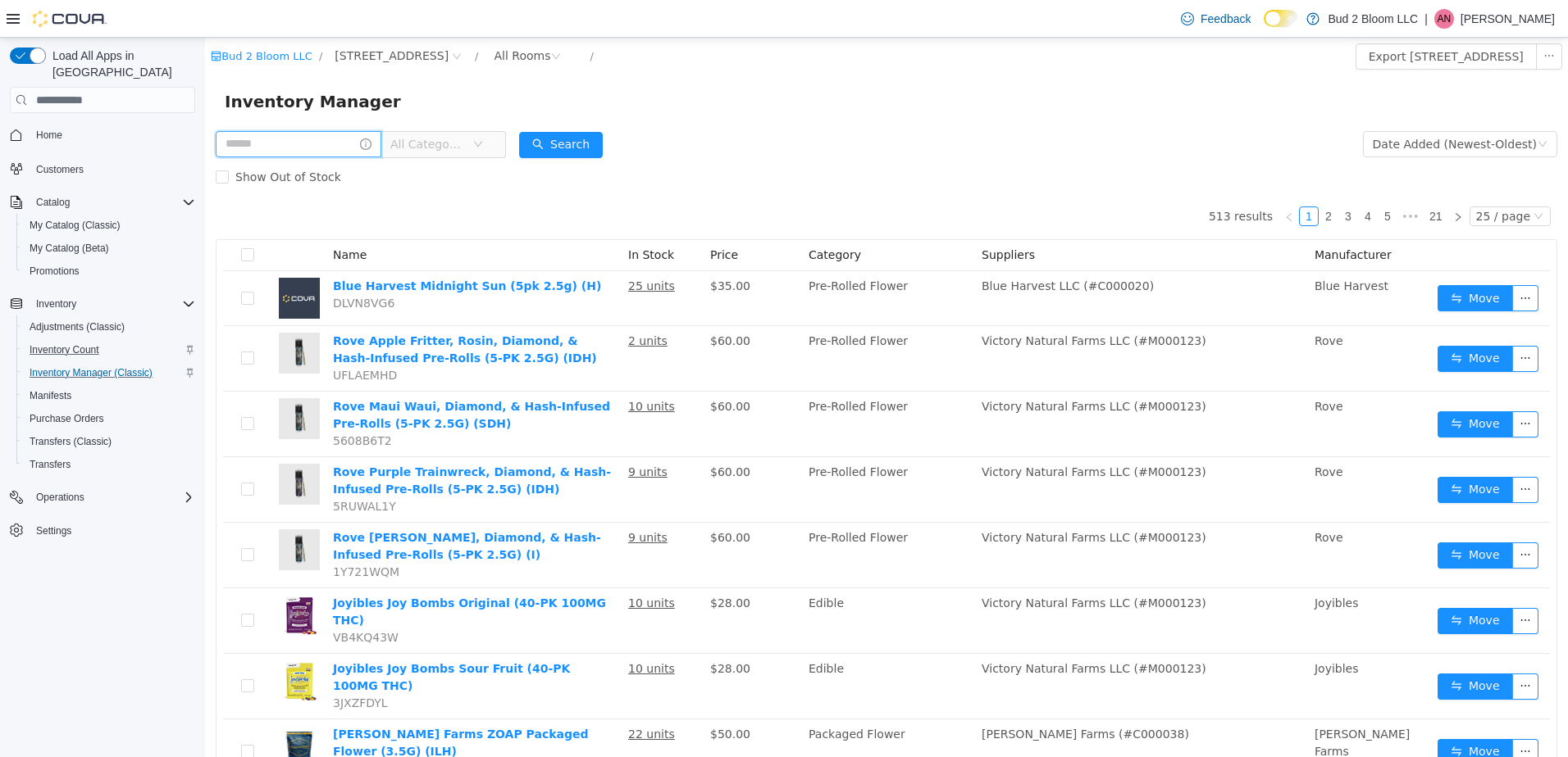
click at [287, 146] on input "text" at bounding box center [298, 144] width 165 height 27
type input "**********"
click at [564, 142] on button "Search" at bounding box center [561, 145] width 84 height 27
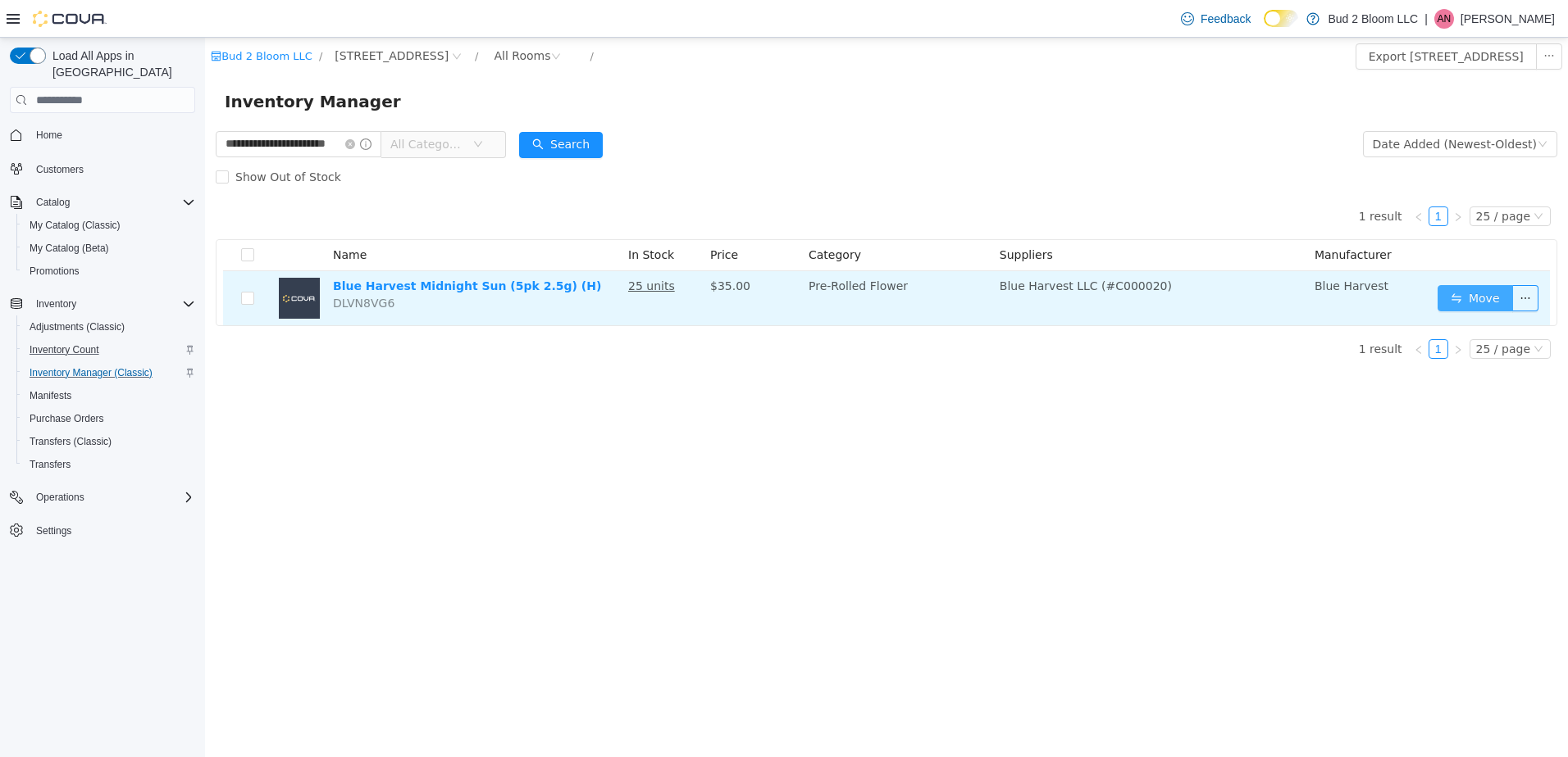
click at [1475, 297] on button "Move" at bounding box center [1475, 298] width 75 height 27
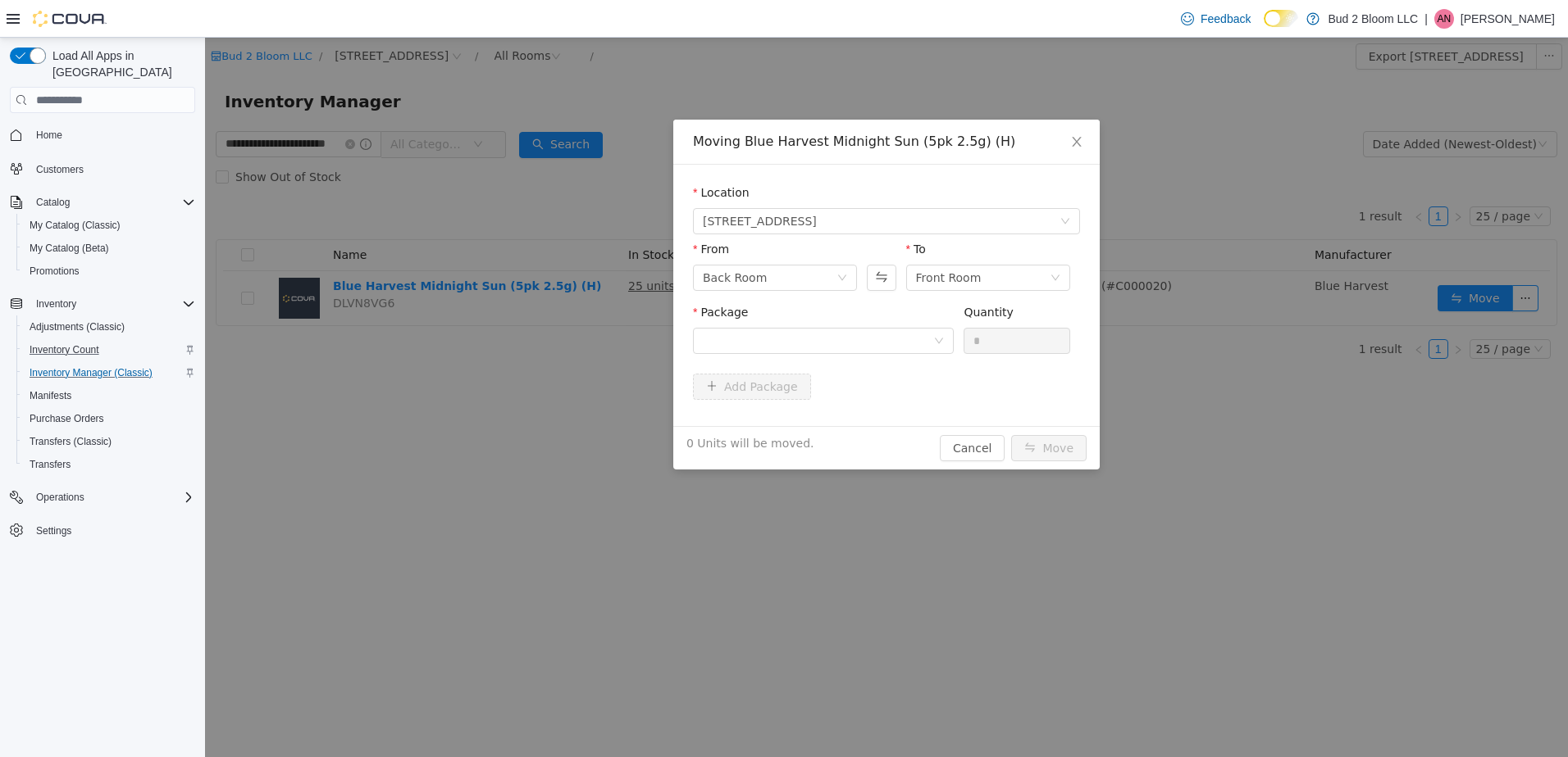
click at [1542, 283] on div "Moving Blue Harvest Midnight Sun (5pk 2.5g) (H) Location [STREET_ADDRESS] From …" at bounding box center [886, 397] width 1363 height 719
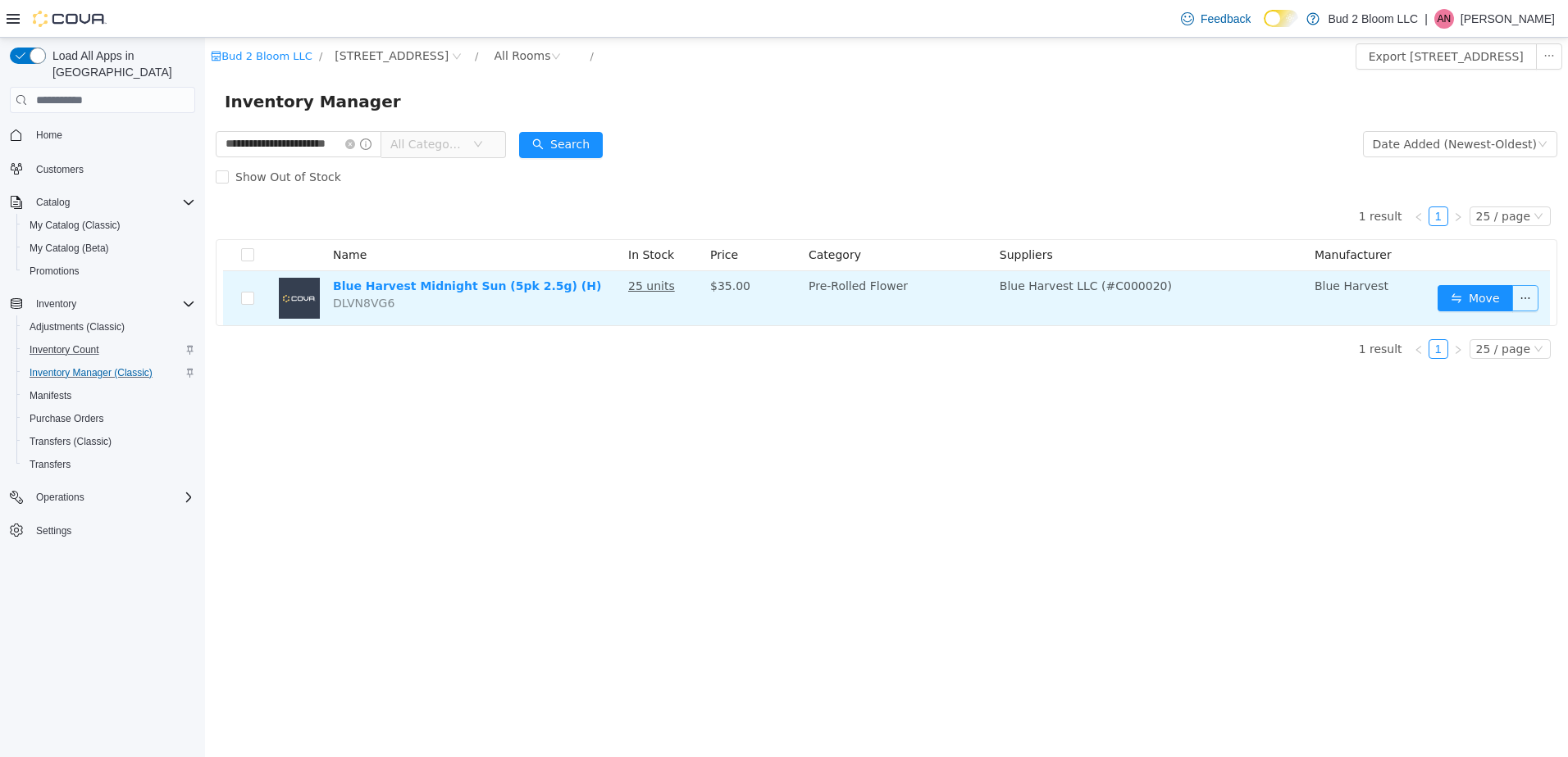
click at [1531, 295] on button "button" at bounding box center [1525, 298] width 27 height 27
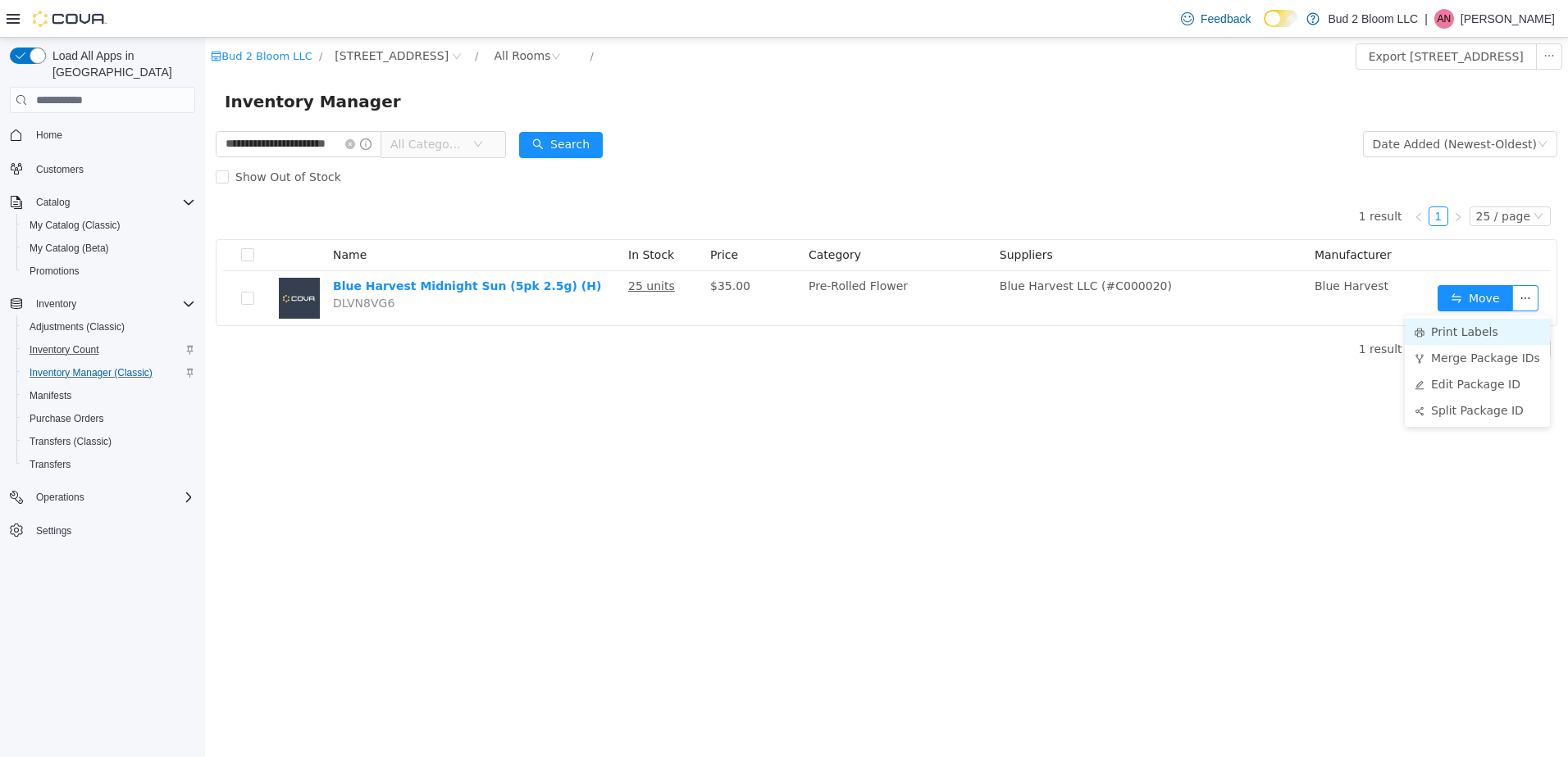
click at [1497, 331] on li "Print Labels" at bounding box center [1477, 331] width 145 height 27
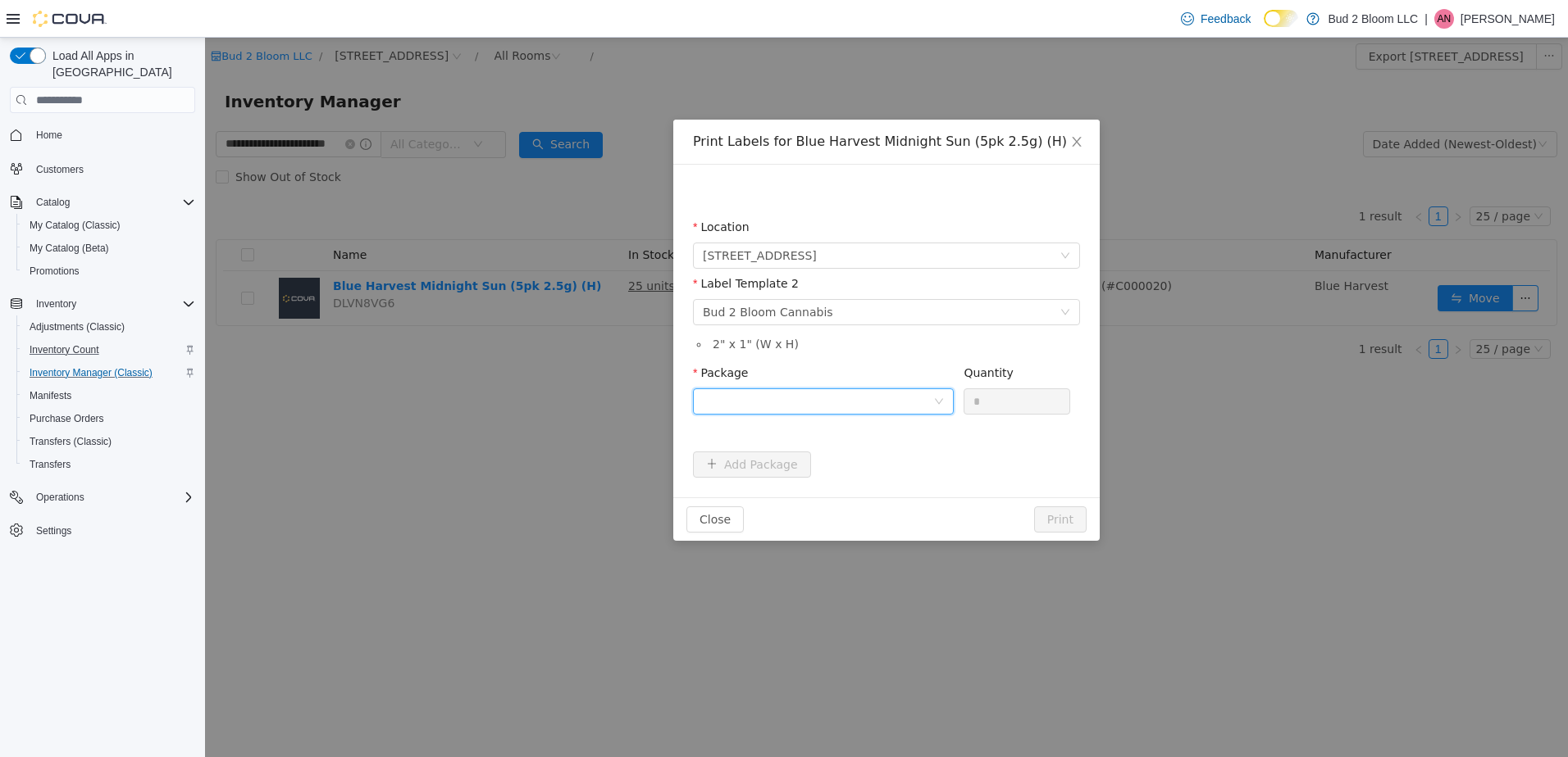
click at [837, 402] on div at bounding box center [817, 402] width 230 height 25
click at [842, 460] on strong "1A4110300004B01000001295" at bounding box center [799, 460] width 194 height 13
click at [999, 403] on input "*" at bounding box center [1017, 402] width 105 height 25
type input "**"
click at [1034, 507] on button "Print" at bounding box center [1060, 520] width 52 height 27
